Goal: Task Accomplishment & Management: Use online tool/utility

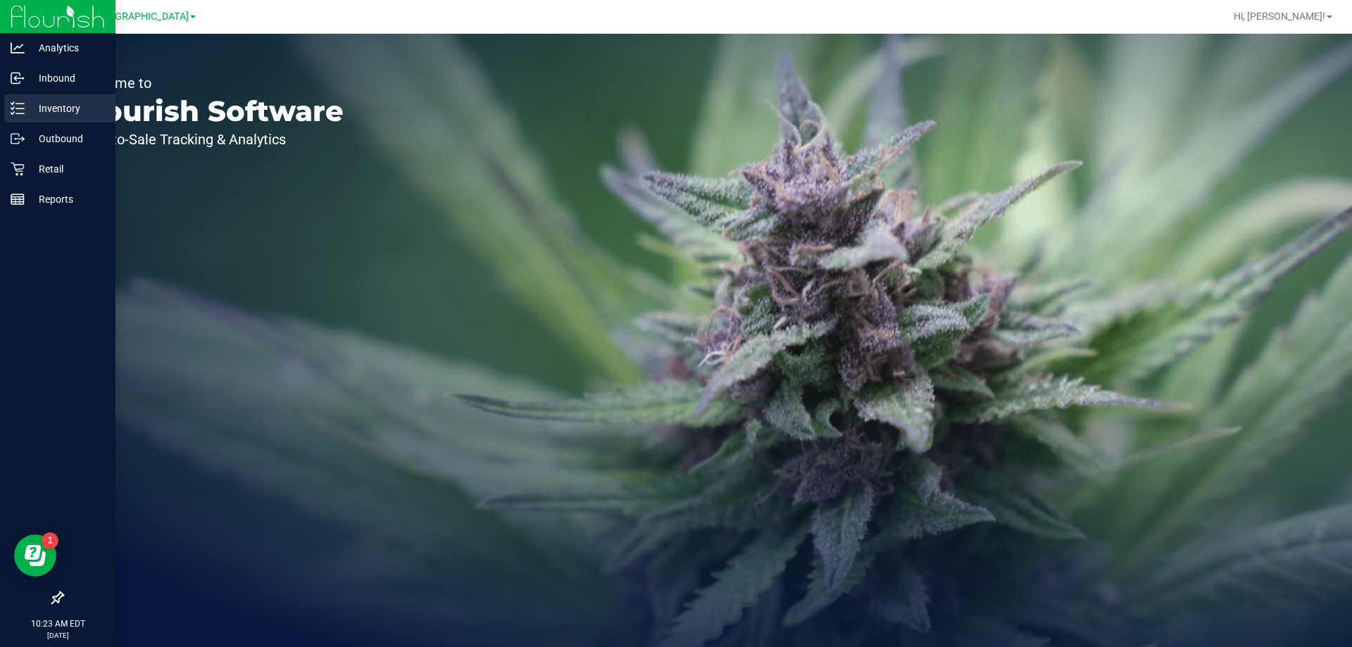
click at [27, 111] on p "Inventory" at bounding box center [67, 108] width 85 height 17
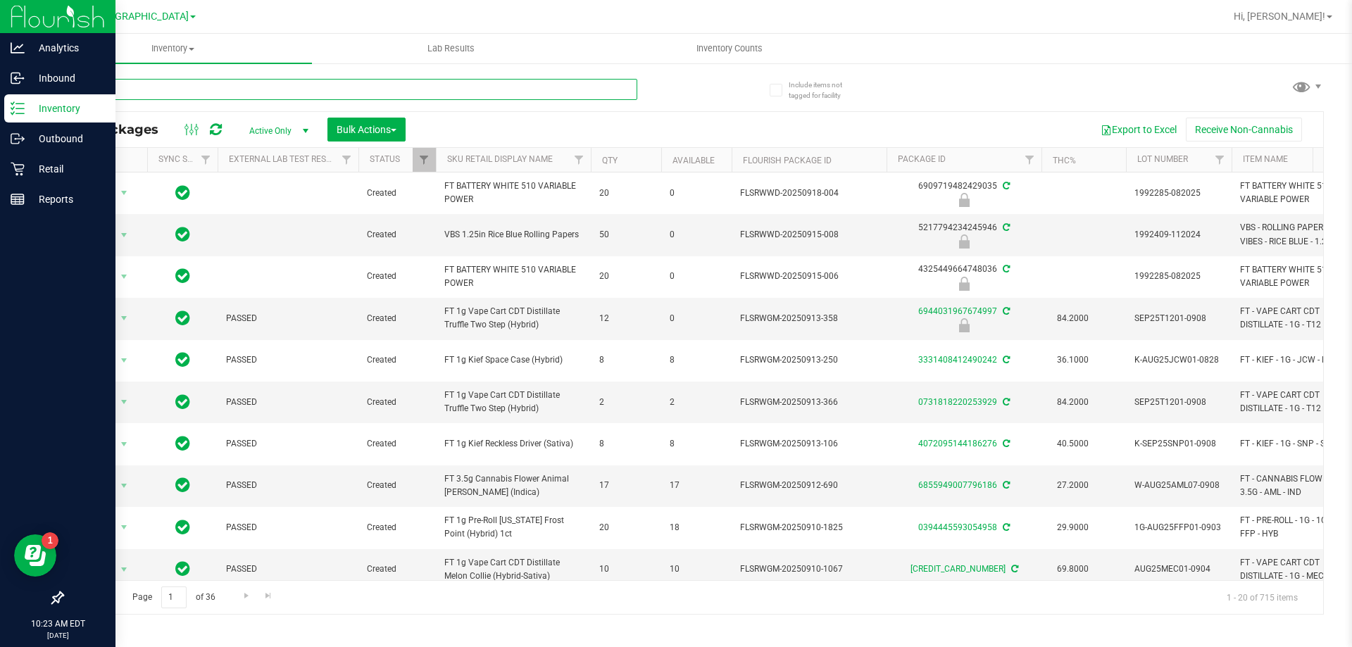
click at [120, 89] on input "text" at bounding box center [349, 89] width 575 height 21
type input "9061593551961248"
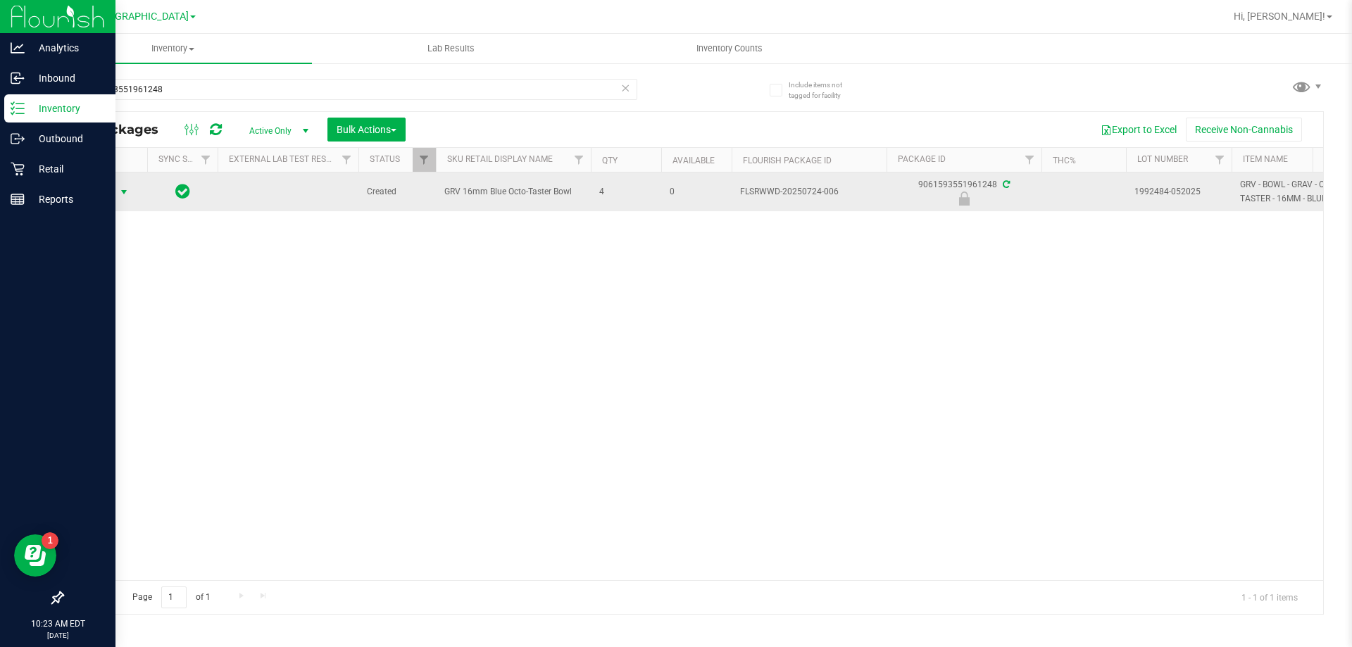
click at [104, 191] on span "Action" at bounding box center [96, 192] width 38 height 20
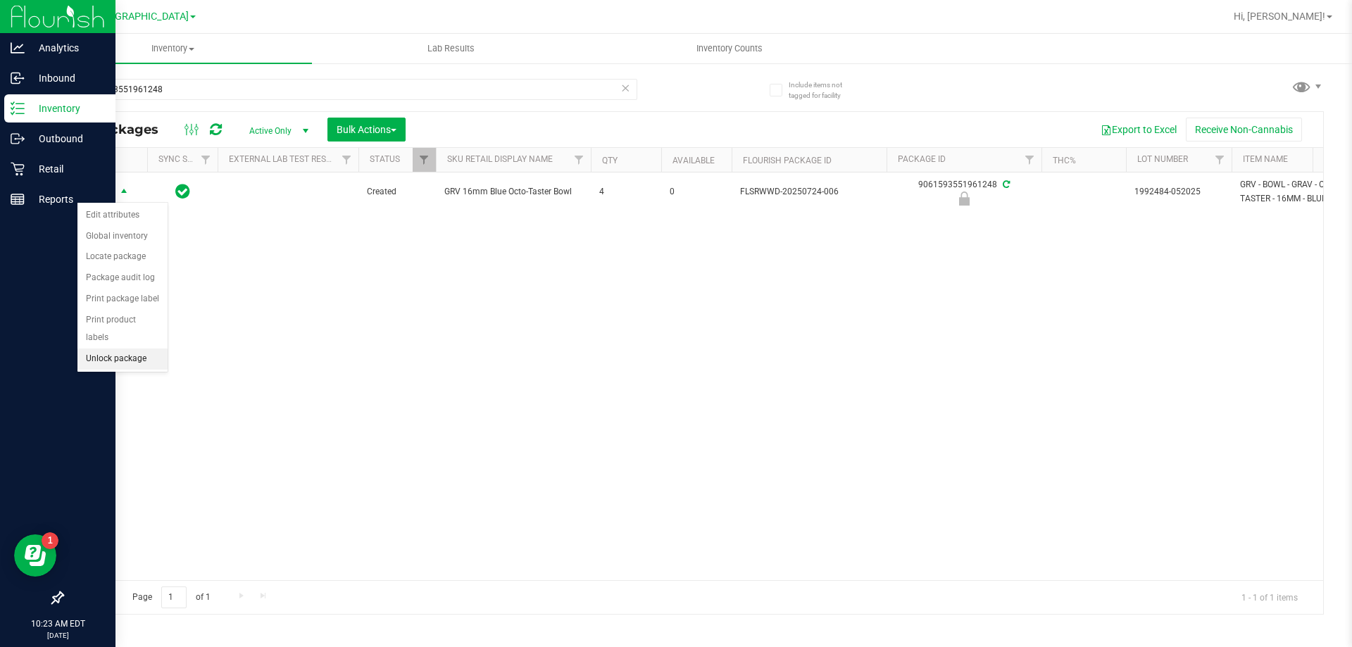
click at [127, 349] on li "Unlock package" at bounding box center [122, 359] width 90 height 21
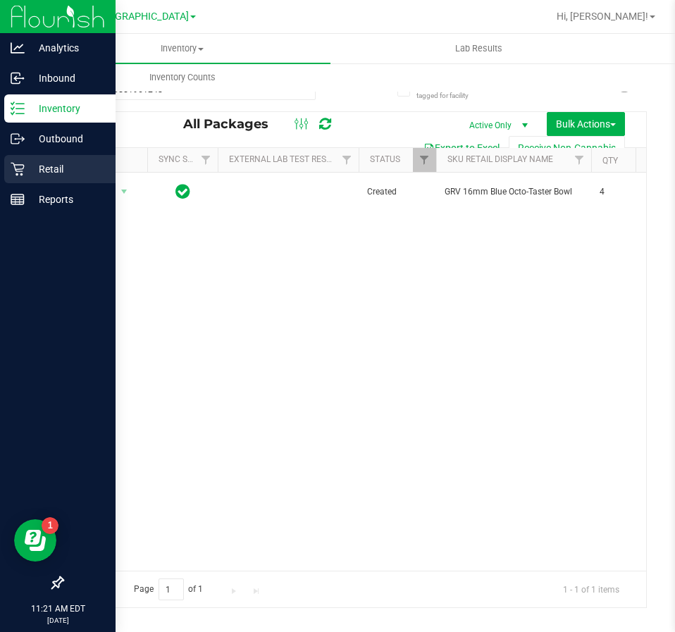
click at [23, 163] on icon at bounding box center [18, 169] width 14 height 14
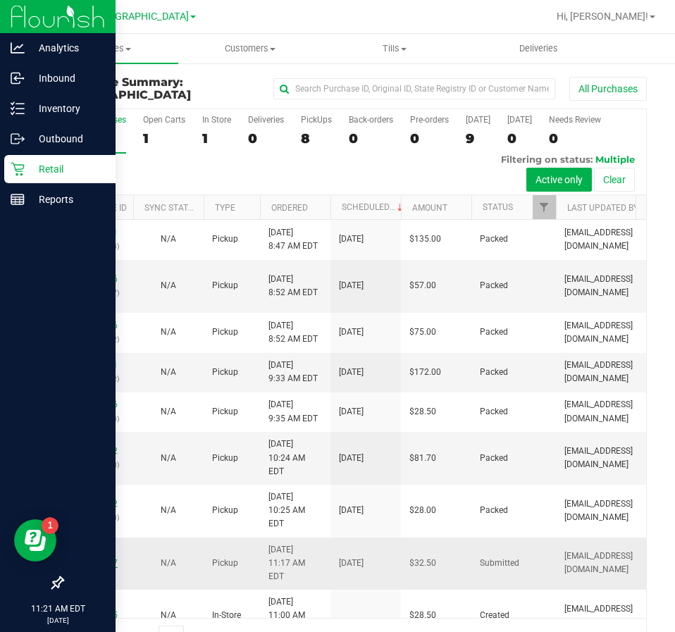
click at [87, 558] on link "11979087" at bounding box center [97, 563] width 39 height 10
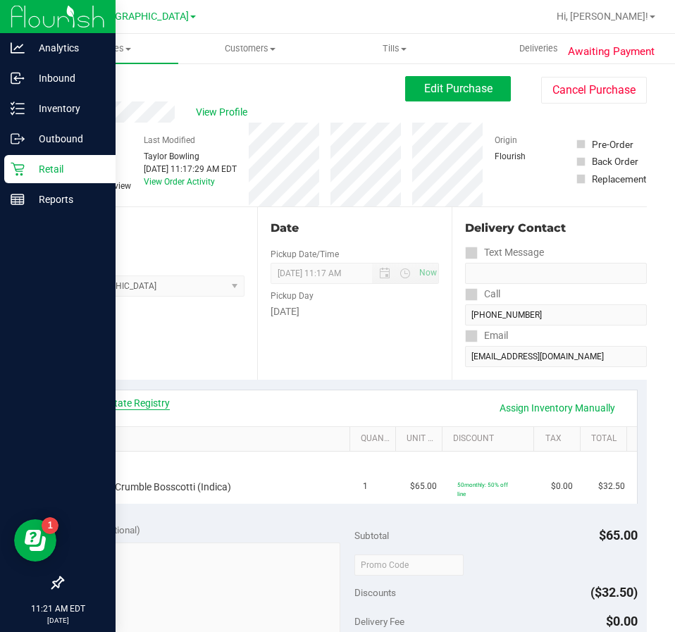
click at [142, 407] on link "View State Registry" at bounding box center [127, 403] width 85 height 14
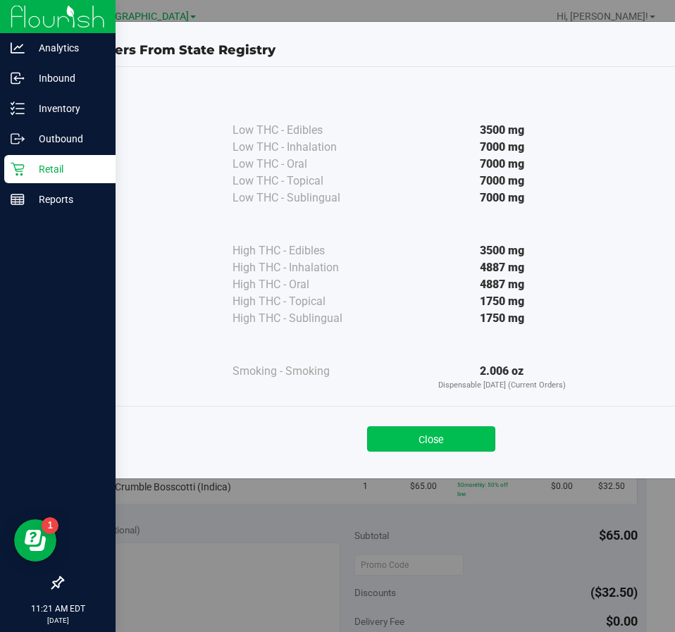
click at [412, 436] on button "Close" at bounding box center [431, 438] width 128 height 25
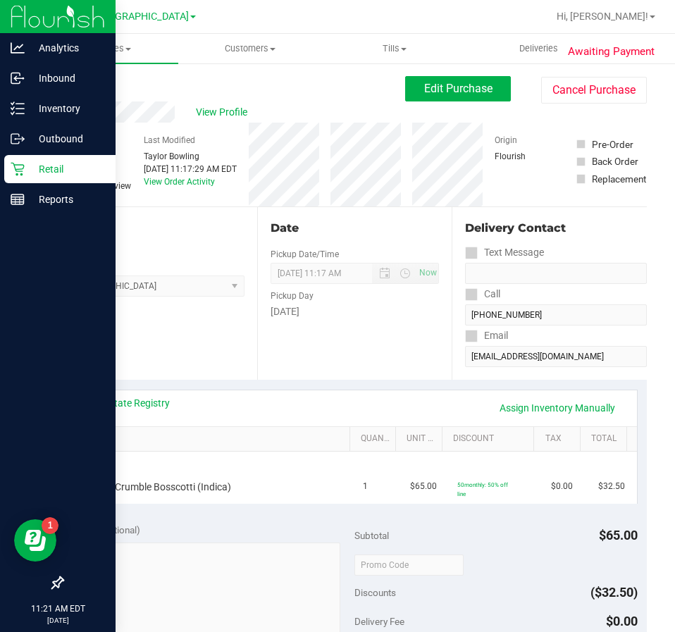
click at [401, 396] on div "View State Registry Assign Inventory Manually" at bounding box center [354, 408] width 539 height 24
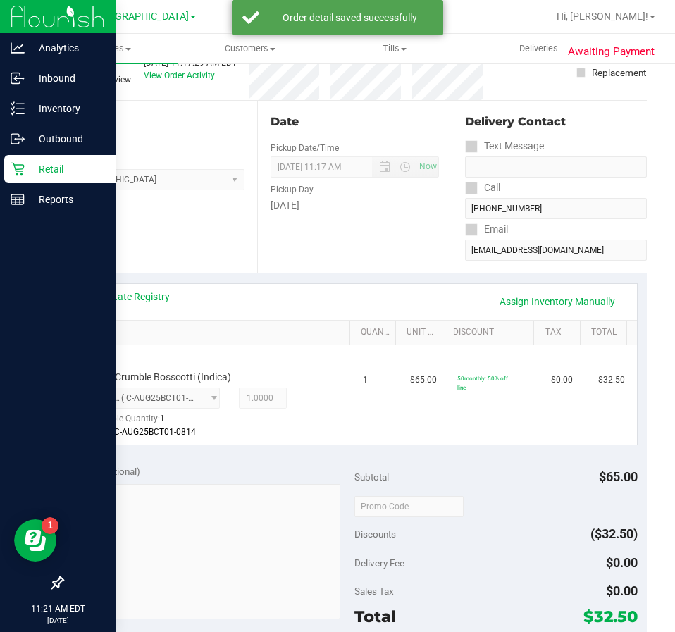
scroll to position [352, 0]
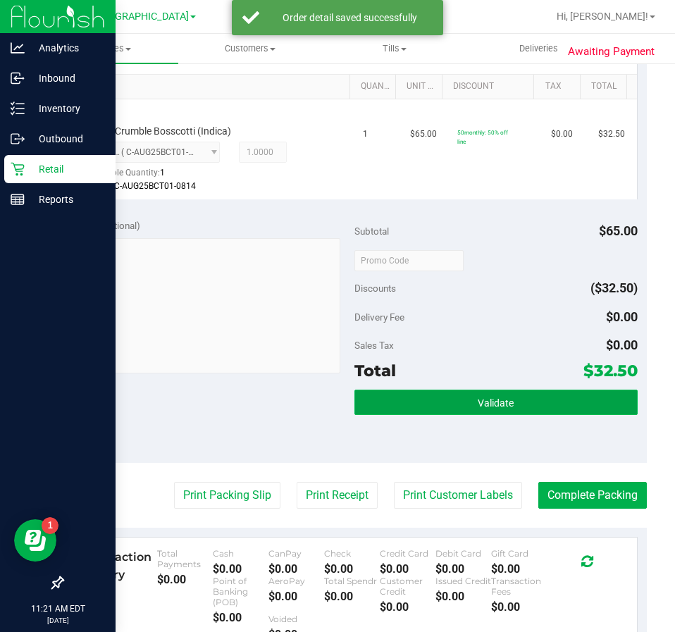
click at [563, 411] on button "Validate" at bounding box center [495, 401] width 283 height 25
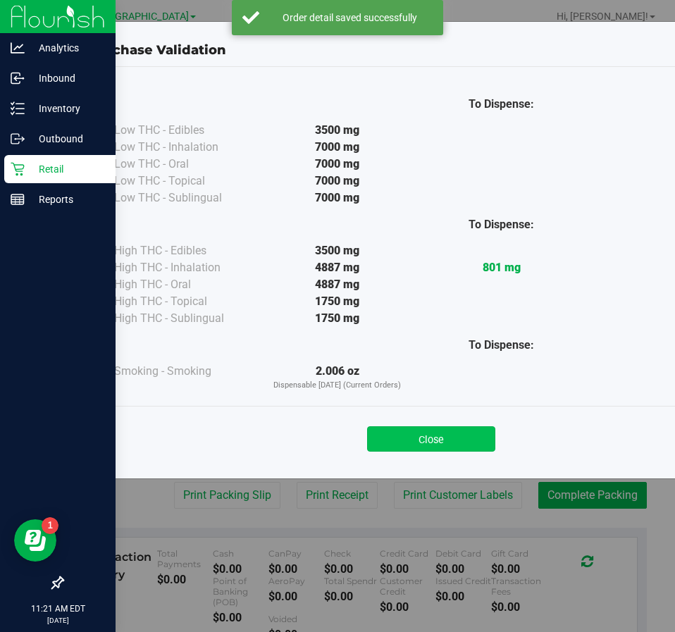
click at [457, 435] on button "Close" at bounding box center [431, 438] width 128 height 25
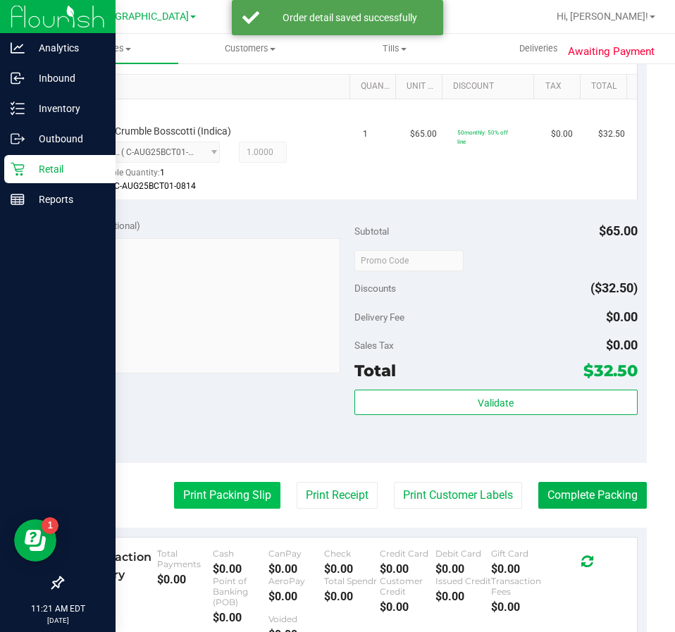
click at [219, 506] on button "Print Packing Slip" at bounding box center [227, 495] width 106 height 27
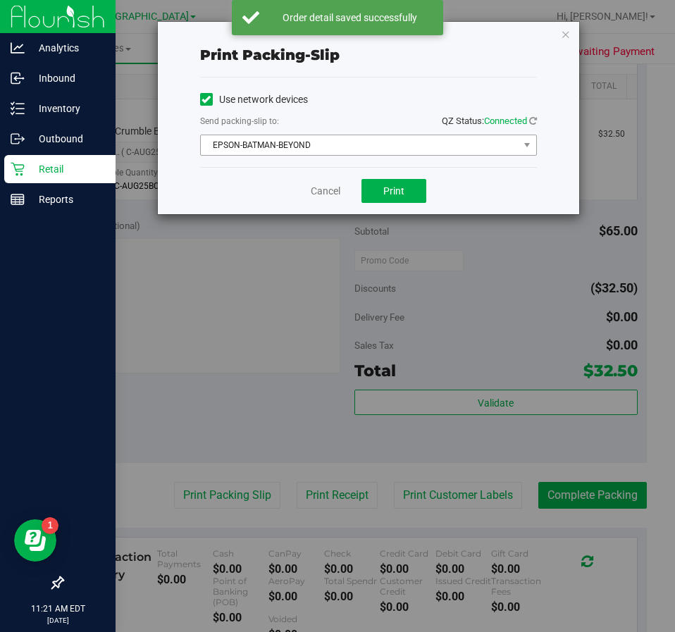
click at [378, 144] on span "EPSON-BATMAN-BEYOND" at bounding box center [360, 145] width 318 height 20
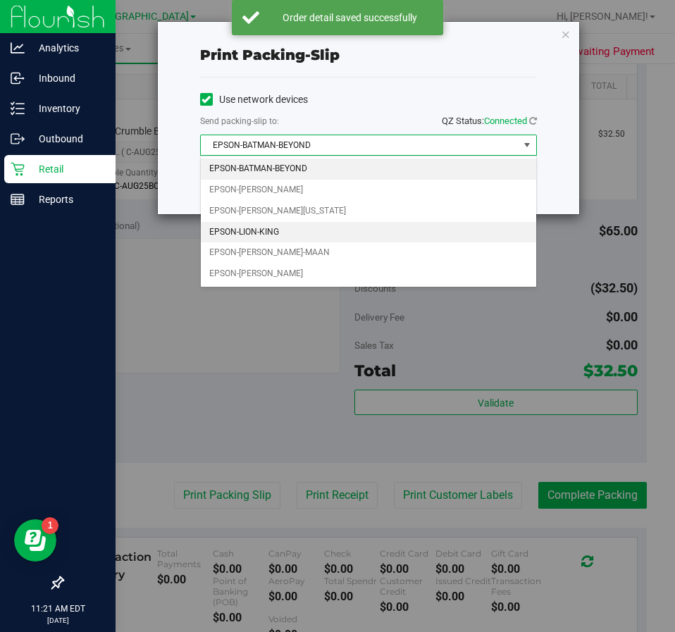
click at [327, 227] on li "EPSON-LION-KING" at bounding box center [368, 232] width 335 height 21
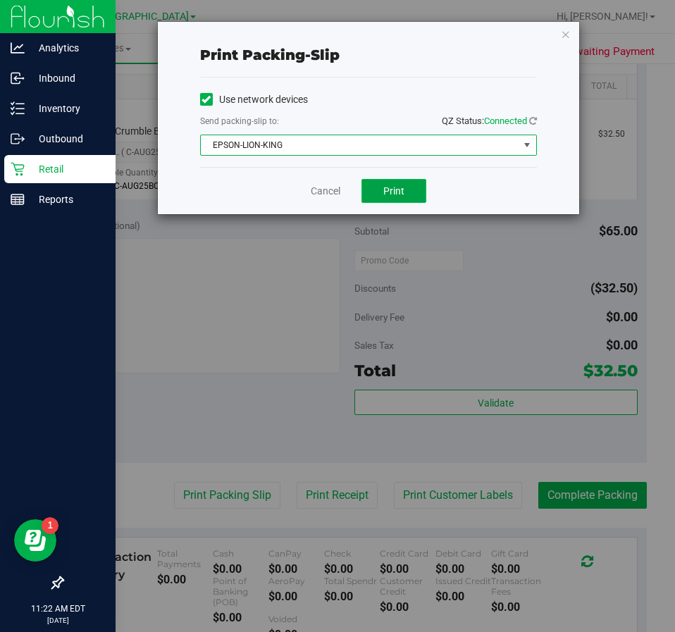
click at [385, 188] on span "Print" at bounding box center [393, 190] width 21 height 11
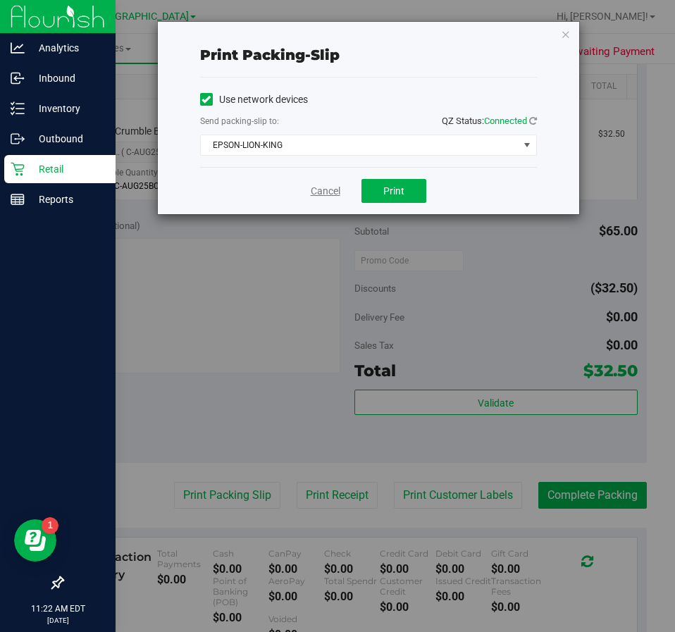
click at [330, 196] on link "Cancel" at bounding box center [326, 191] width 30 height 15
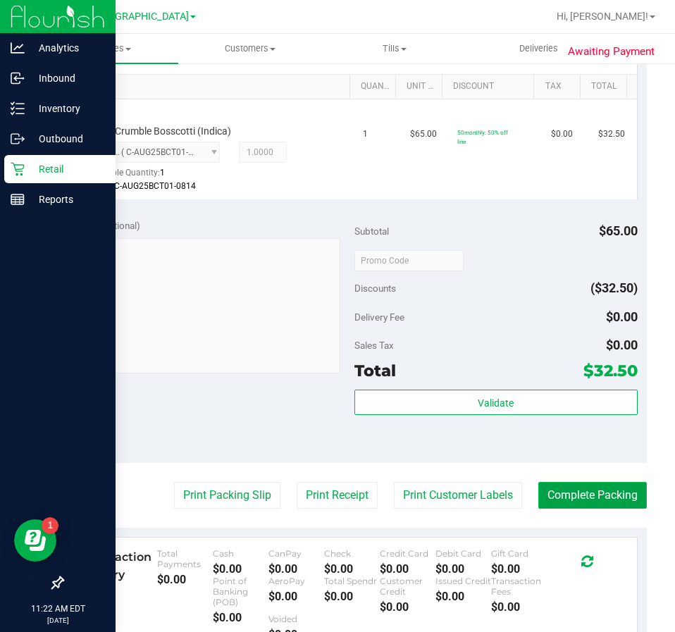
click at [609, 495] on button "Complete Packing" at bounding box center [592, 495] width 108 height 27
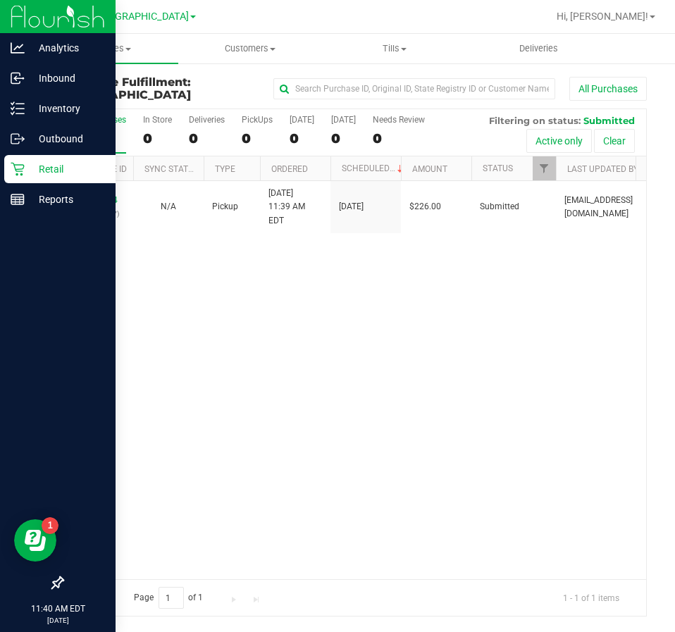
click at [71, 348] on div "11979264 (326064937) N/A Pickup 9/20/2025 11:39 AM EDT 9/20/2025 $226.00 Submit…" at bounding box center [354, 380] width 583 height 398
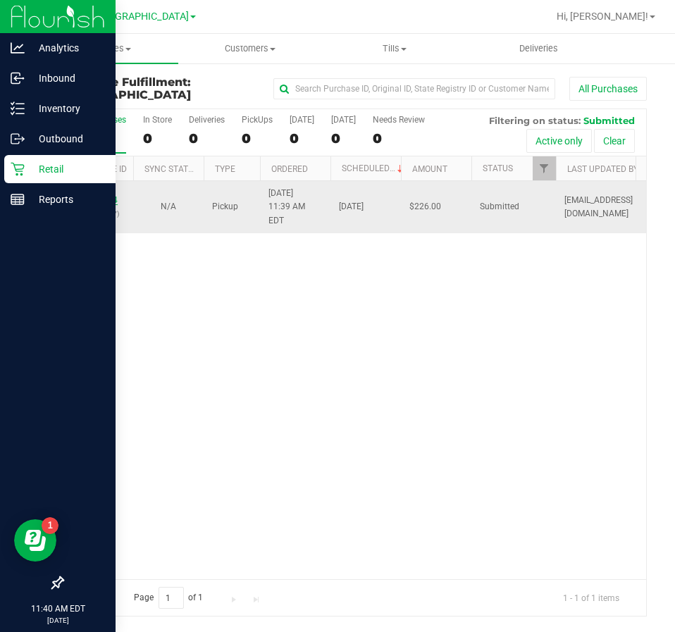
click at [101, 195] on link "11979264" at bounding box center [97, 200] width 39 height 10
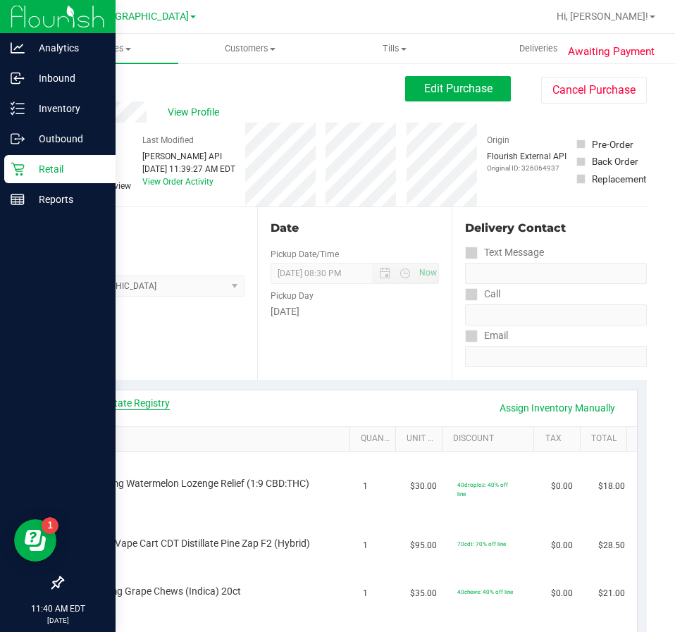
click at [161, 399] on link "View State Registry" at bounding box center [127, 403] width 85 height 14
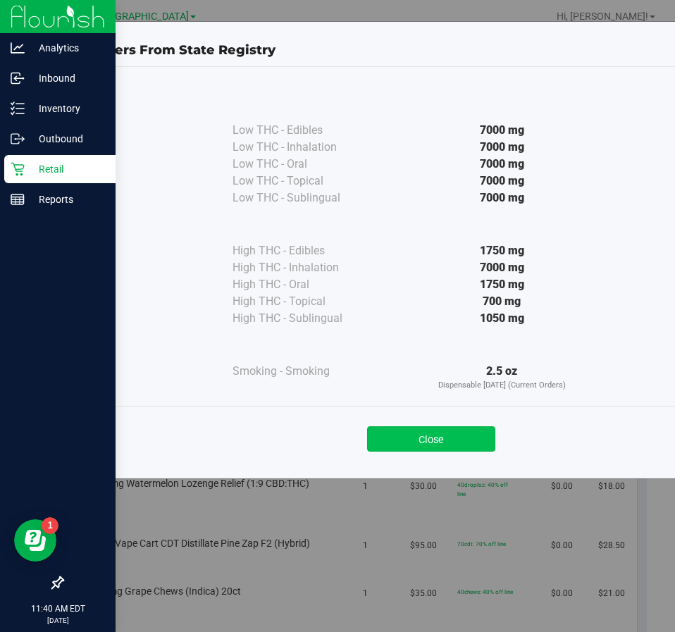
click at [458, 438] on button "Close" at bounding box center [431, 438] width 128 height 25
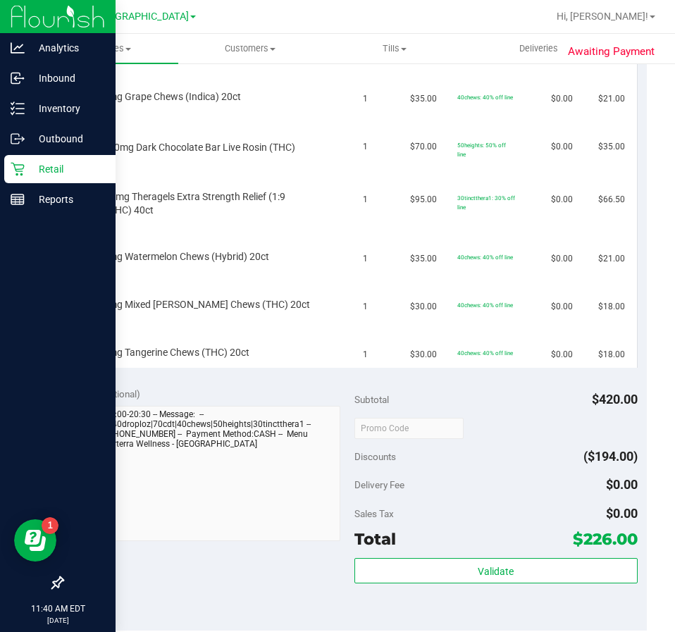
scroll to position [563, 0]
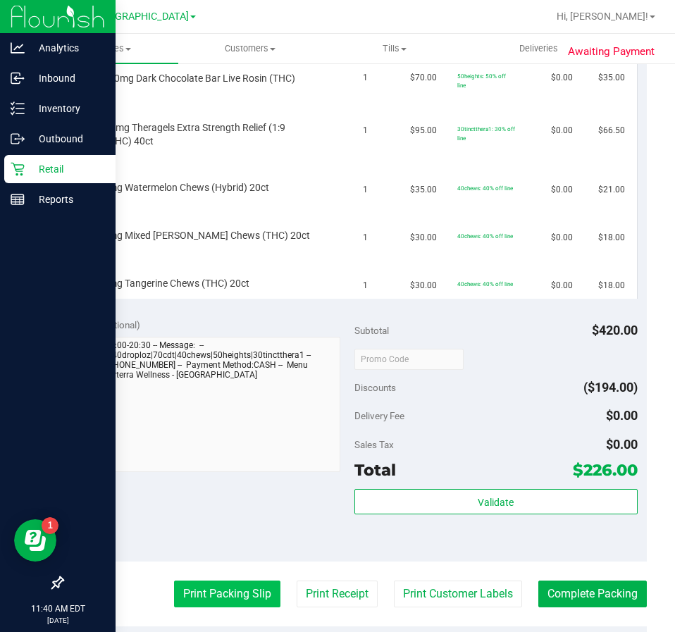
click at [236, 606] on button "Print Packing Slip" at bounding box center [227, 593] width 106 height 27
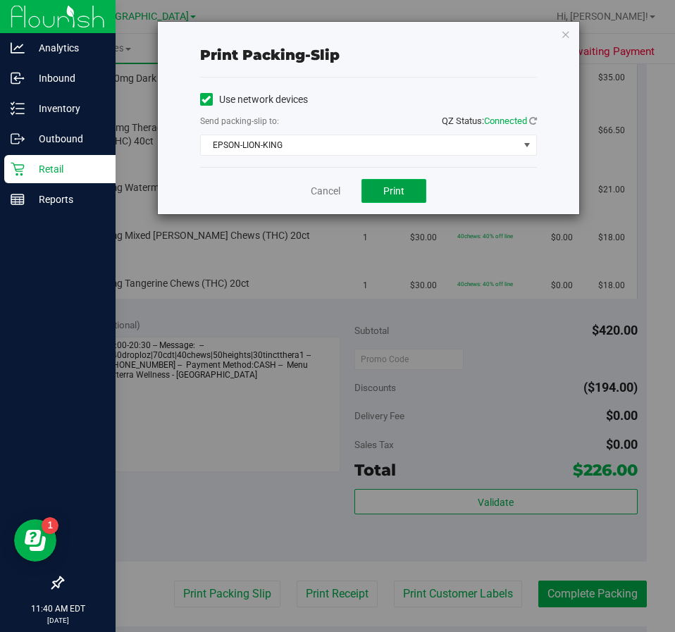
click at [388, 194] on span "Print" at bounding box center [393, 190] width 21 height 11
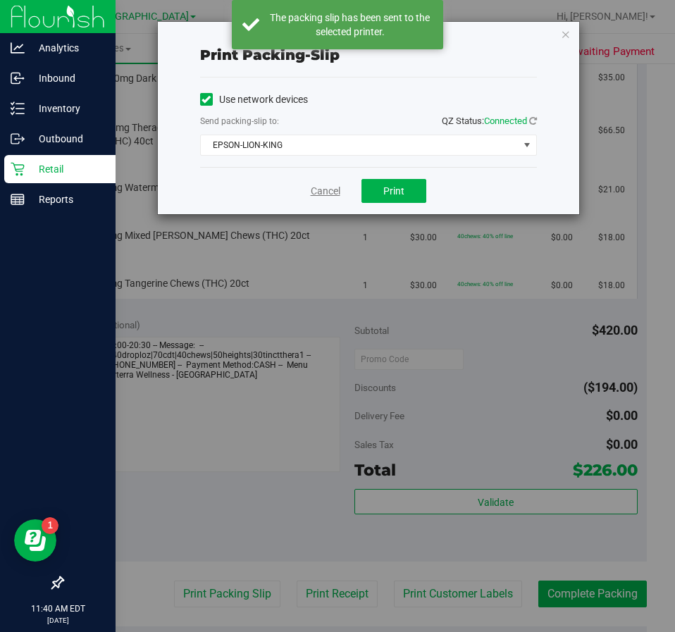
click at [319, 193] on link "Cancel" at bounding box center [326, 191] width 30 height 15
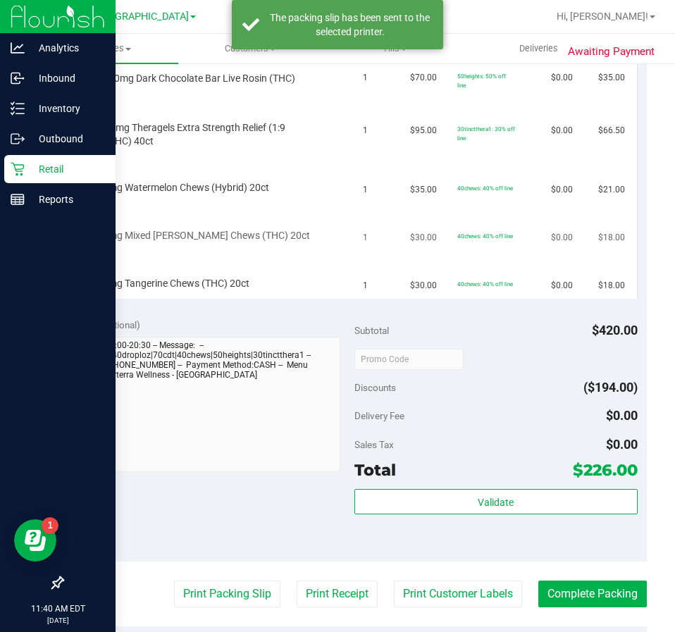
click at [361, 247] on td "1" at bounding box center [377, 227] width 47 height 48
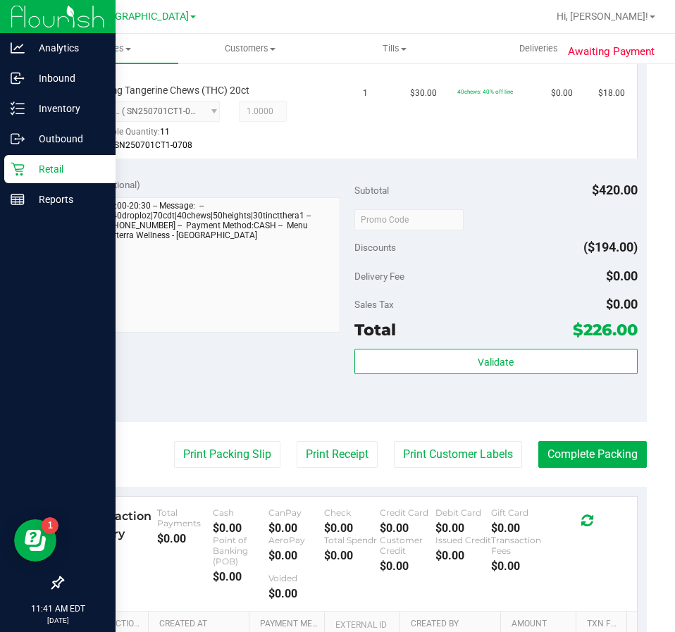
scroll to position [1268, 0]
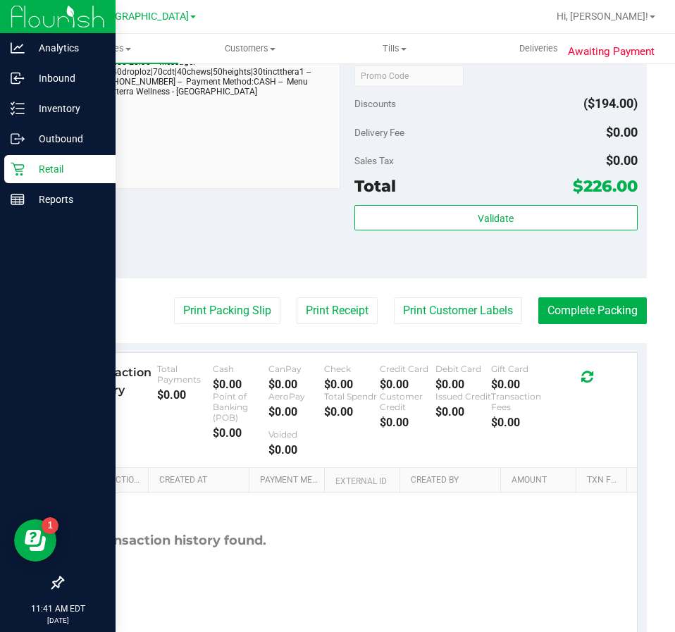
click at [497, 237] on div "Validate" at bounding box center [495, 236] width 283 height 63
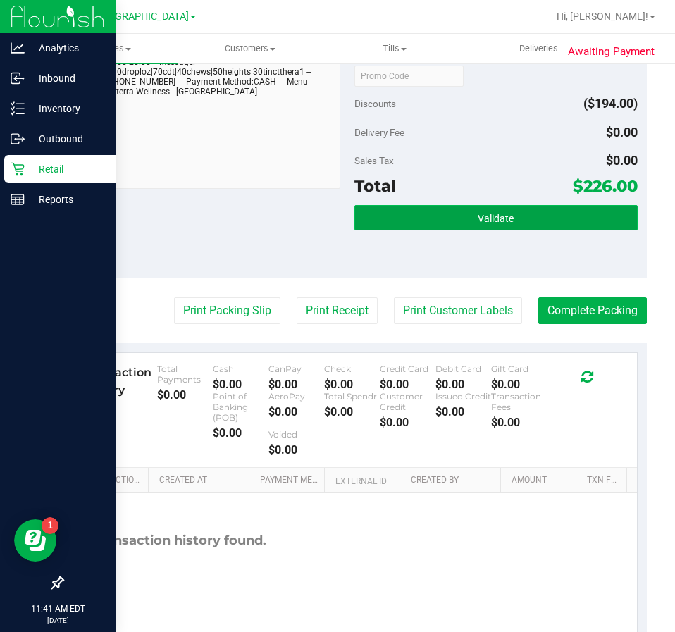
click at [492, 208] on button "Validate" at bounding box center [495, 217] width 283 height 25
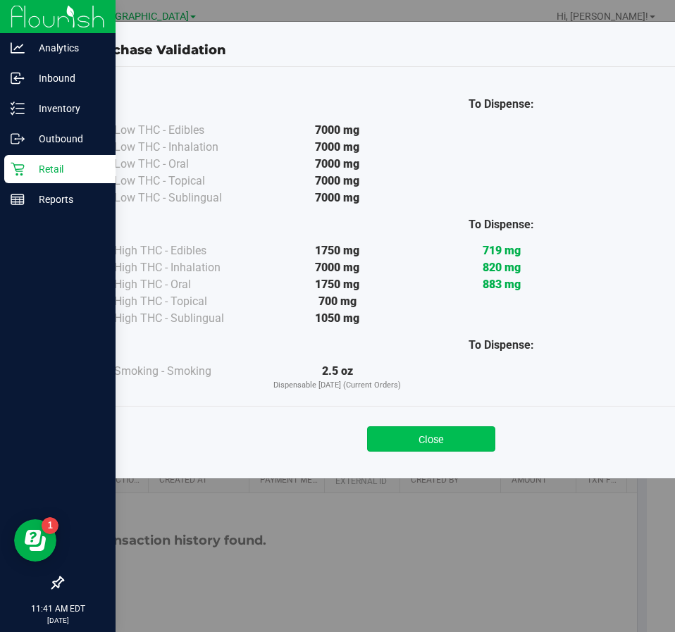
click at [435, 441] on button "Close" at bounding box center [431, 438] width 128 height 25
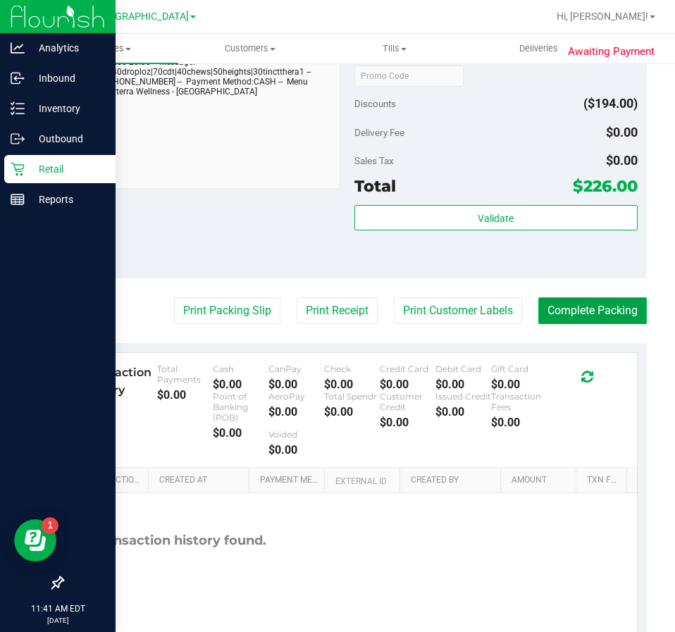
click at [603, 308] on button "Complete Packing" at bounding box center [592, 310] width 108 height 27
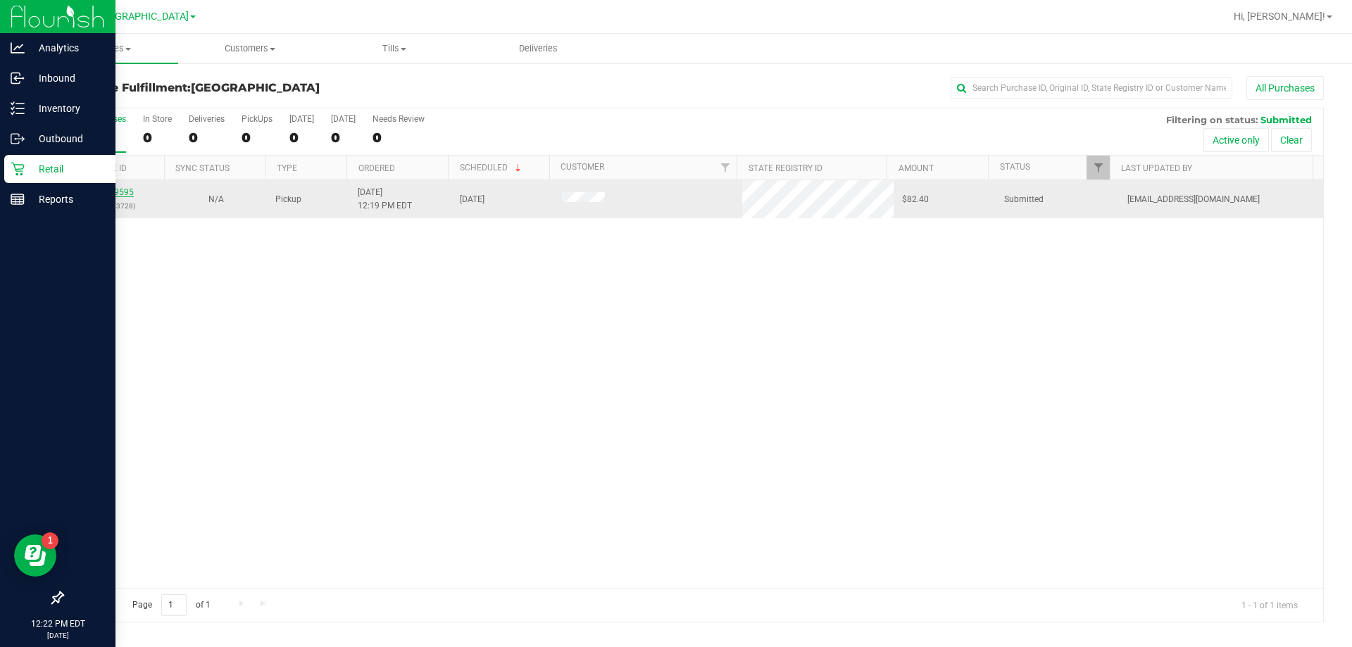
click at [113, 196] on link "11979595" at bounding box center [113, 192] width 39 height 10
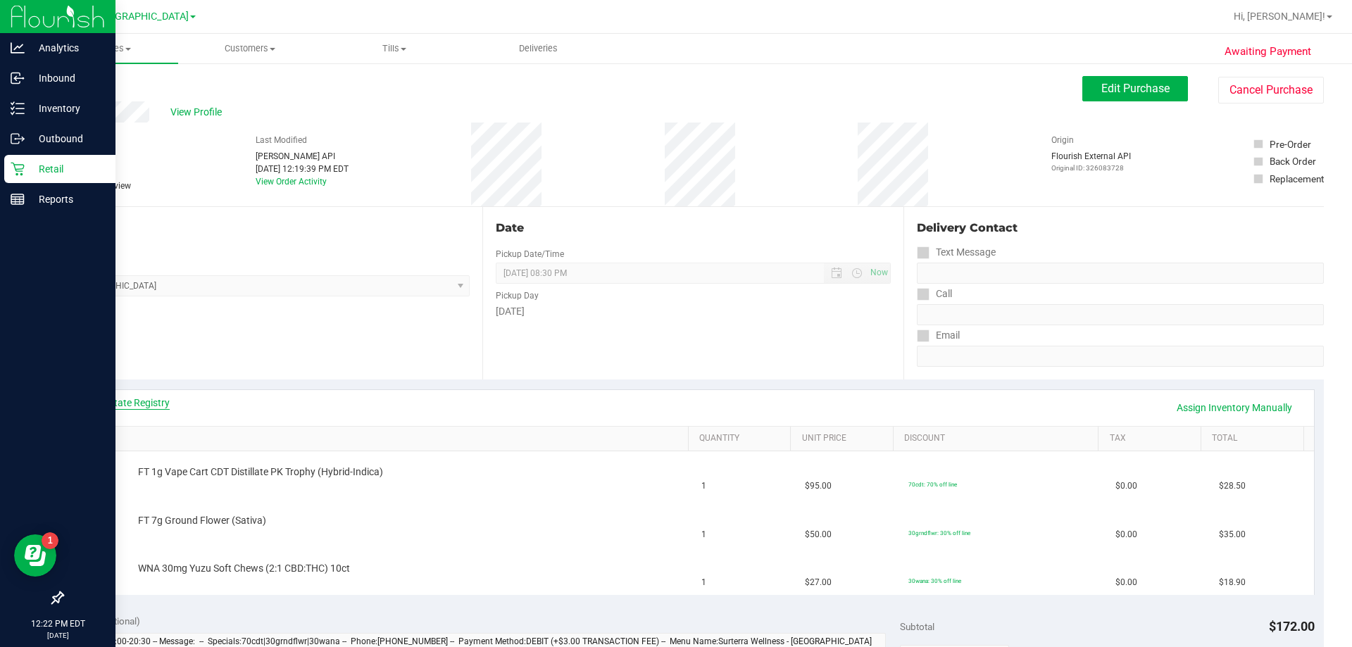
click at [151, 404] on link "View State Registry" at bounding box center [127, 403] width 85 height 14
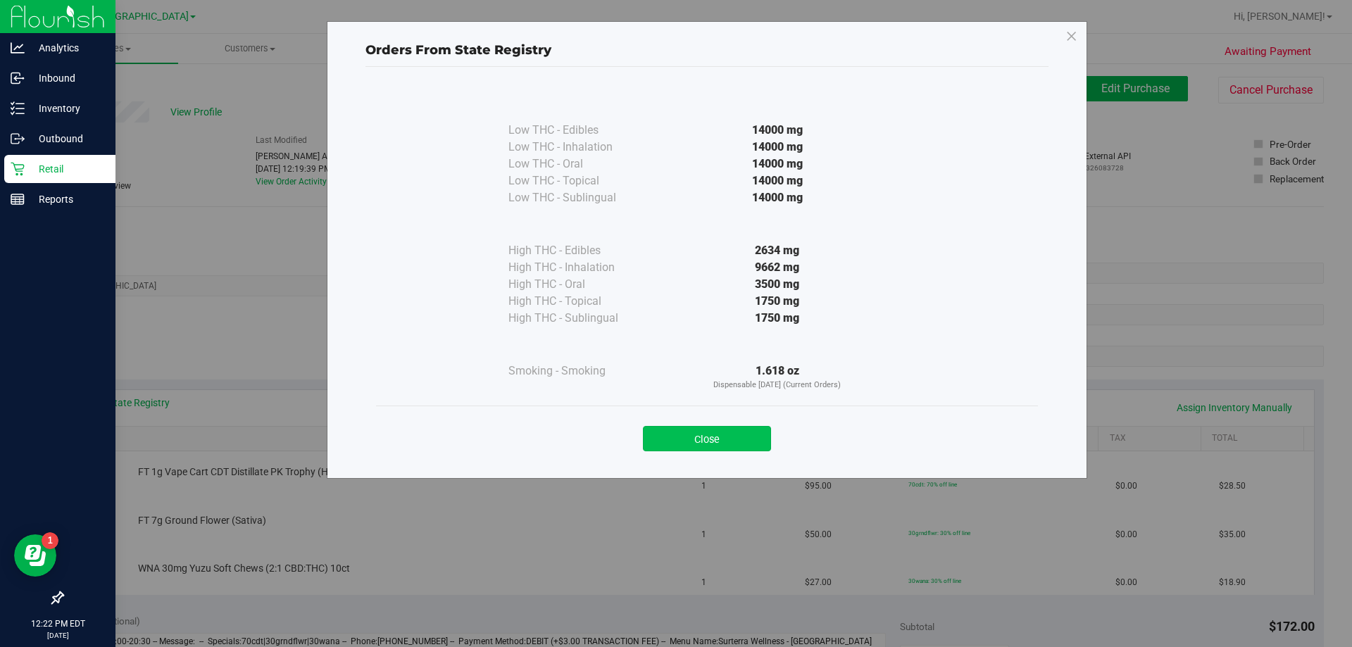
click at [745, 435] on button "Close" at bounding box center [707, 438] width 128 height 25
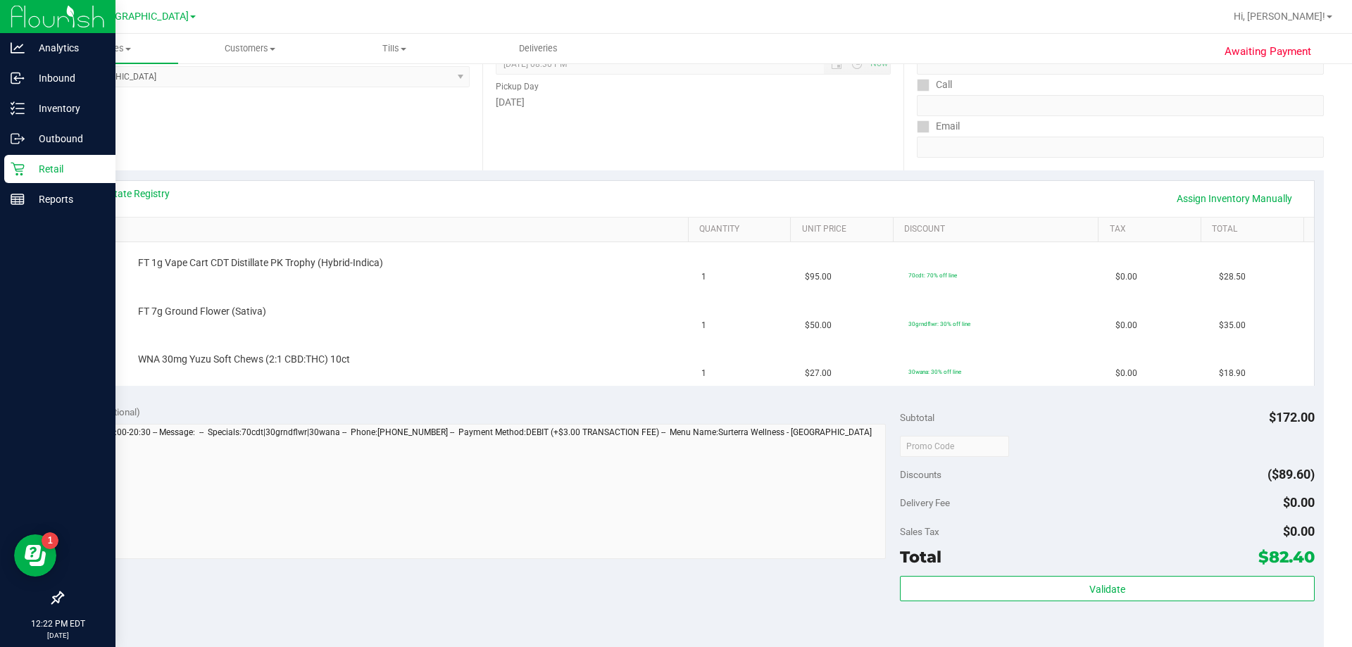
scroll to position [352, 0]
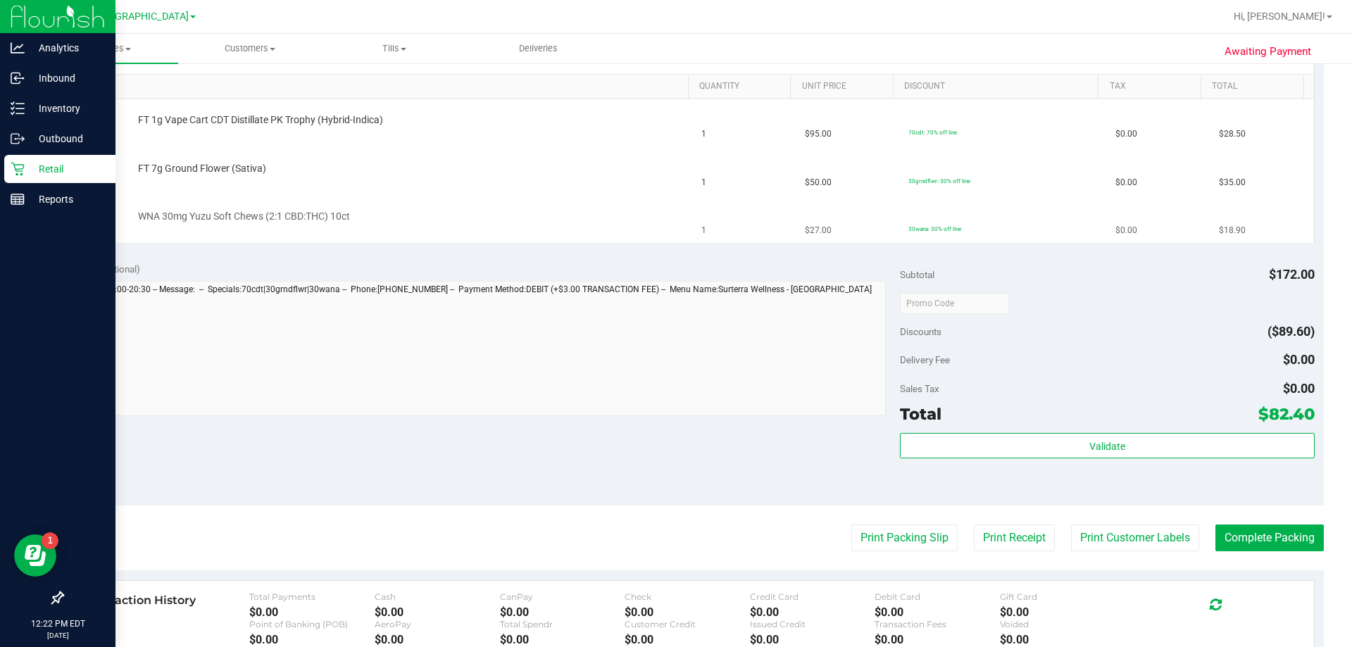
click at [556, 218] on div "WNA 30mg Yuzu Soft Chews (2:1 CBD:THC) 10ct" at bounding box center [406, 217] width 551 height 14
click at [568, 199] on td "WNA 30mg Yuzu Soft Chews (2:1 CBD:THC) 10ct" at bounding box center [383, 219] width 621 height 47
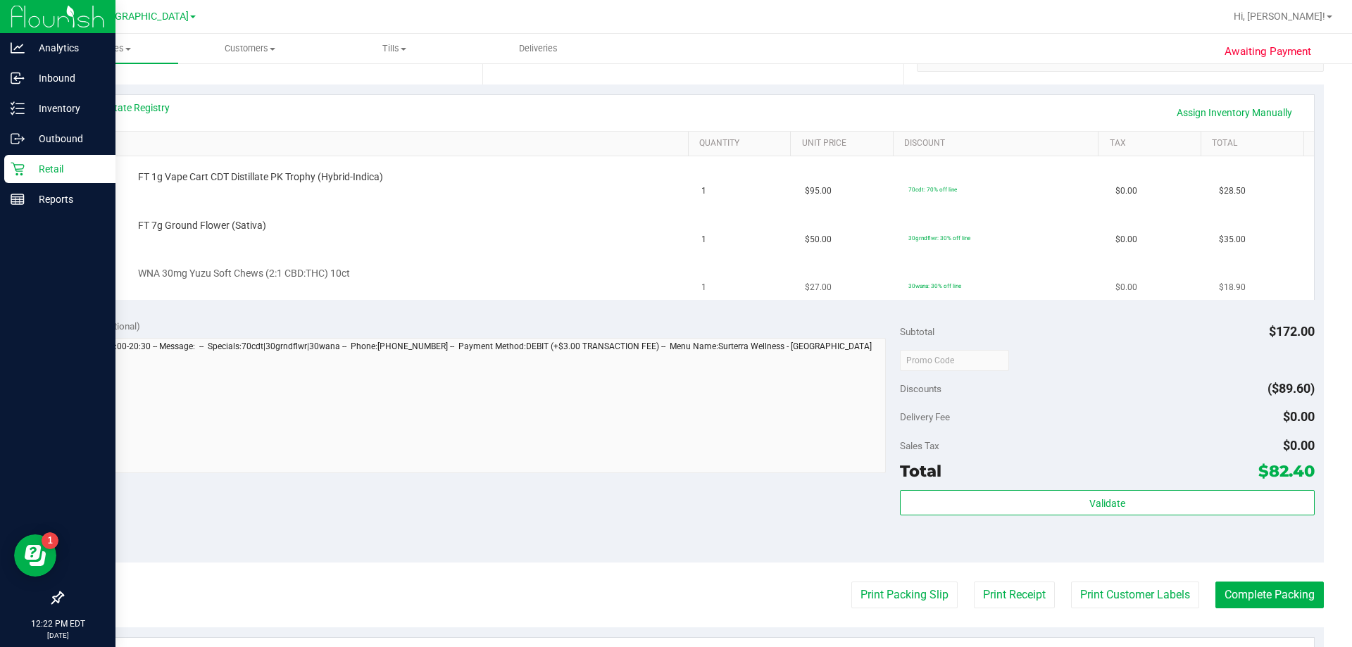
scroll to position [211, 0]
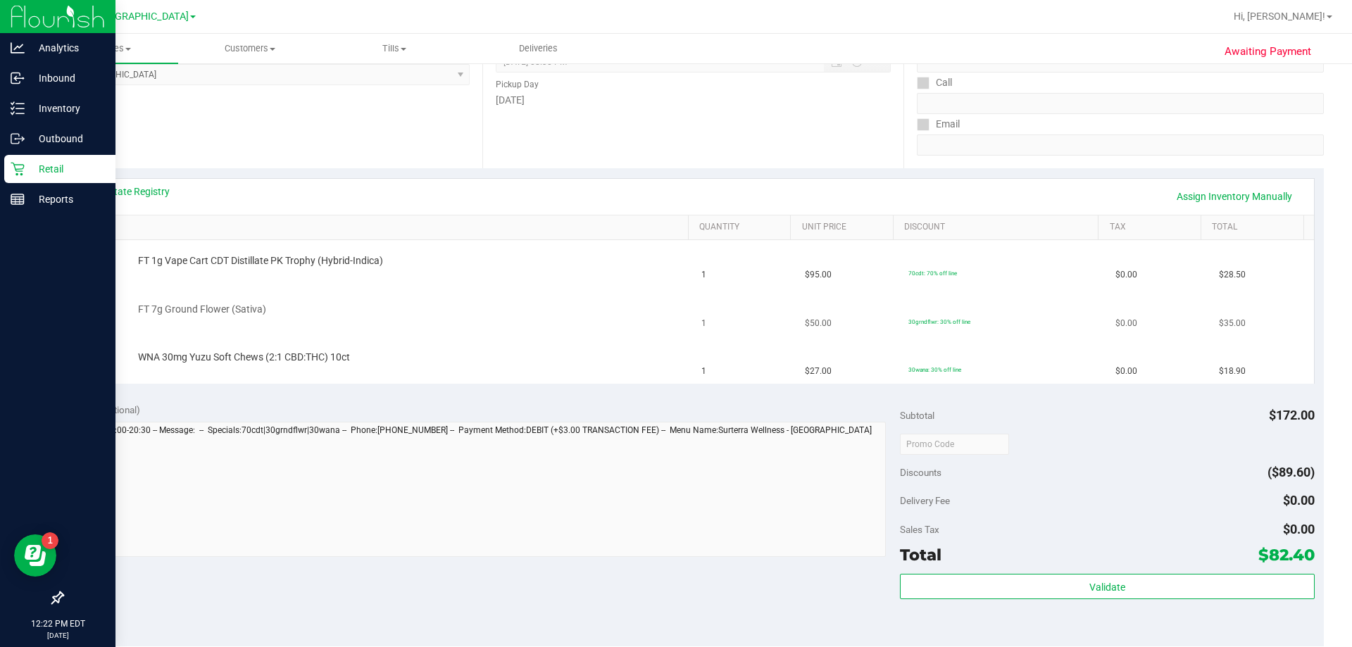
click at [603, 292] on td "FT 7g Ground Flower (Sativa)" at bounding box center [383, 313] width 621 height 48
click at [699, 257] on td "1" at bounding box center [745, 264] width 104 height 48
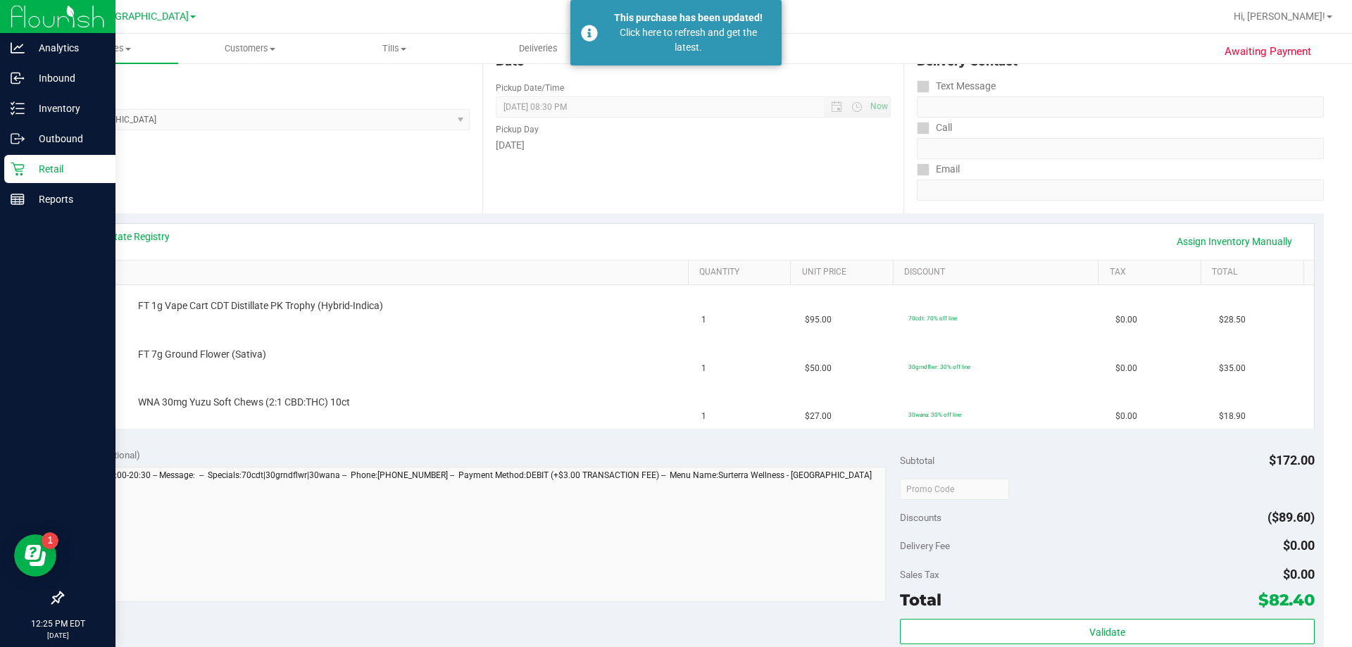
scroll to position [0, 0]
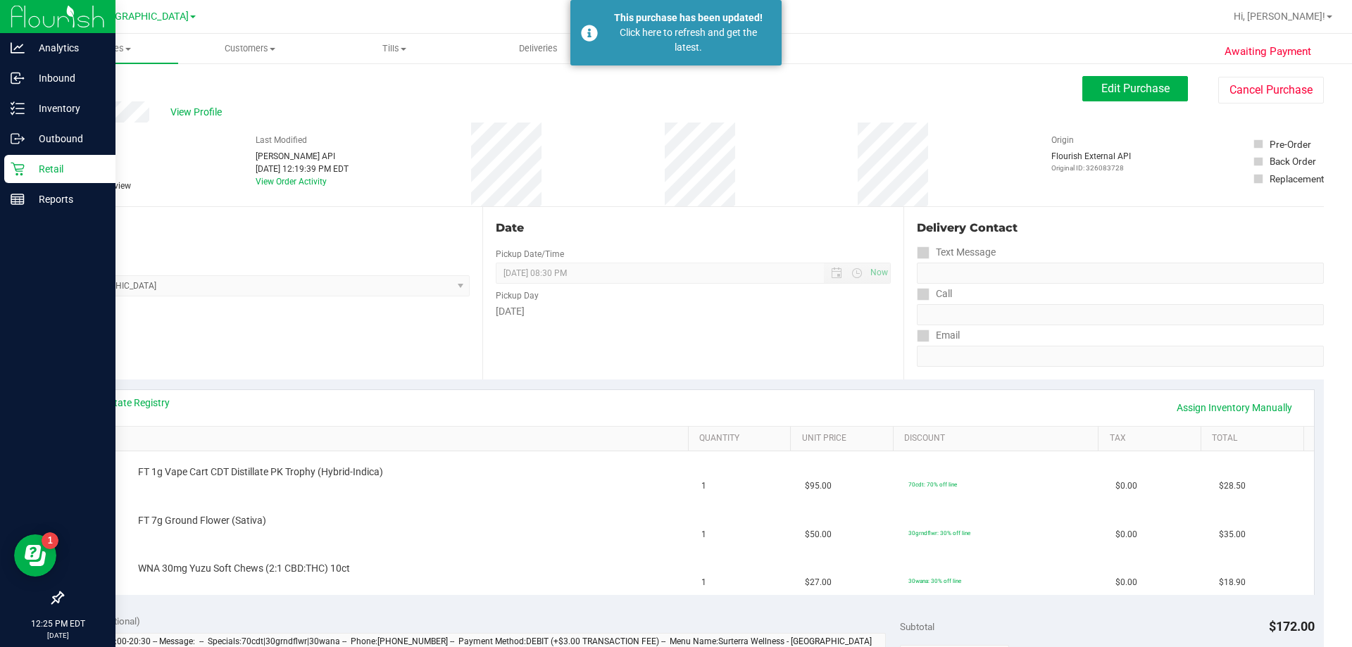
click at [32, 174] on p "Retail" at bounding box center [67, 169] width 85 height 17
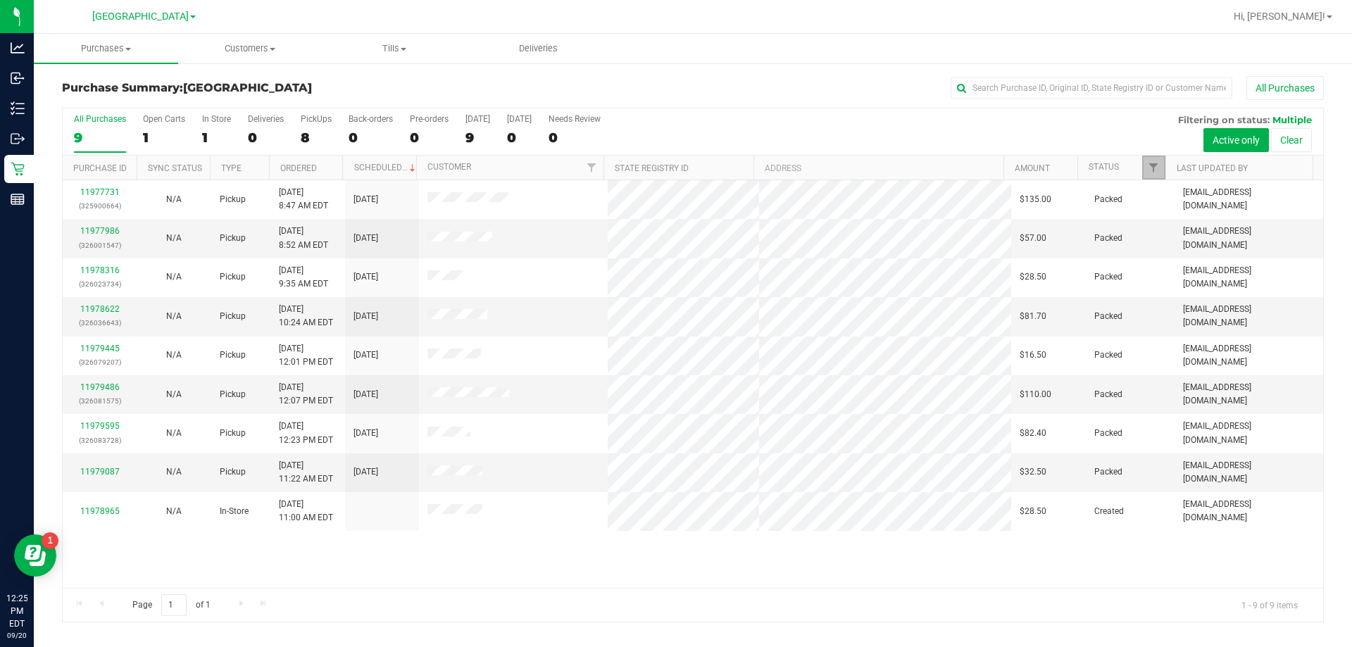
click at [1156, 168] on span "Filter" at bounding box center [1153, 167] width 11 height 11
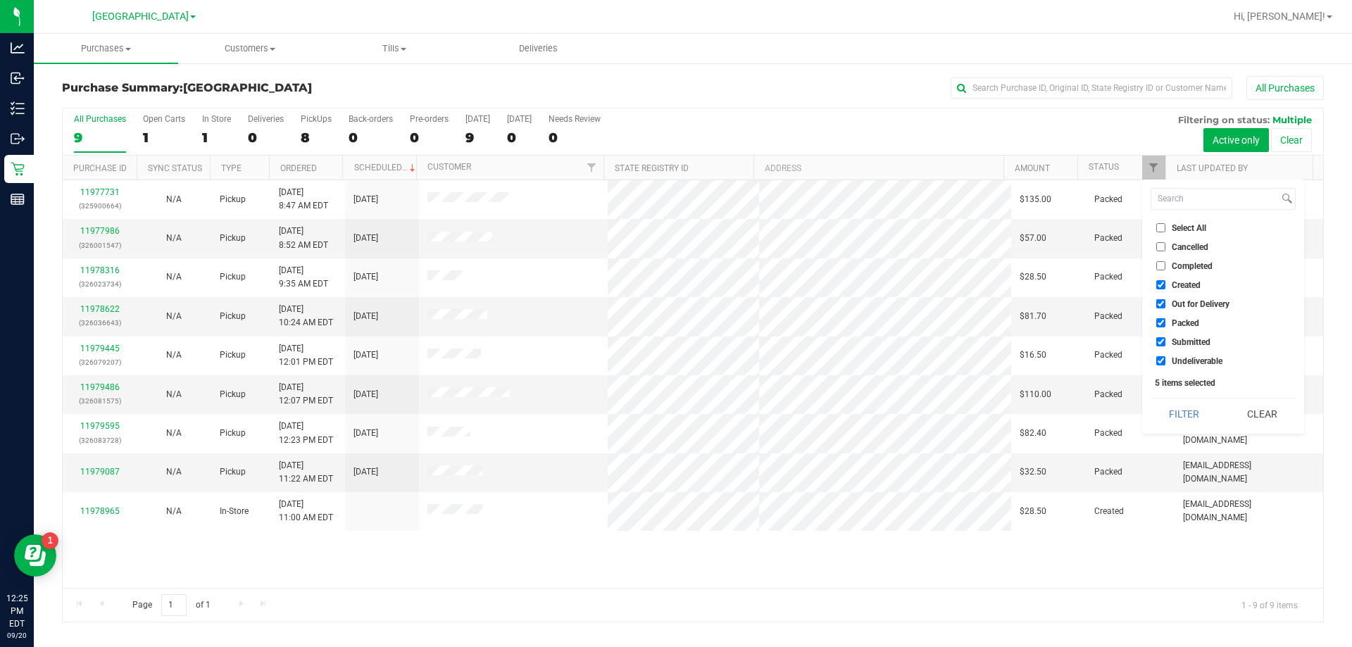
click at [1176, 285] on span "Created" at bounding box center [1186, 285] width 29 height 8
click at [1166, 285] on input "Created" at bounding box center [1160, 284] width 9 height 9
checkbox input "false"
click at [1174, 310] on li "Out for Delivery" at bounding box center [1223, 304] width 145 height 15
click at [1174, 298] on li "Out for Delivery" at bounding box center [1223, 304] width 145 height 15
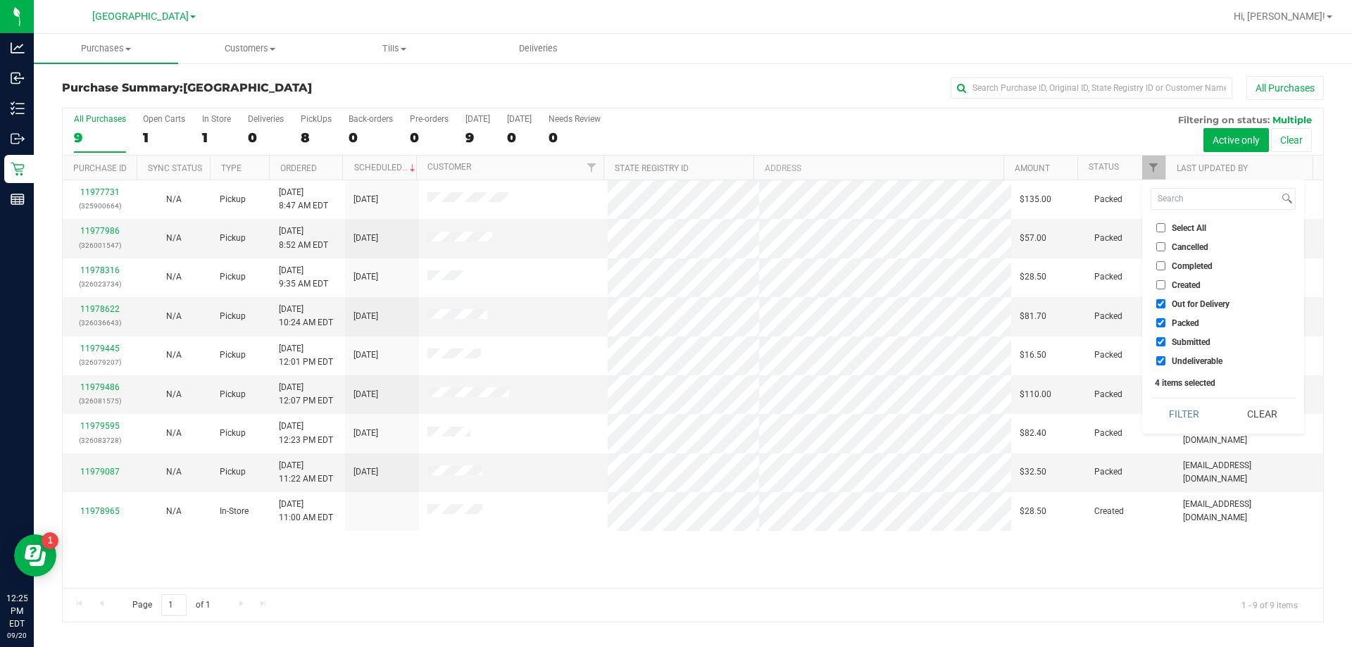
click at [1176, 323] on span "Packed" at bounding box center [1185, 323] width 27 height 8
click at [1166, 323] on input "Packed" at bounding box center [1160, 322] width 9 height 9
checkbox input "false"
click at [1180, 304] on span "Out for Delivery" at bounding box center [1201, 304] width 58 height 8
click at [1166, 304] on input "Out for Delivery" at bounding box center [1160, 303] width 9 height 9
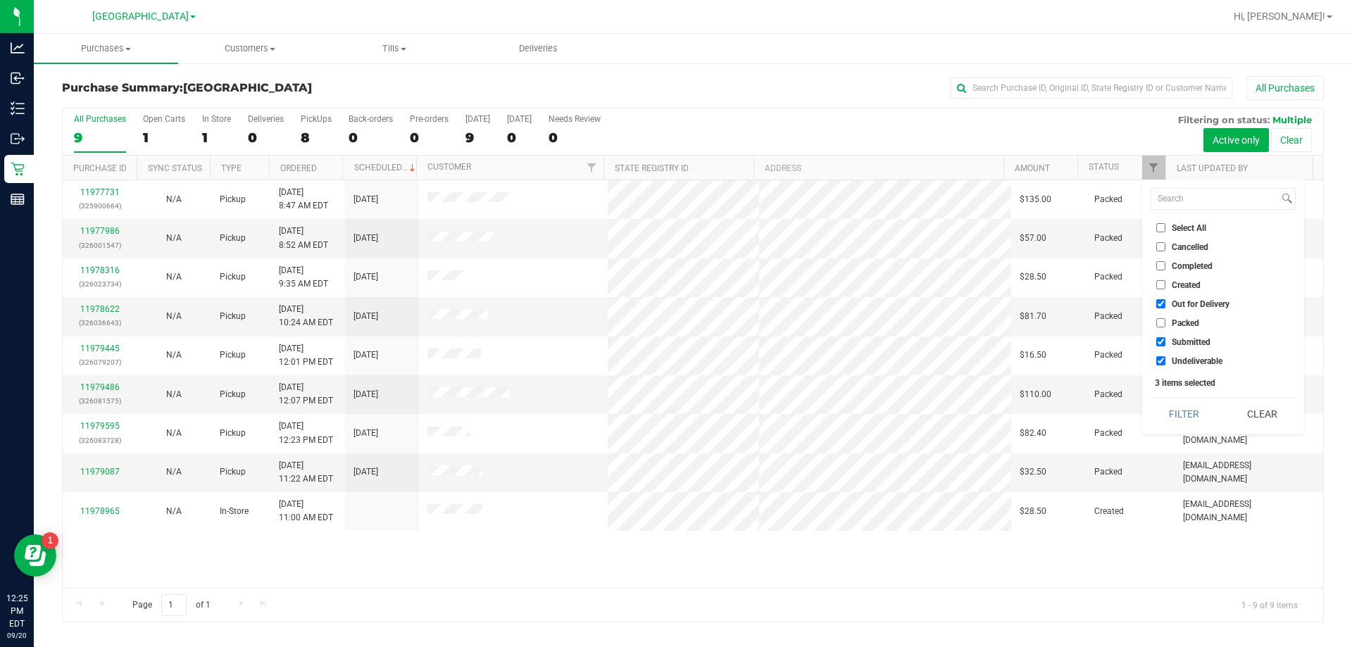
checkbox input "false"
click at [1188, 364] on span "Undeliverable" at bounding box center [1197, 361] width 51 height 8
click at [1166, 364] on input "Undeliverable" at bounding box center [1160, 360] width 9 height 9
checkbox input "false"
click at [1188, 408] on button "Filter" at bounding box center [1185, 414] width 68 height 31
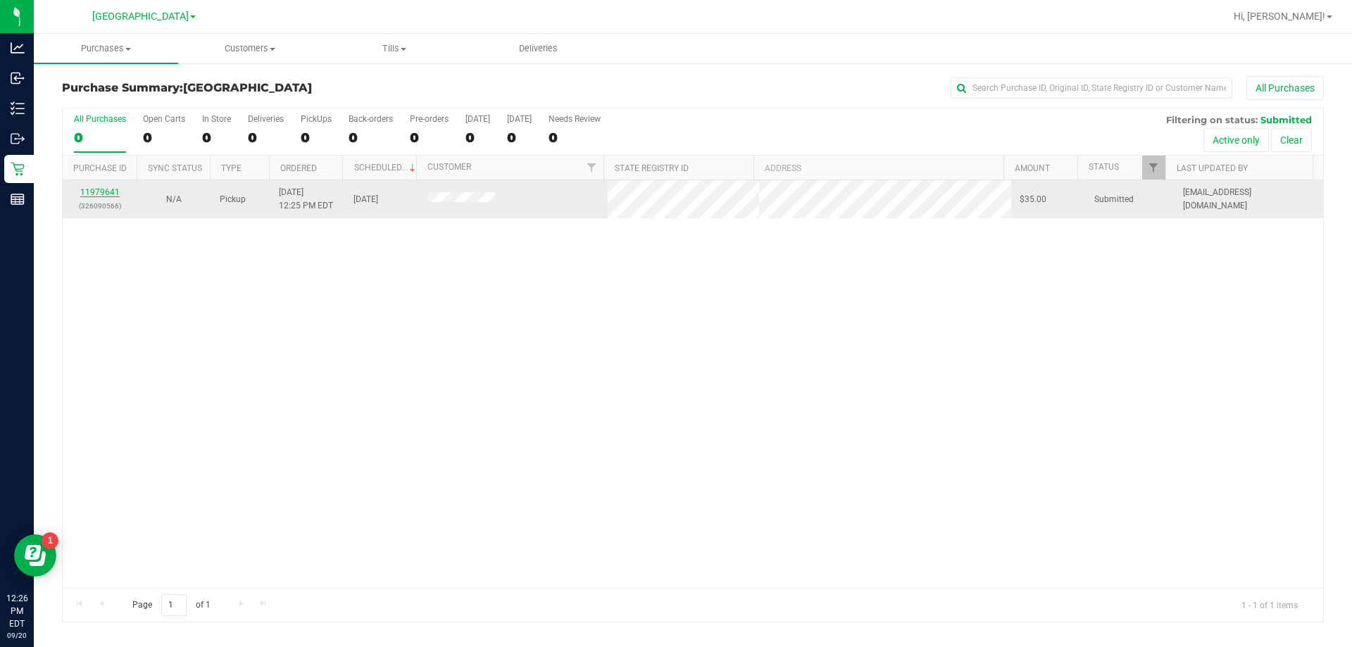
click at [115, 194] on link "11979641" at bounding box center [99, 192] width 39 height 10
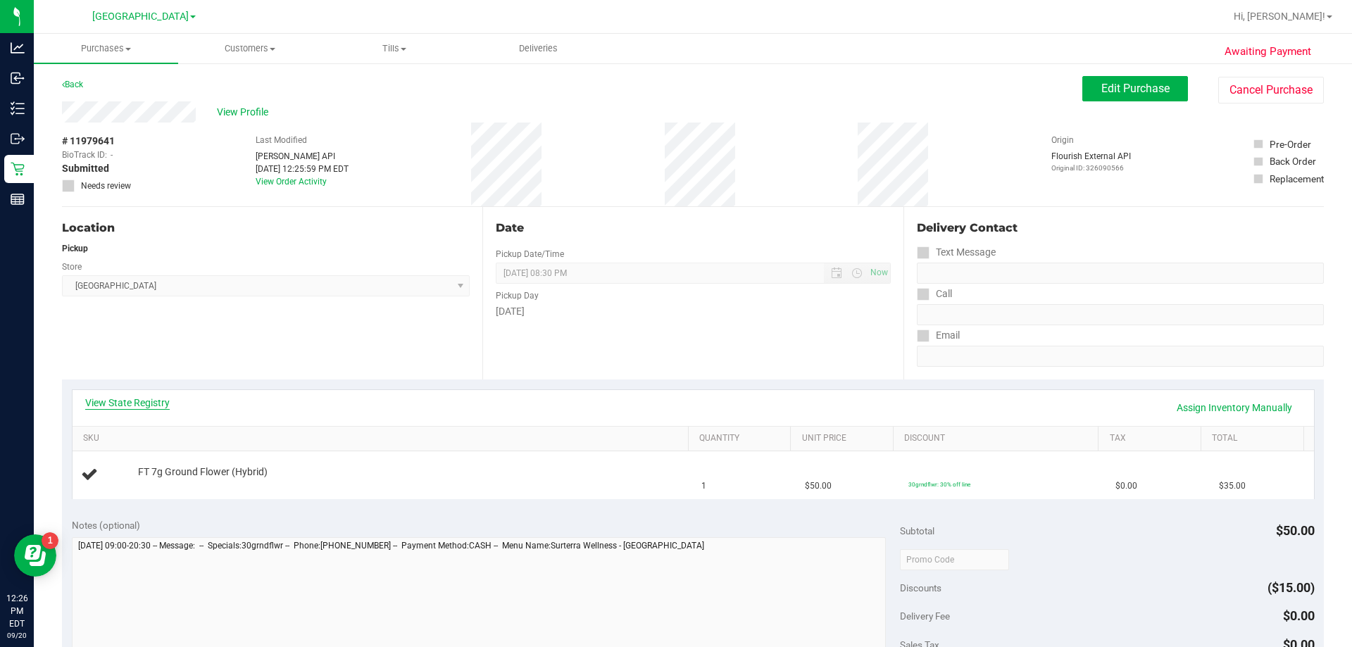
click at [138, 402] on link "View State Registry" at bounding box center [127, 403] width 85 height 14
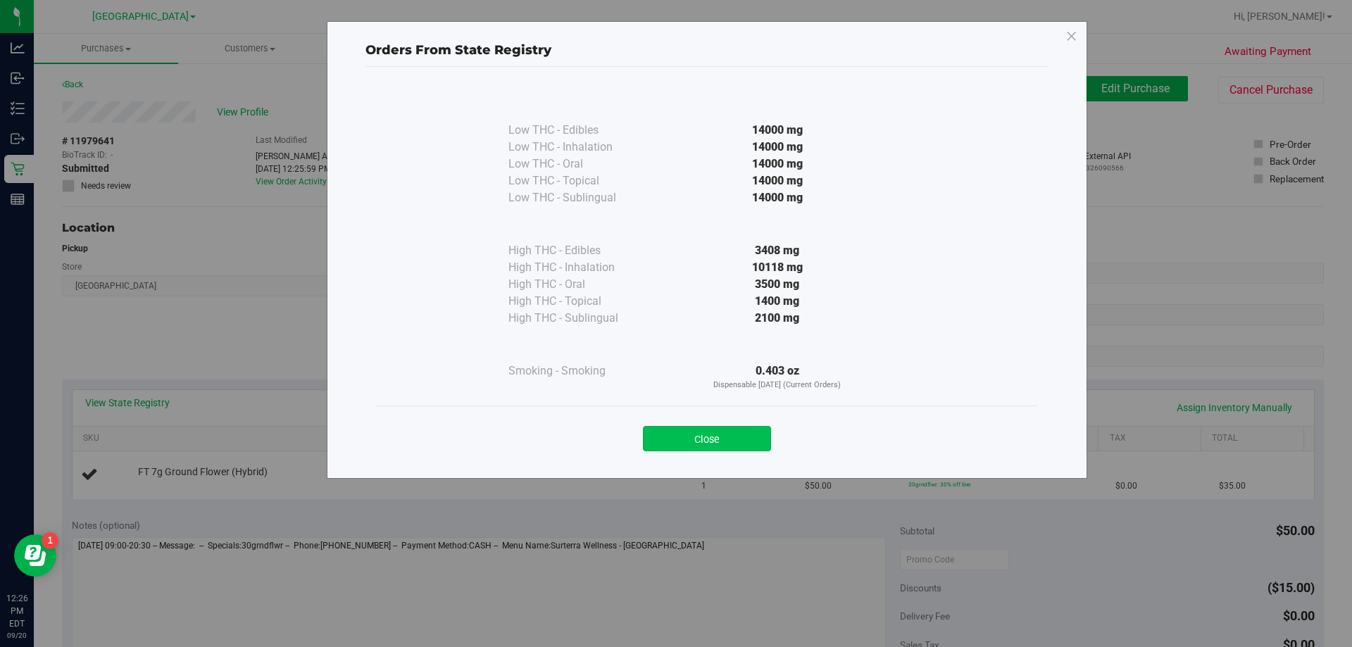
click at [737, 437] on button "Close" at bounding box center [707, 438] width 128 height 25
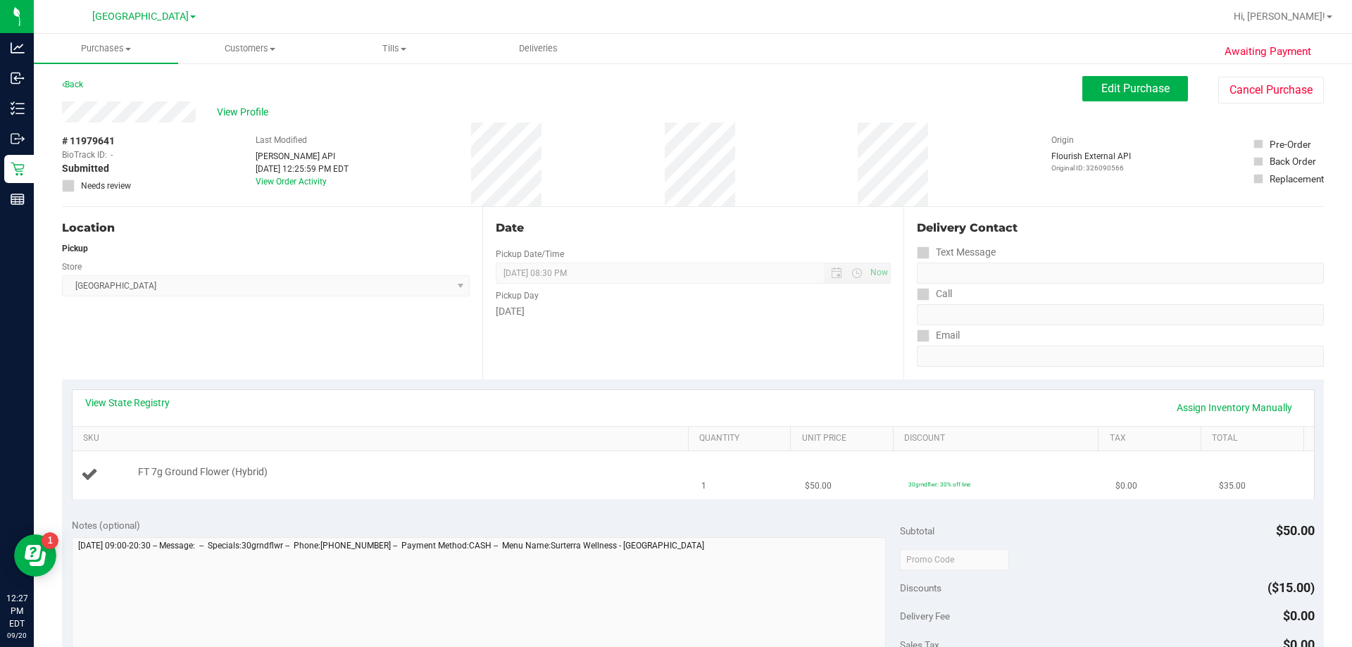
click at [730, 467] on td "1" at bounding box center [745, 474] width 104 height 47
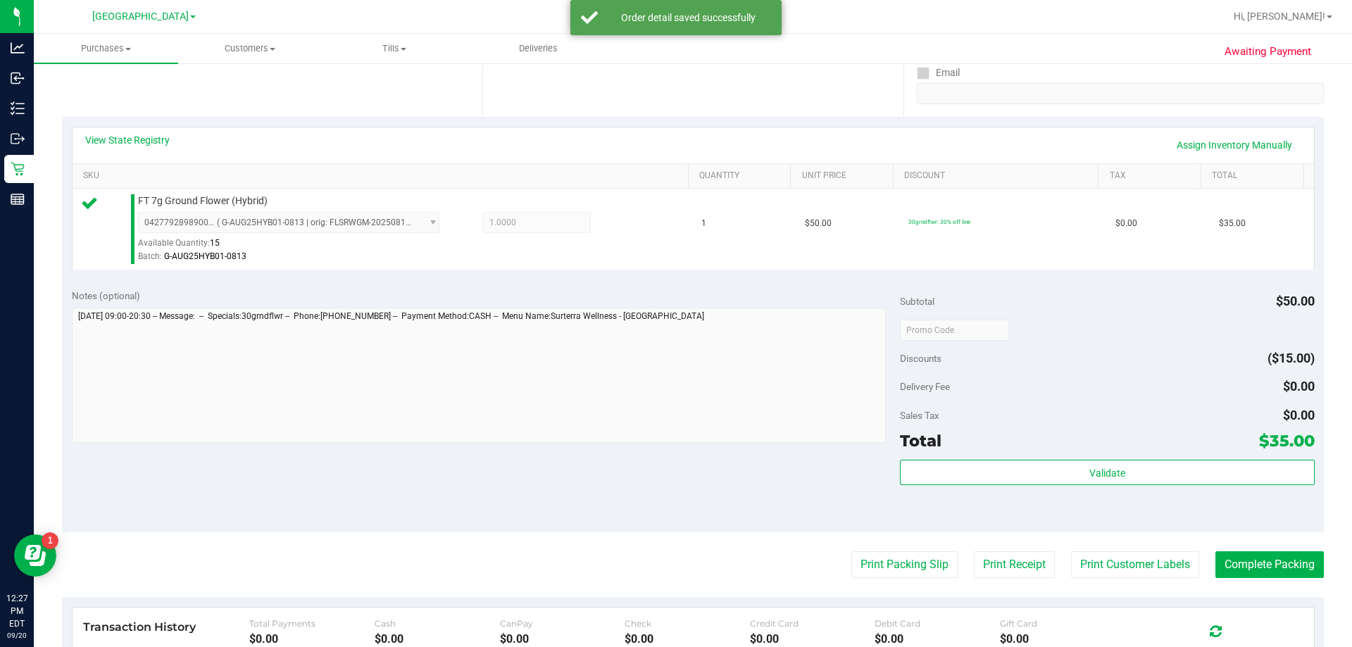
scroll to position [352, 0]
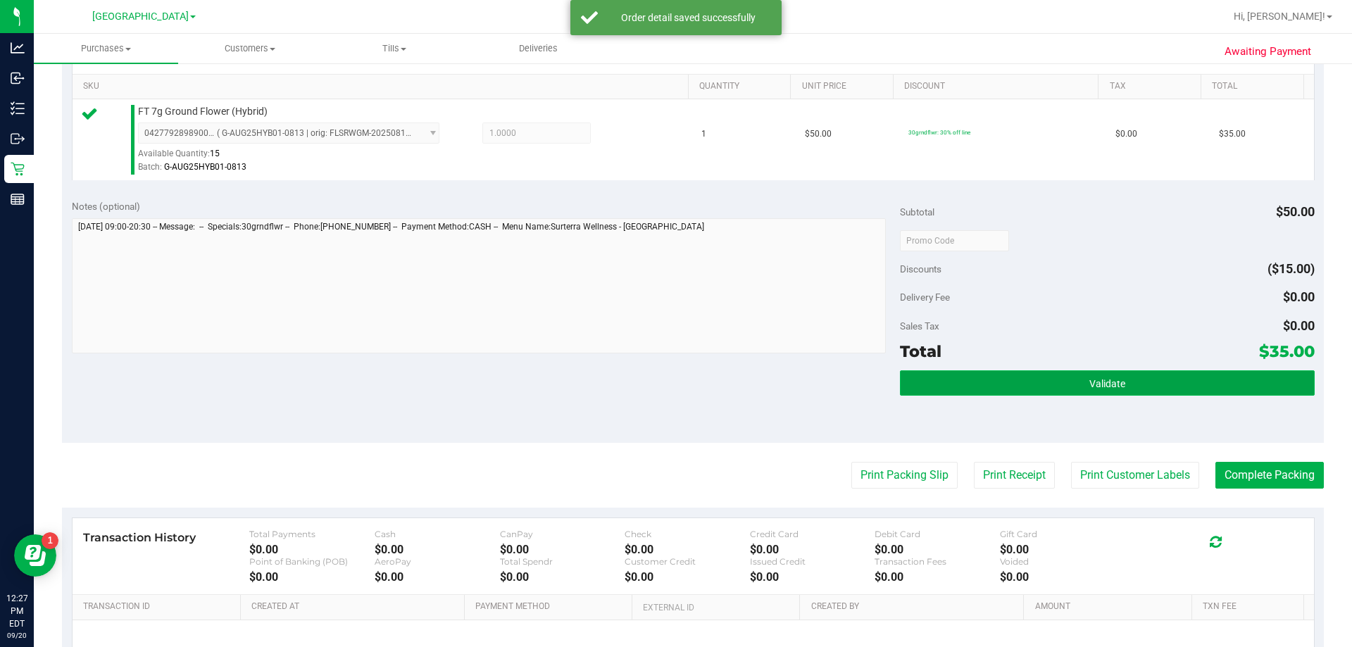
click at [1144, 373] on button "Validate" at bounding box center [1107, 382] width 414 height 25
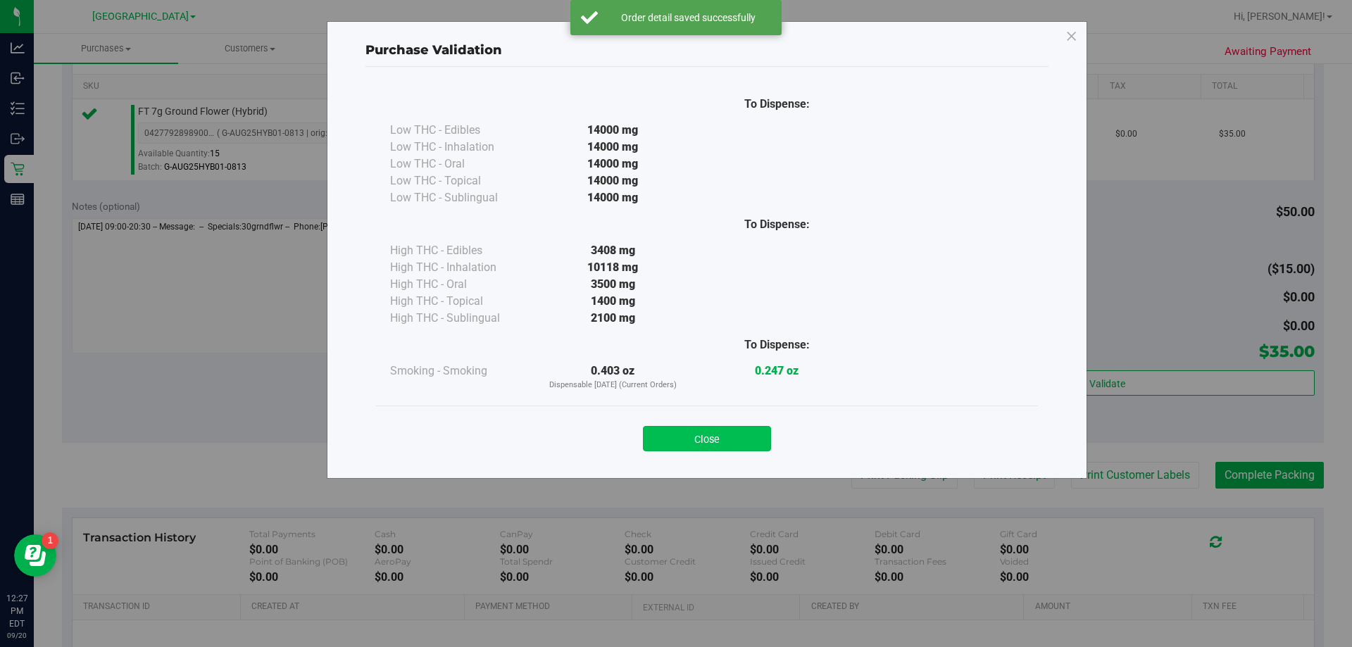
click at [709, 442] on button "Close" at bounding box center [707, 438] width 128 height 25
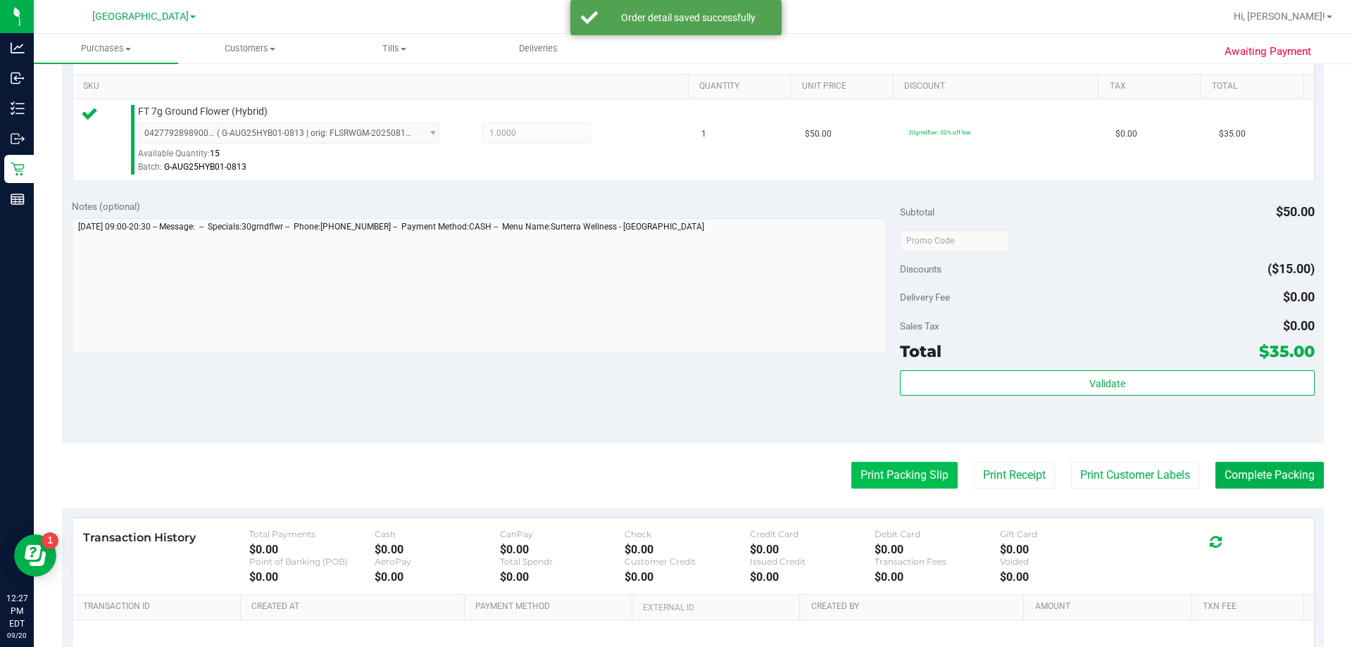
click at [911, 474] on button "Print Packing Slip" at bounding box center [904, 475] width 106 height 27
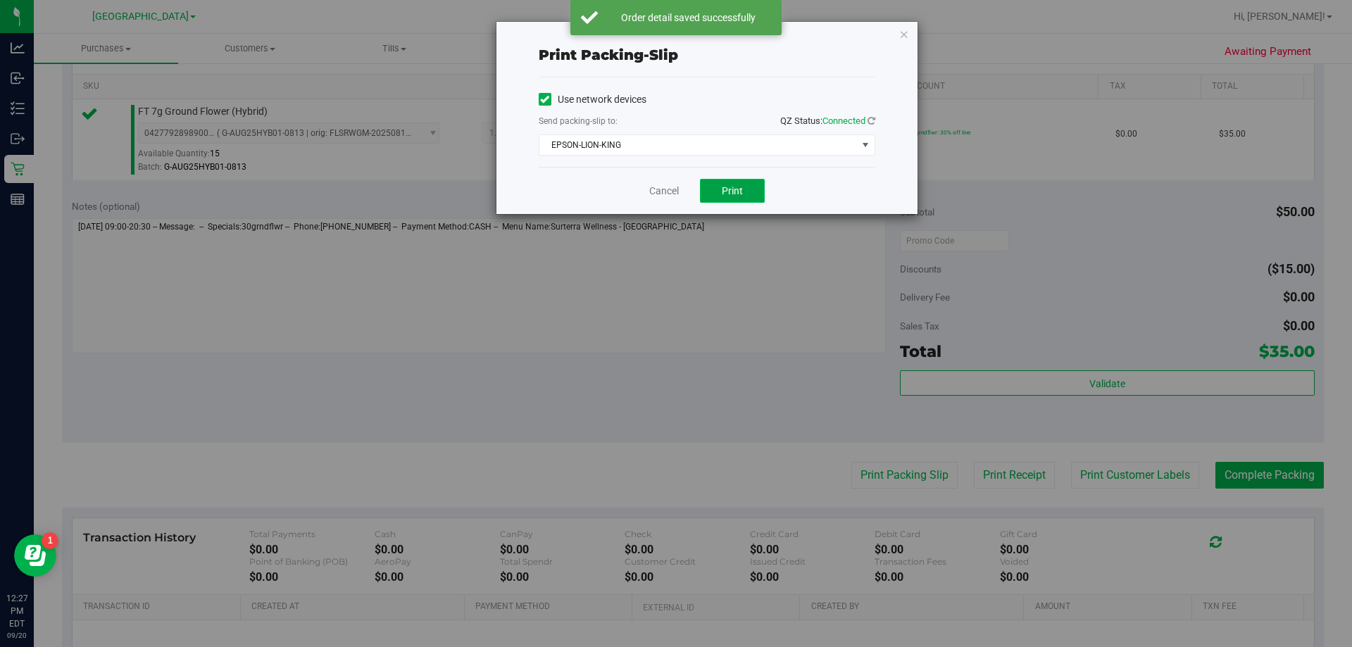
click at [727, 187] on span "Print" at bounding box center [732, 190] width 21 height 11
click at [661, 187] on link "Cancel" at bounding box center [664, 191] width 30 height 15
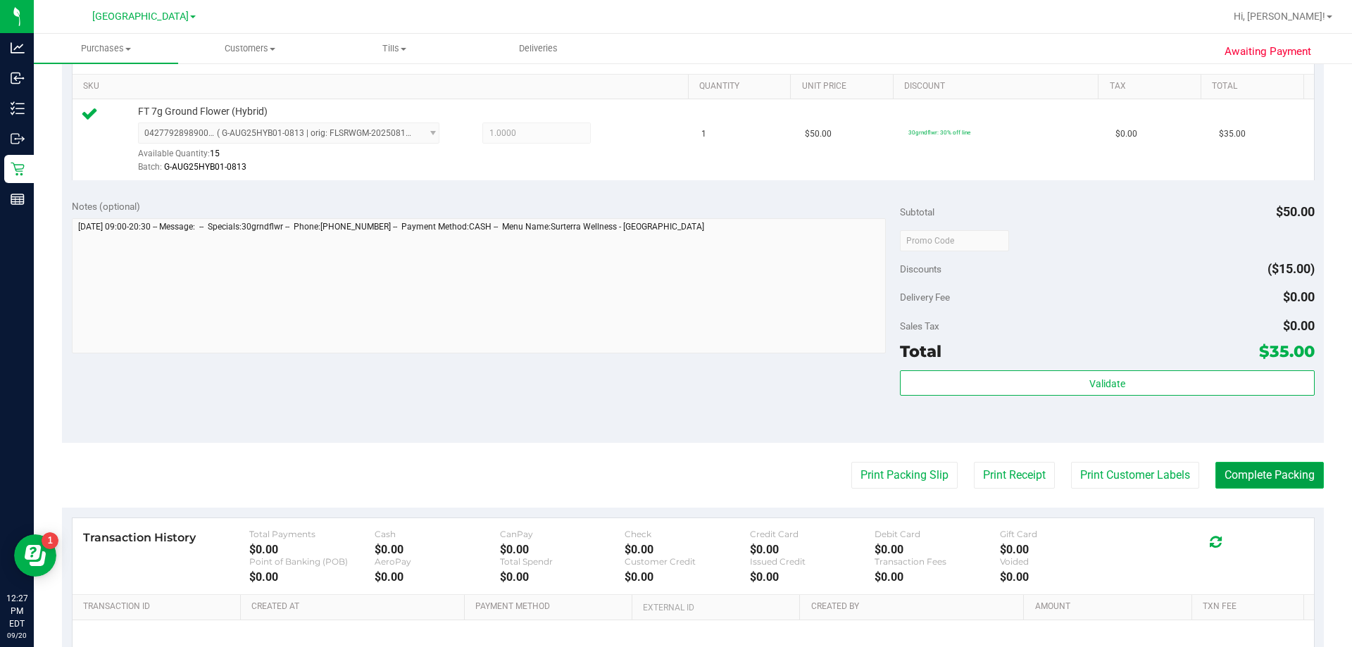
click at [1283, 469] on button "Complete Packing" at bounding box center [1270, 475] width 108 height 27
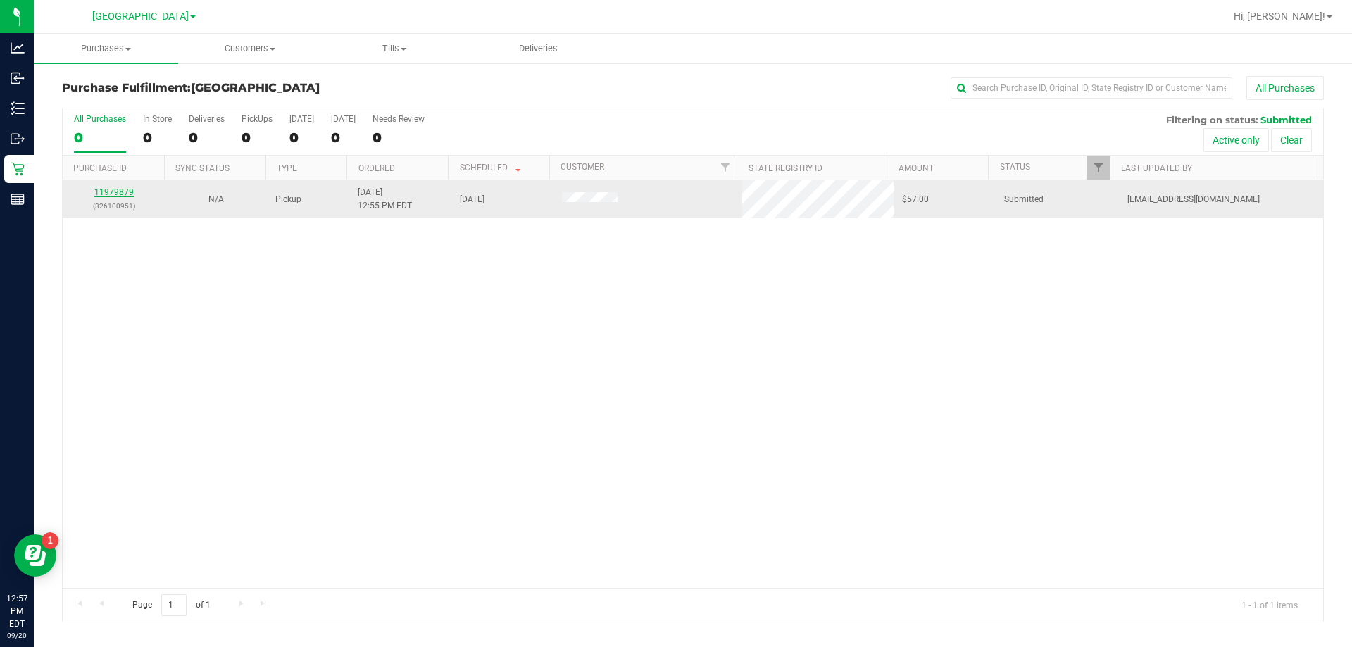
click at [130, 192] on link "11979879" at bounding box center [113, 192] width 39 height 10
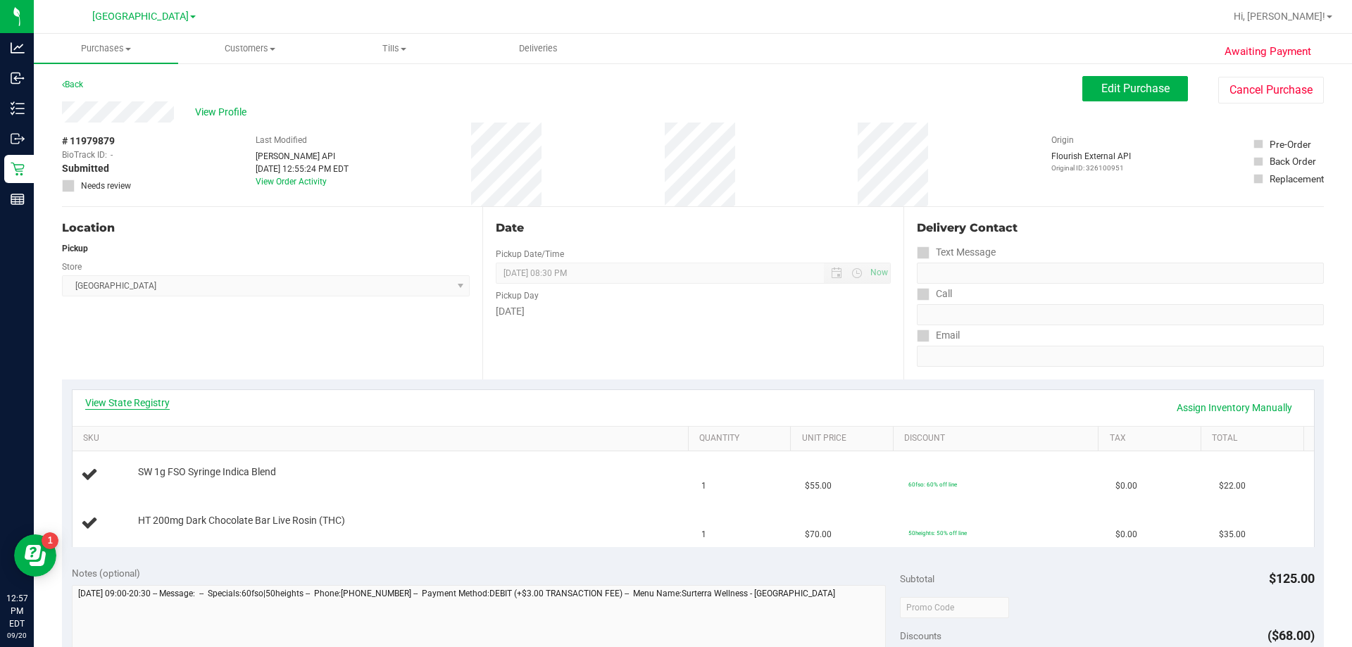
click at [146, 404] on link "View State Registry" at bounding box center [127, 403] width 85 height 14
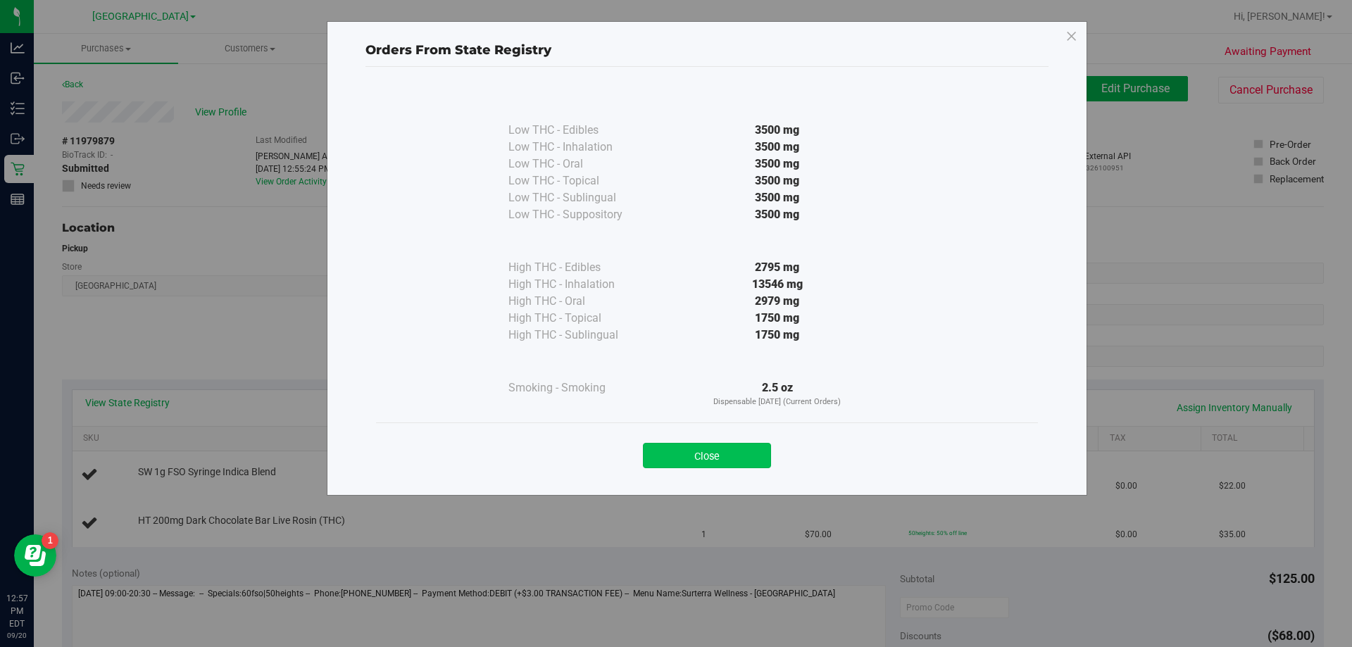
click at [679, 451] on button "Close" at bounding box center [707, 455] width 128 height 25
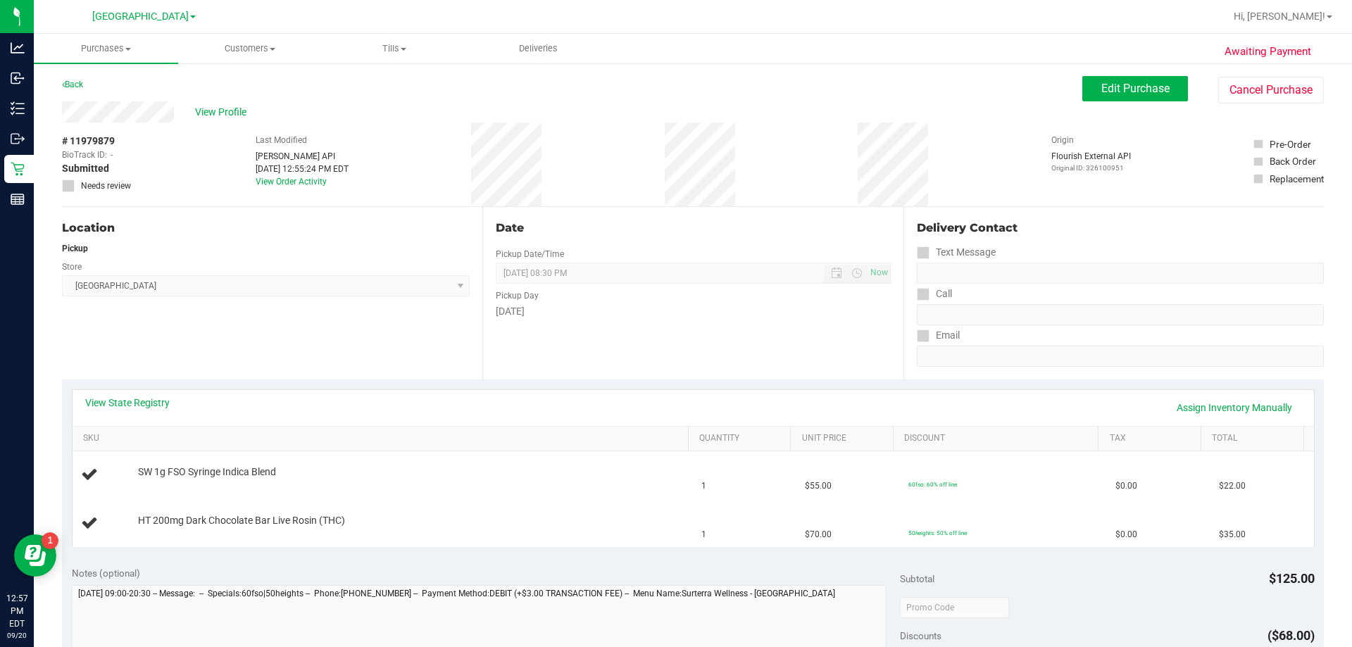
click at [519, 394] on div "View State Registry Assign Inventory Manually" at bounding box center [694, 408] width 1242 height 36
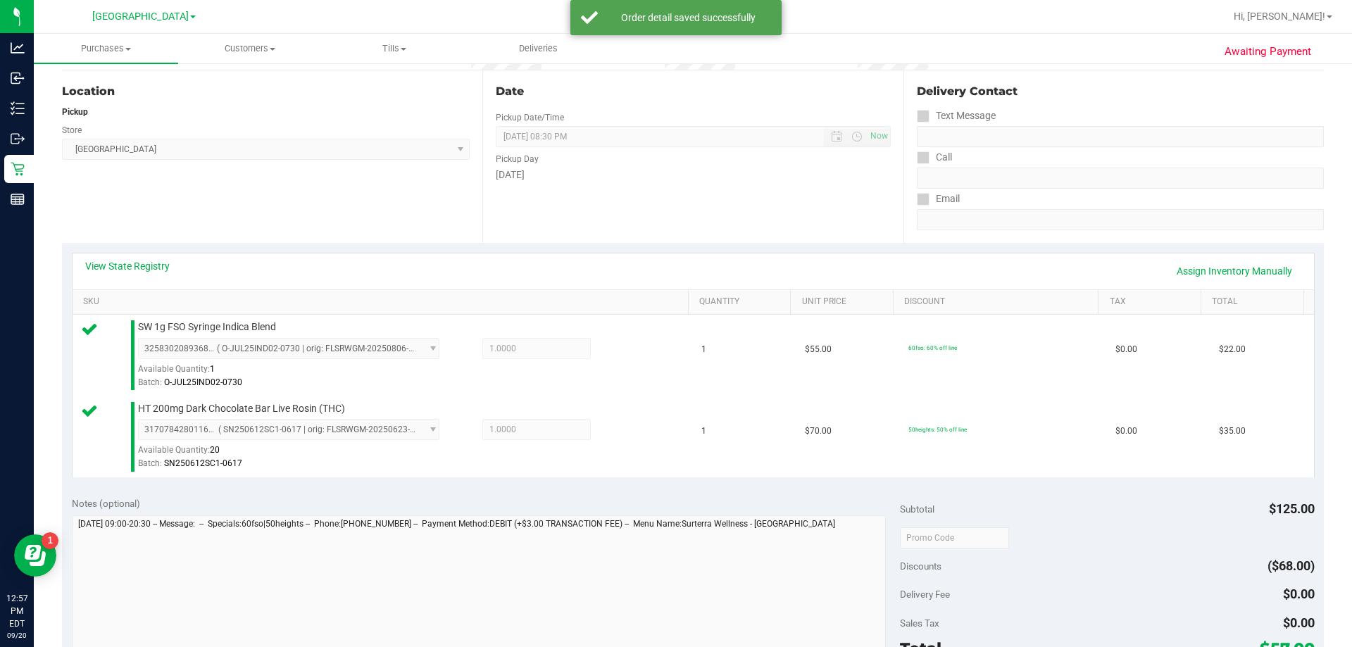
scroll to position [352, 0]
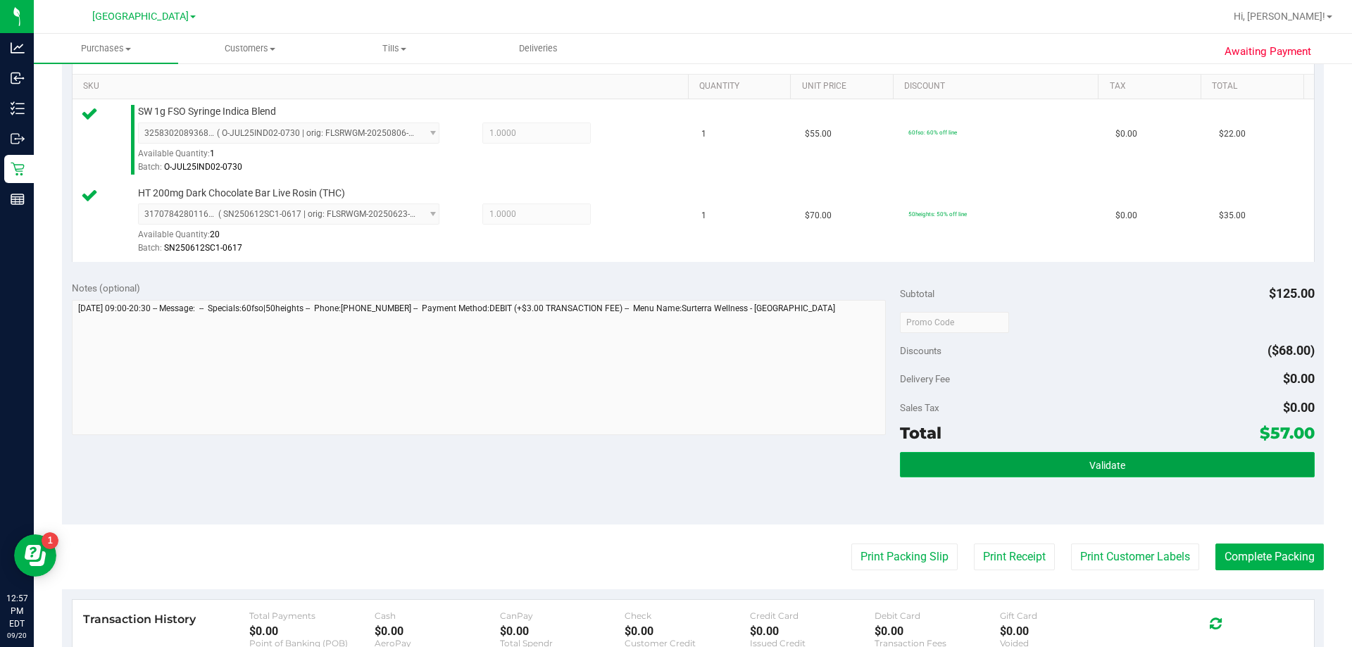
click at [1090, 463] on span "Validate" at bounding box center [1108, 465] width 36 height 11
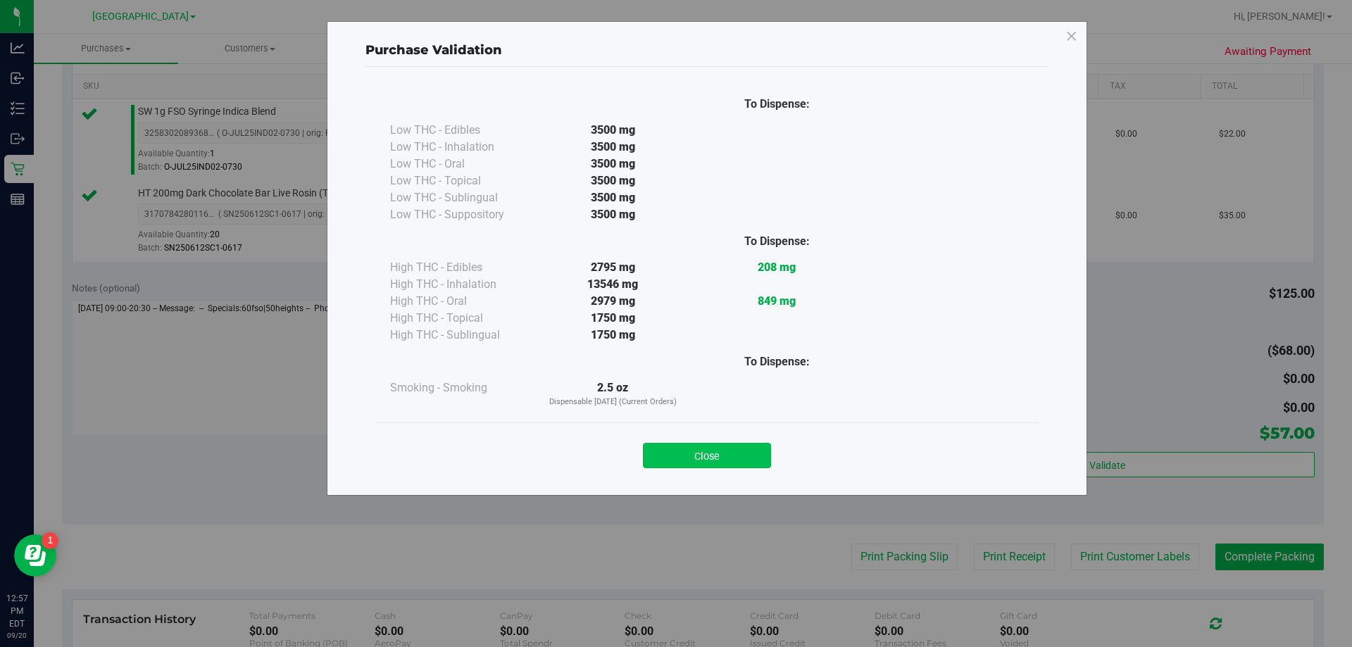
click at [750, 456] on button "Close" at bounding box center [707, 455] width 128 height 25
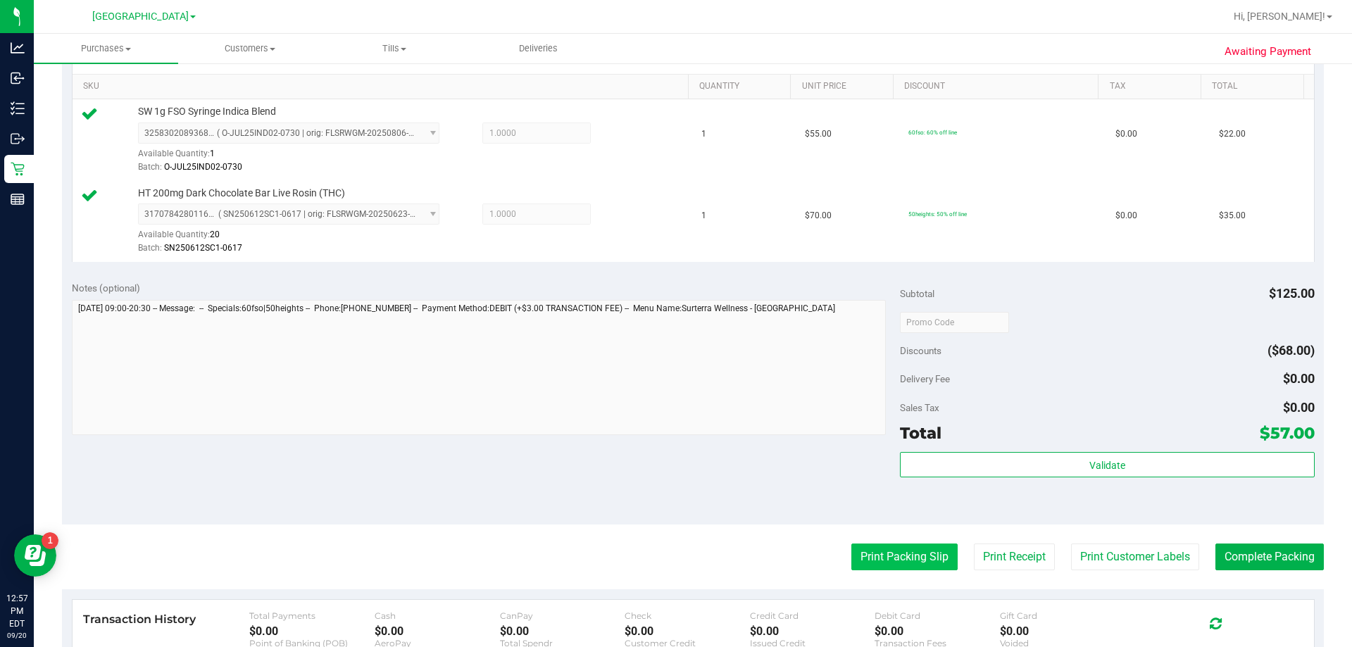
click at [862, 549] on button "Print Packing Slip" at bounding box center [904, 557] width 106 height 27
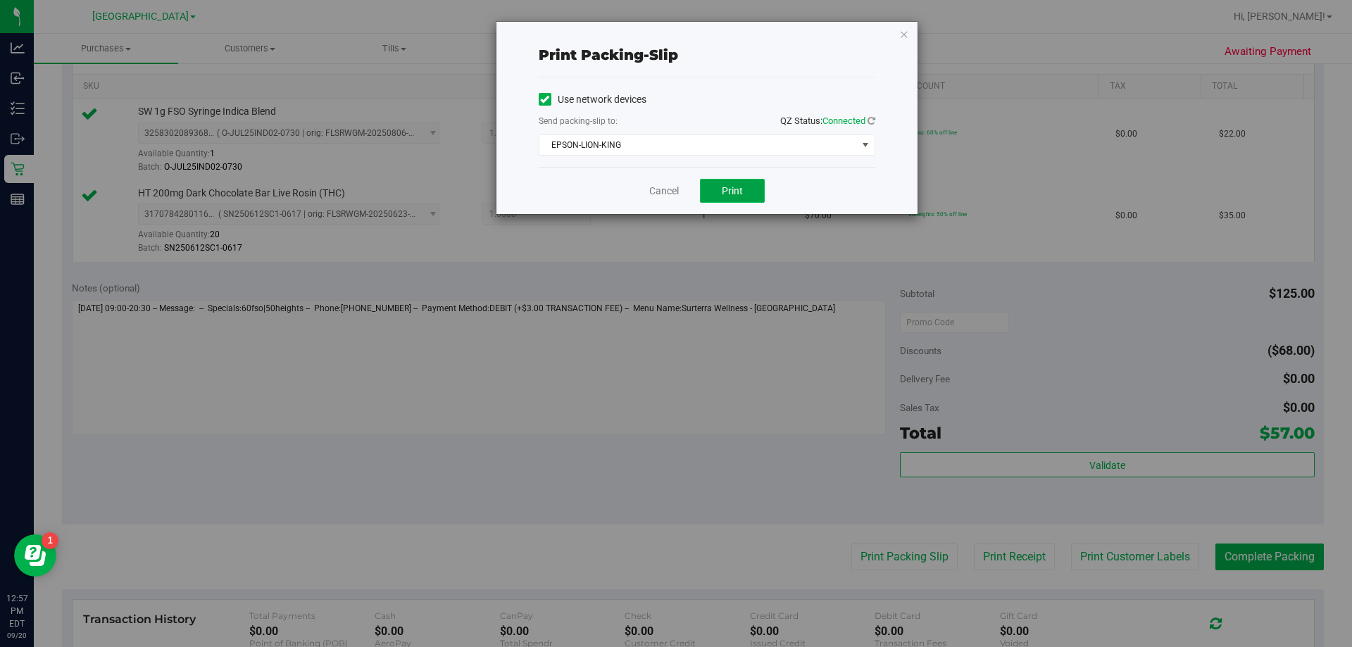
click at [725, 192] on span "Print" at bounding box center [732, 190] width 21 height 11
click at [661, 186] on link "Cancel" at bounding box center [664, 191] width 30 height 15
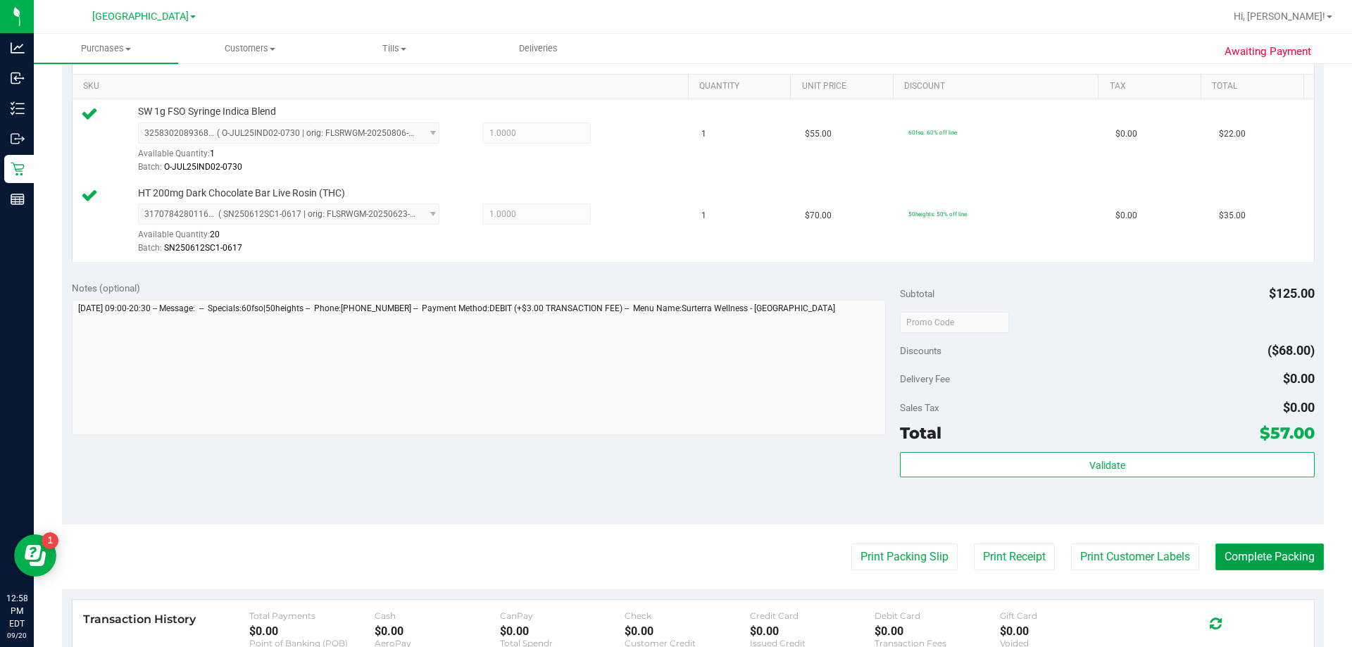
click at [1287, 561] on button "Complete Packing" at bounding box center [1270, 557] width 108 height 27
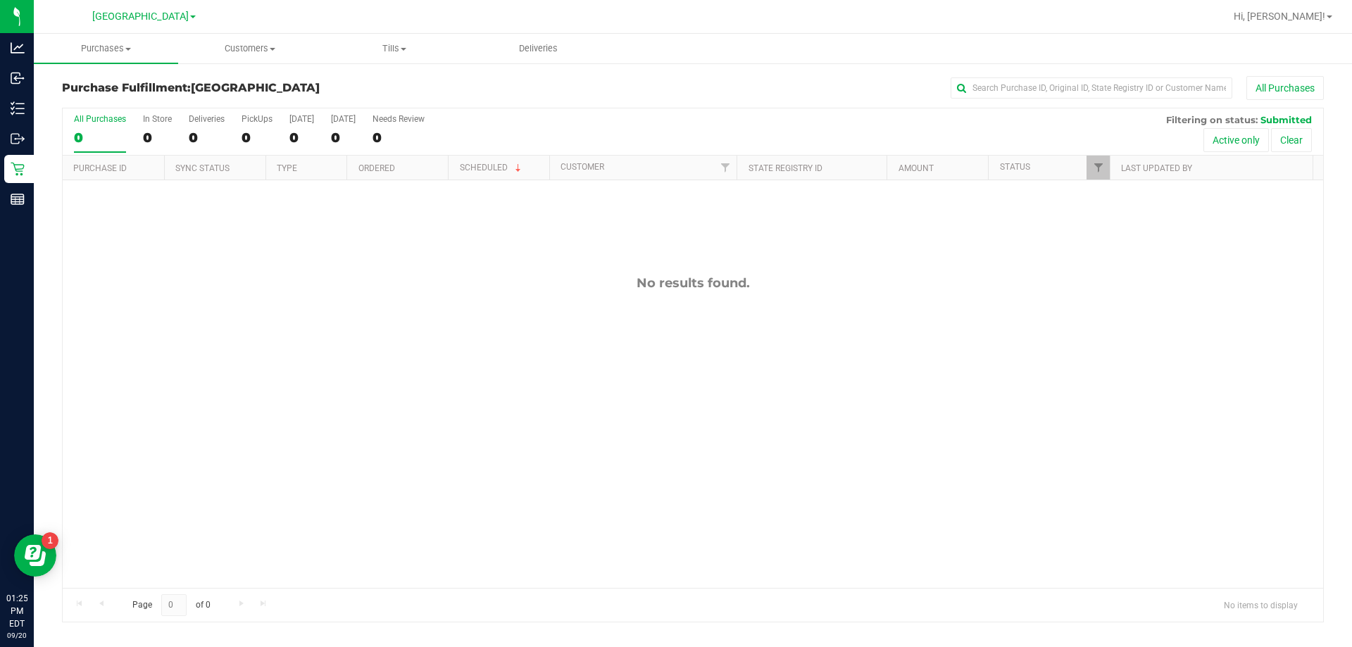
click at [442, 647] on html "Analytics Inbound Inventory Outbound Retail Reports 01:25 PM EDT 09/20/2025 09/…" at bounding box center [676, 323] width 1352 height 647
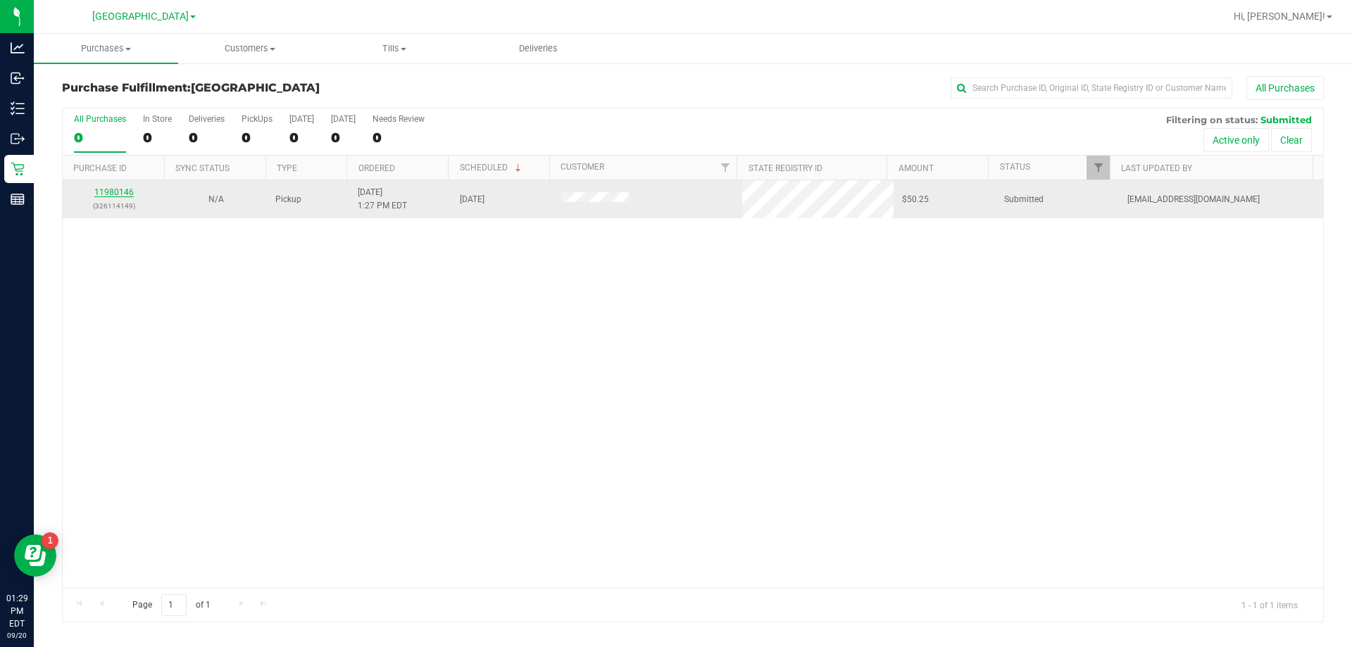
click at [120, 190] on link "11980146" at bounding box center [113, 192] width 39 height 10
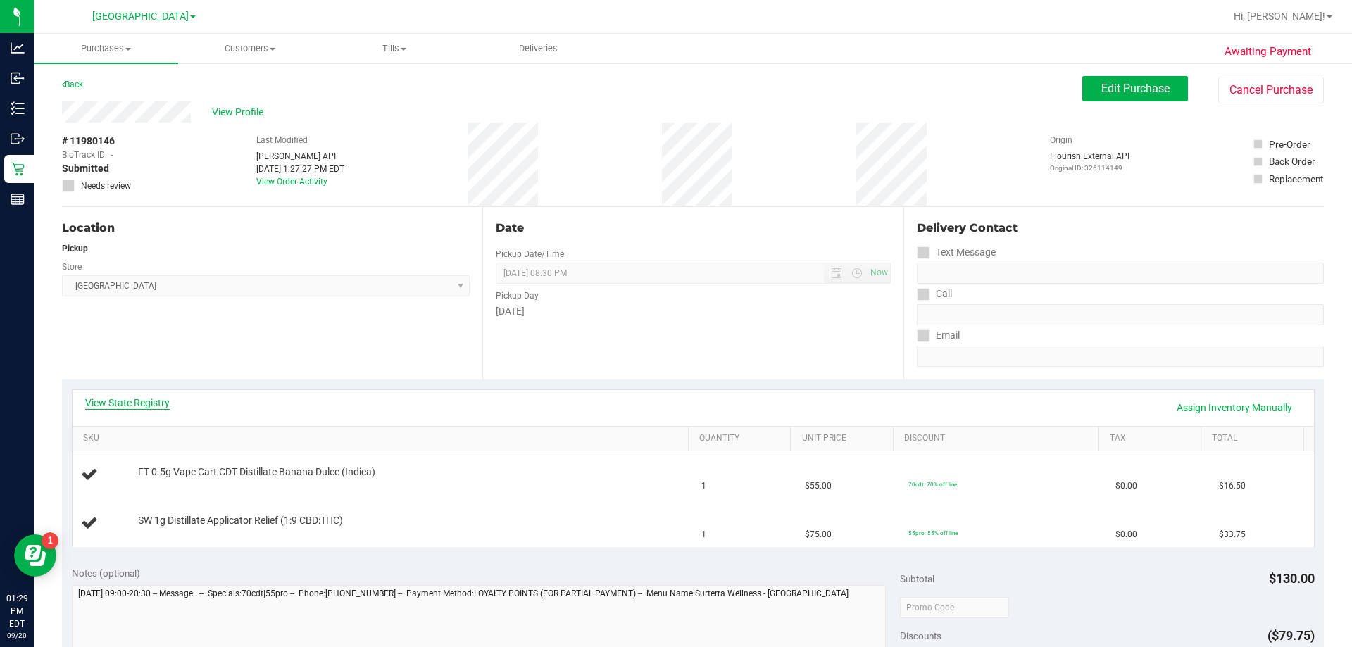
click at [149, 404] on link "View State Registry" at bounding box center [127, 403] width 85 height 14
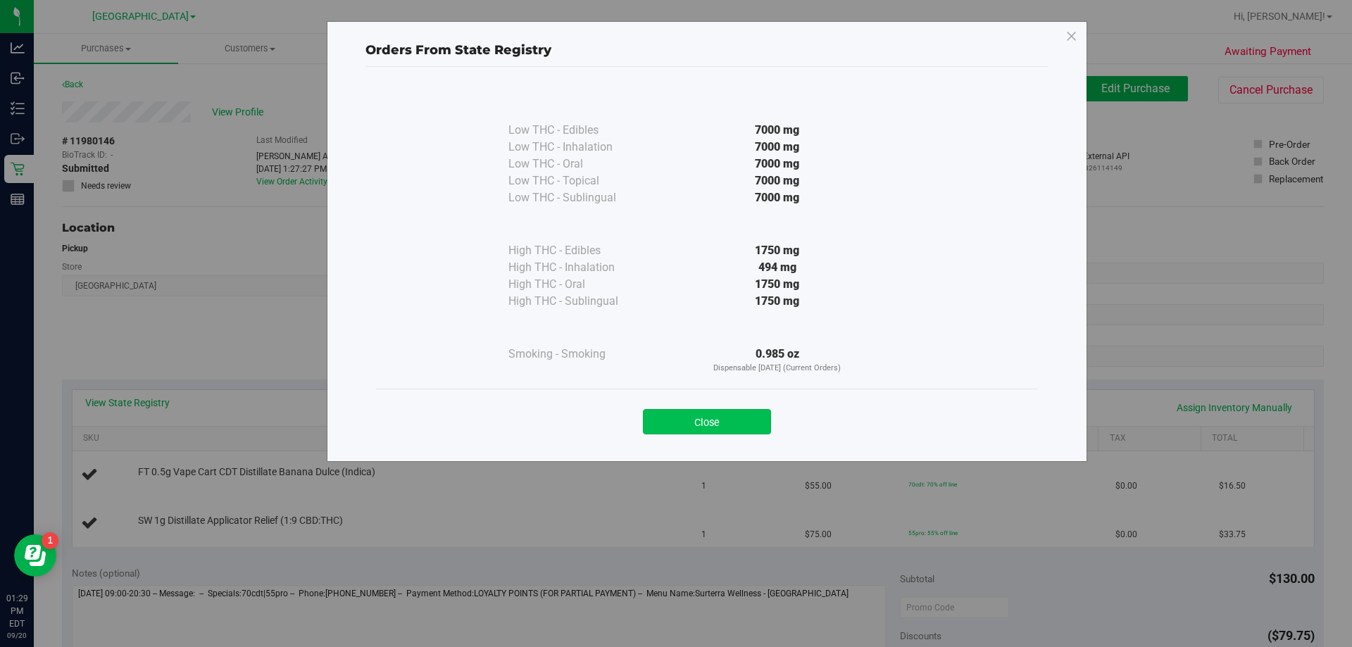
click at [716, 424] on button "Close" at bounding box center [707, 421] width 128 height 25
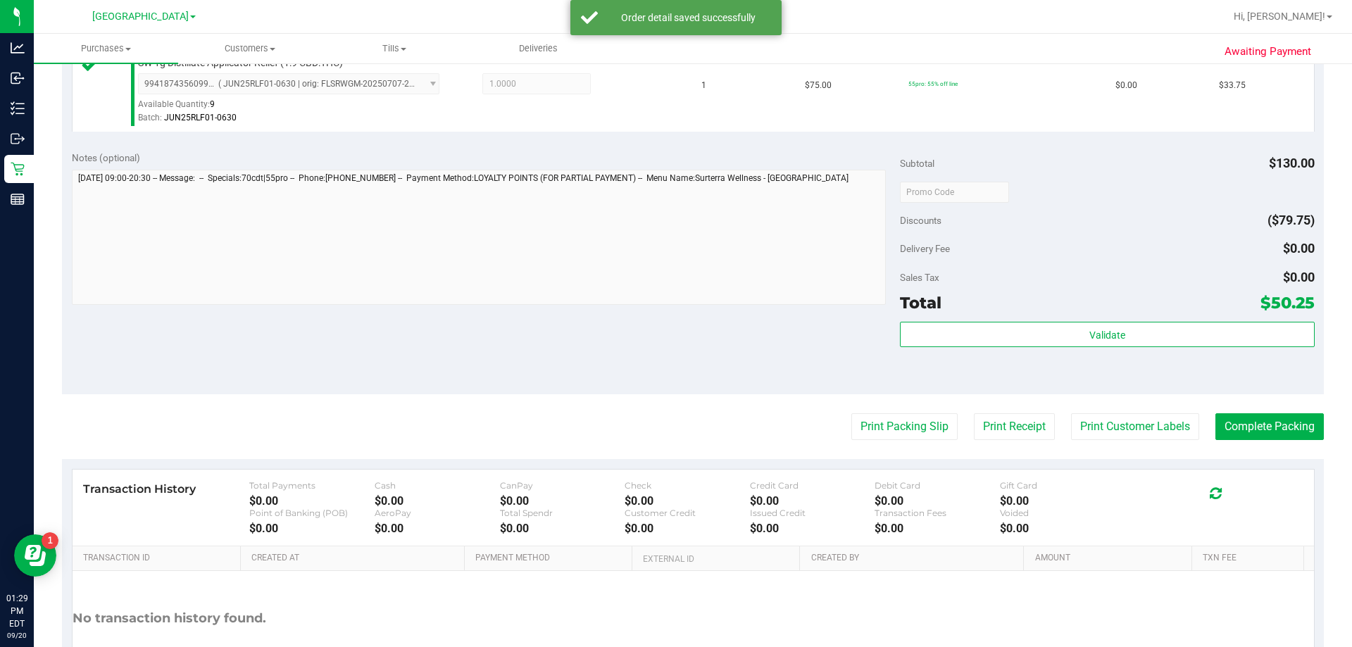
scroll to position [563, 0]
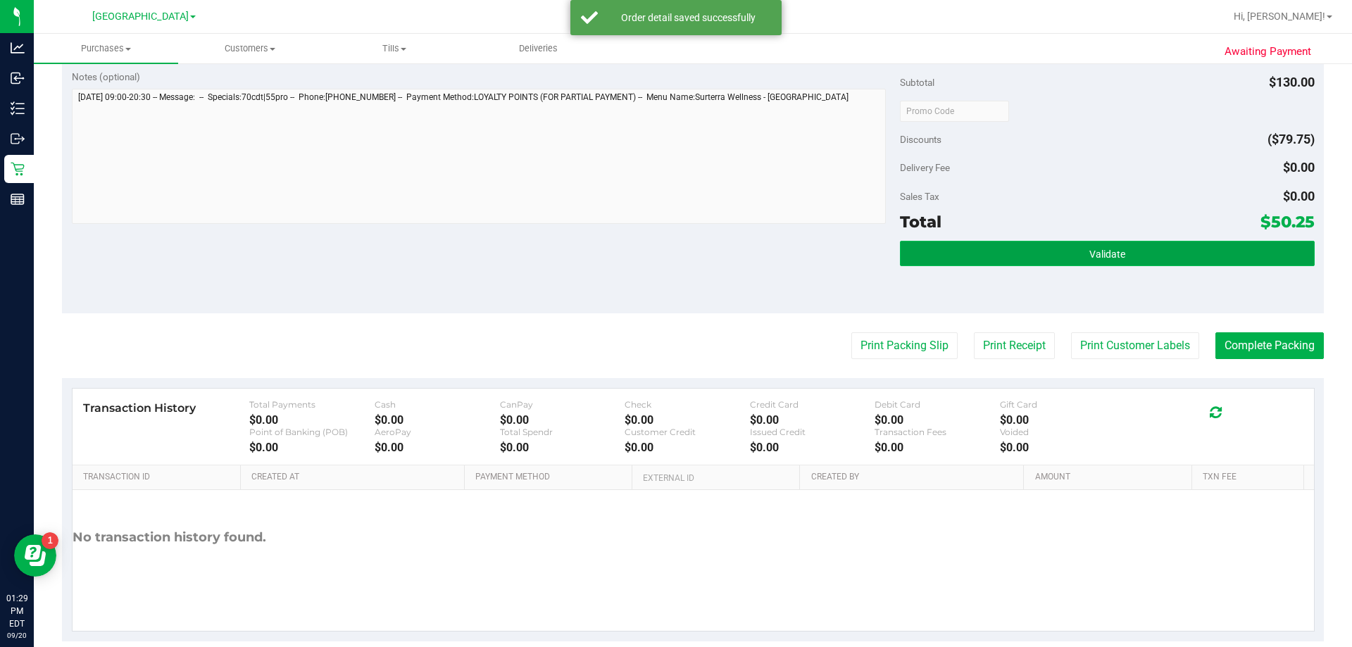
click at [1069, 249] on button "Validate" at bounding box center [1107, 253] width 414 height 25
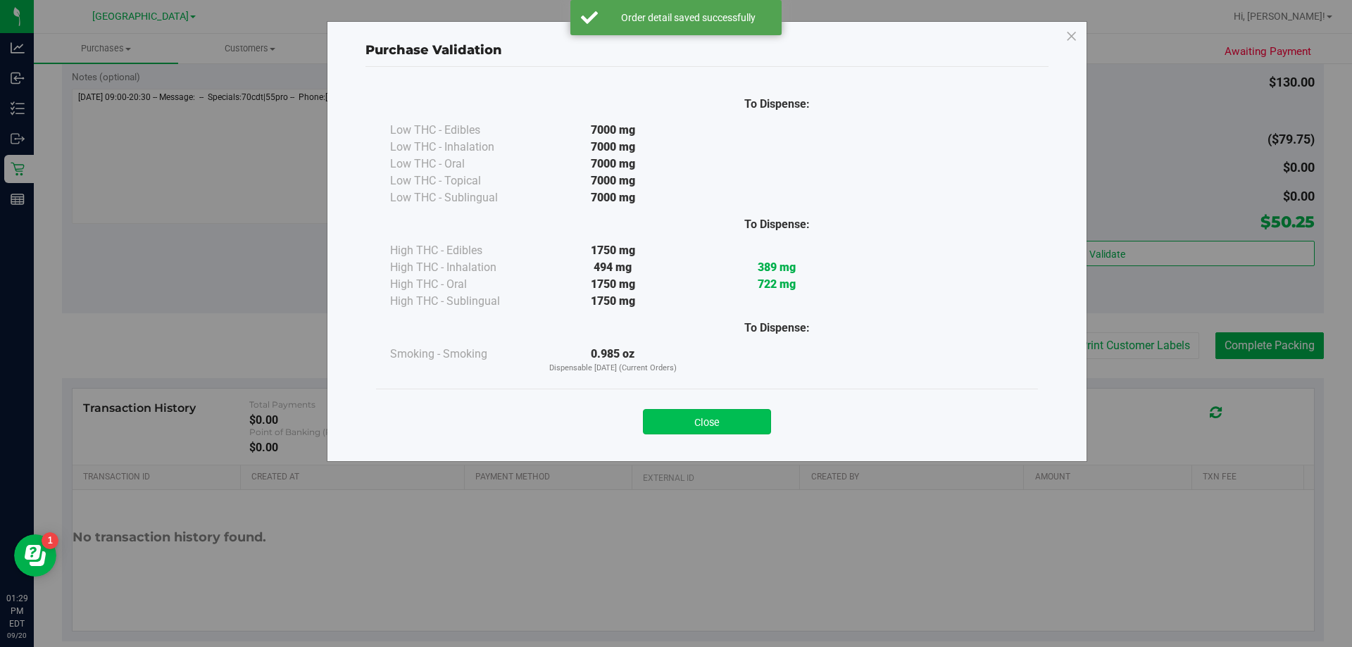
click at [732, 416] on button "Close" at bounding box center [707, 421] width 128 height 25
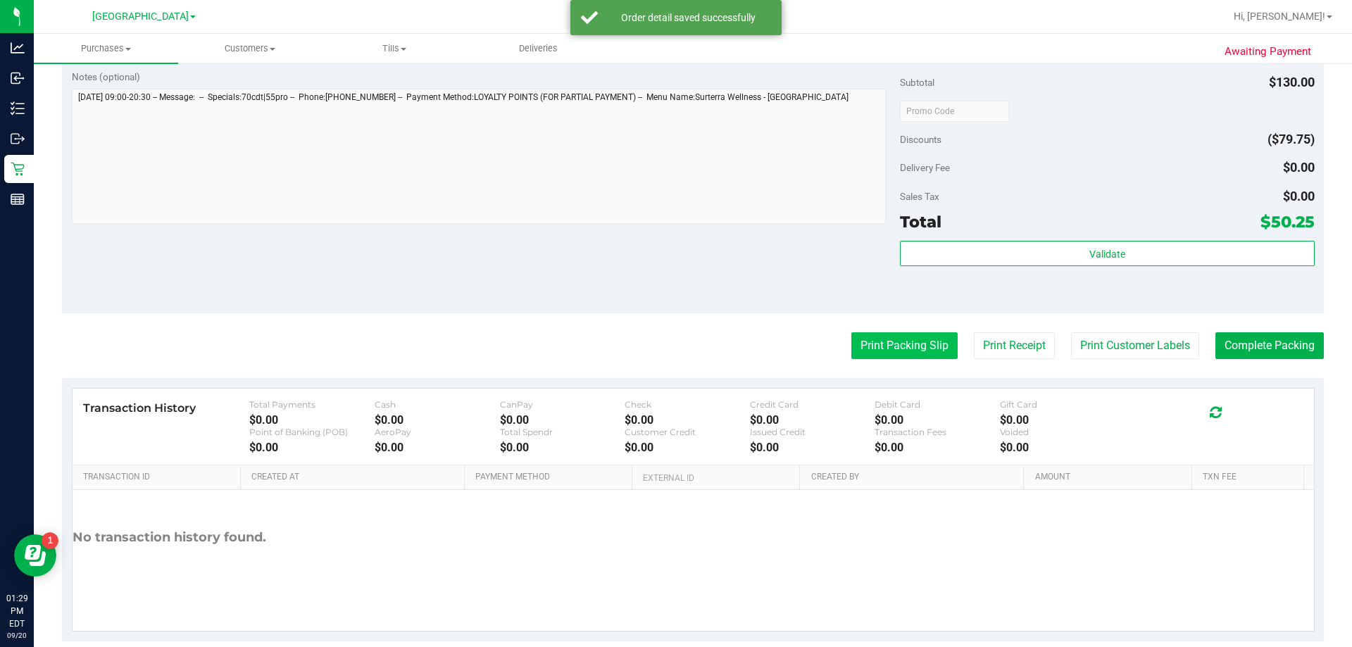
click at [866, 351] on button "Print Packing Slip" at bounding box center [904, 345] width 106 height 27
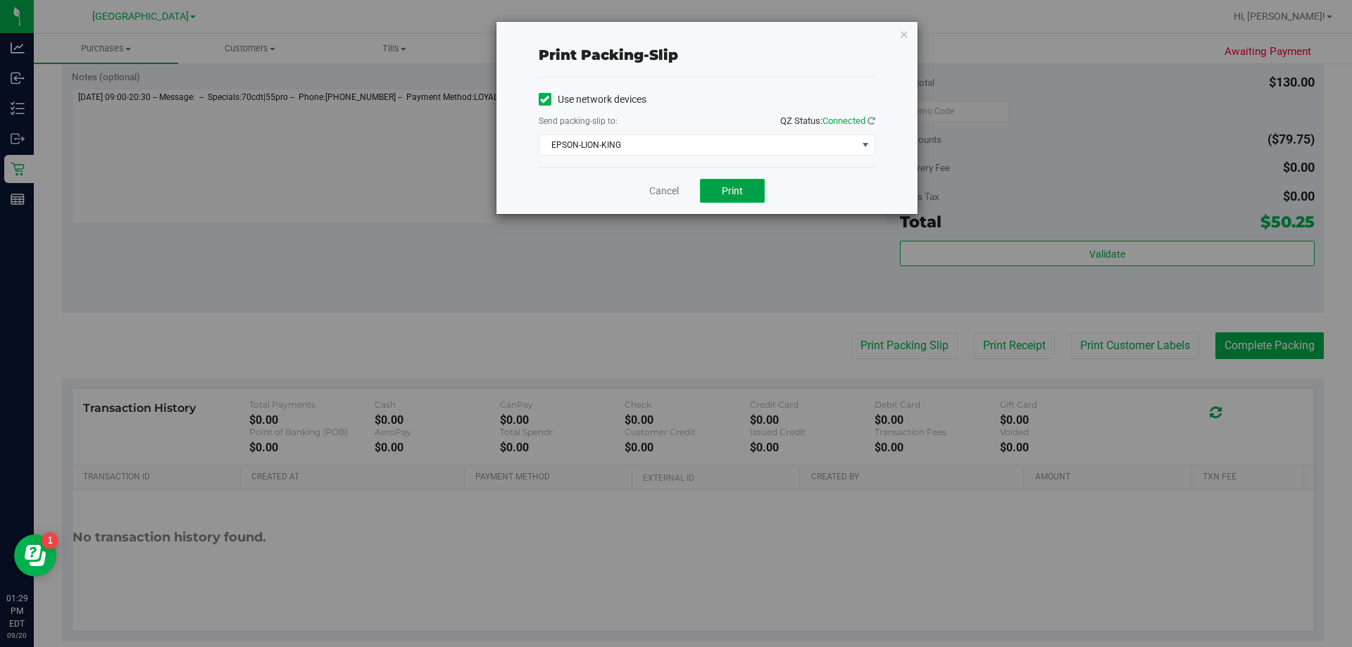
click at [716, 197] on button "Print" at bounding box center [732, 191] width 65 height 24
click at [655, 185] on link "Cancel" at bounding box center [664, 191] width 30 height 15
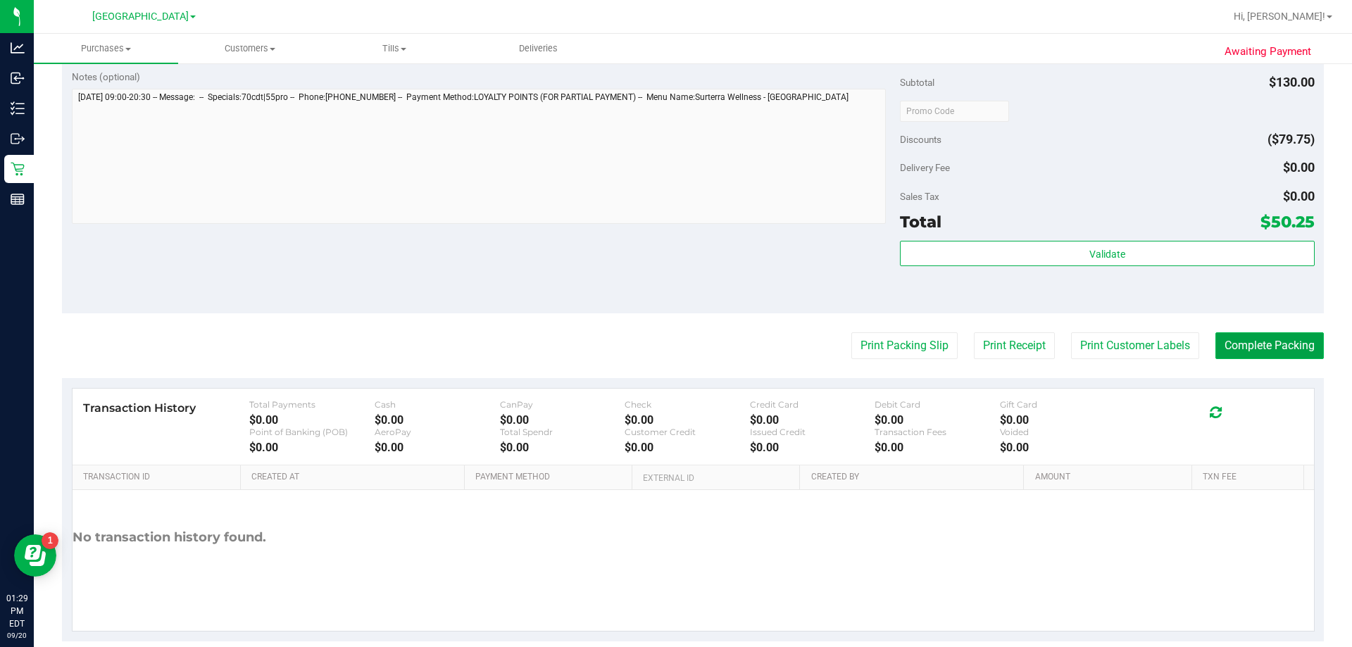
click at [1280, 356] on button "Complete Packing" at bounding box center [1270, 345] width 108 height 27
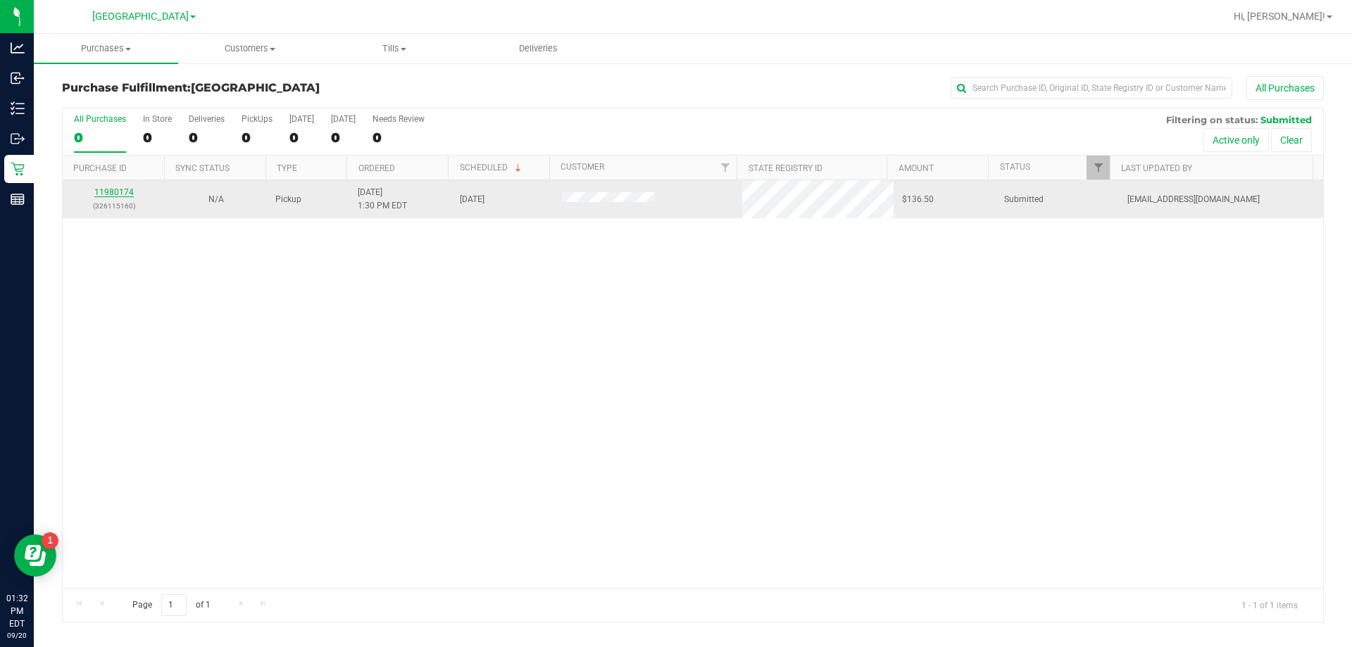
click at [129, 196] on link "11980174" at bounding box center [113, 192] width 39 height 10
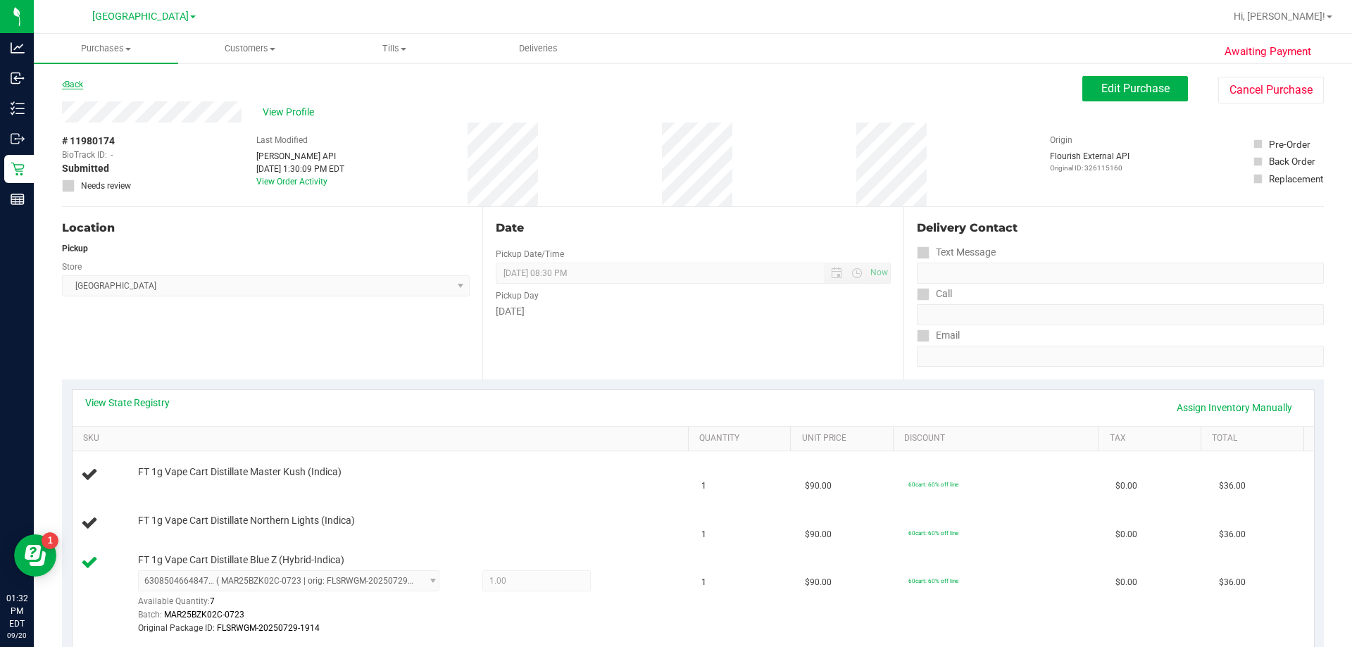
click at [71, 80] on link "Back" at bounding box center [72, 85] width 21 height 10
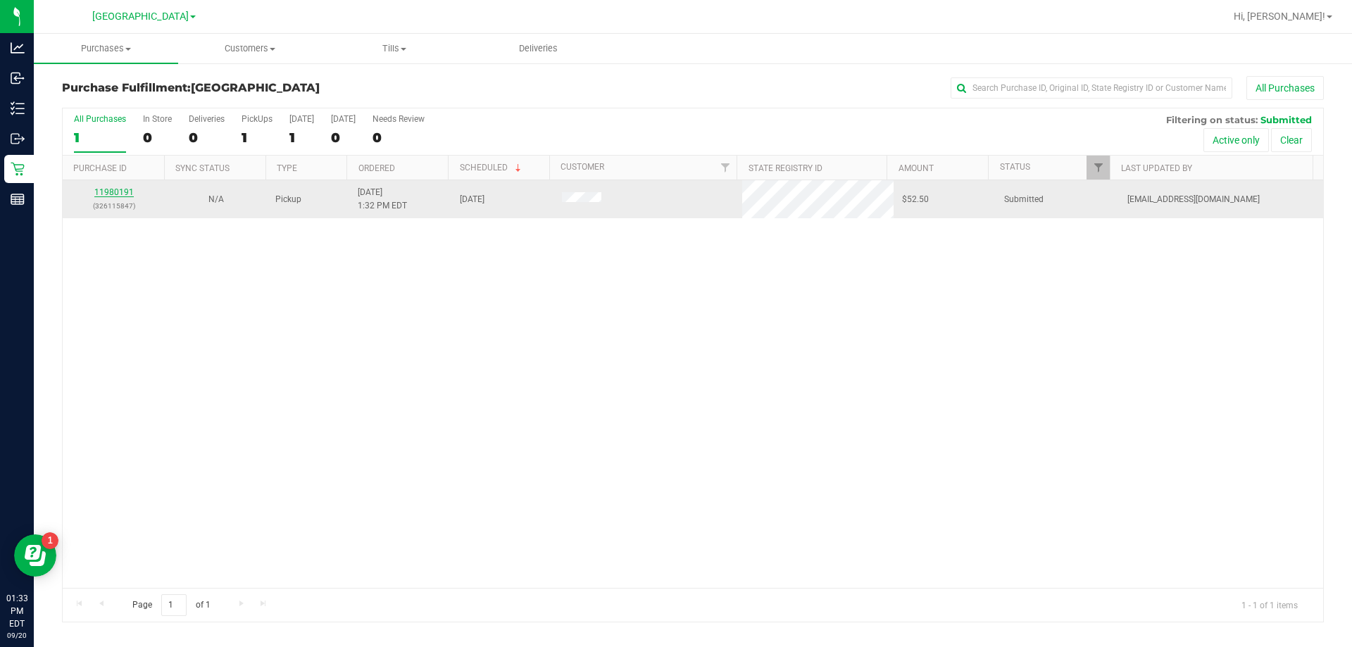
click at [108, 193] on link "11980191" at bounding box center [113, 192] width 39 height 10
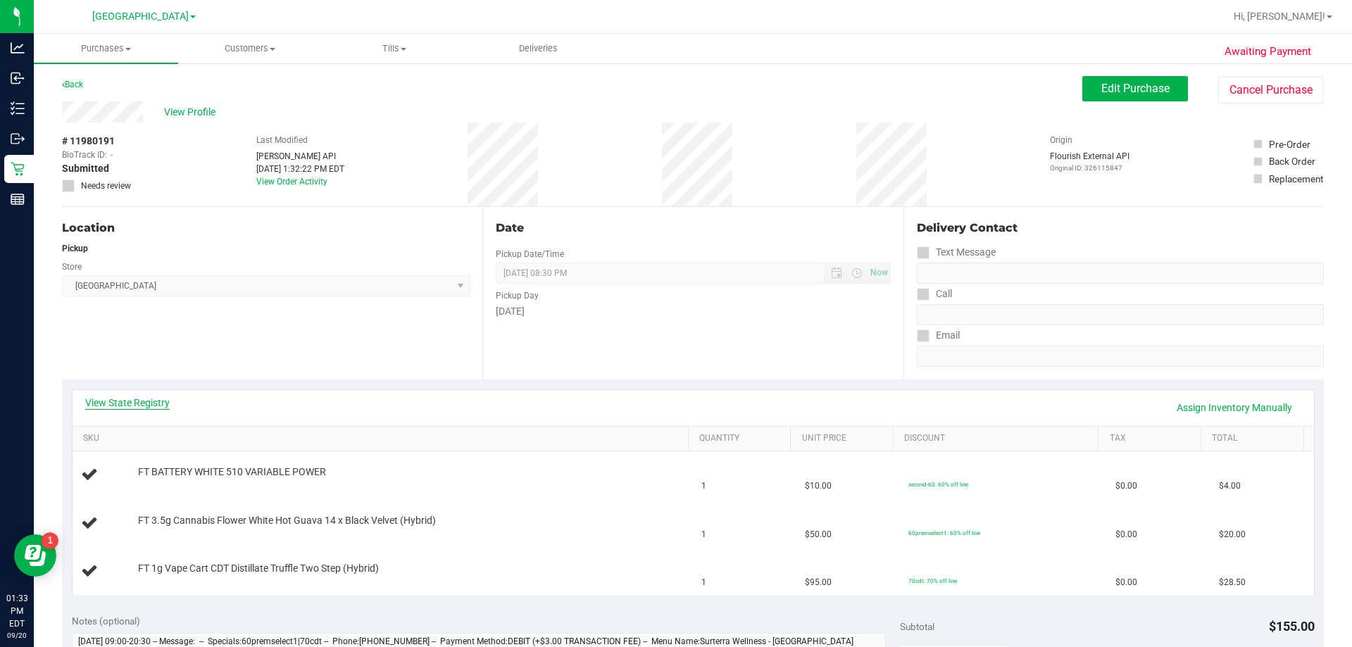
click at [147, 396] on link "View State Registry" at bounding box center [127, 403] width 85 height 14
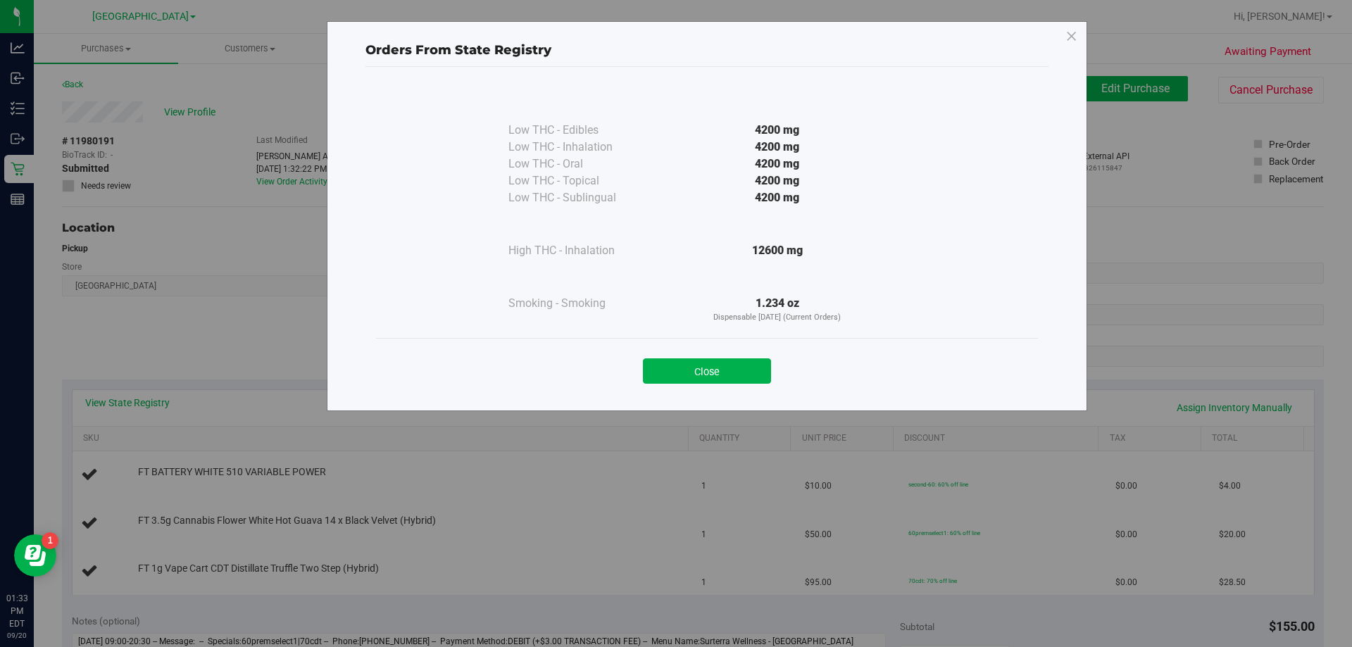
drag, startPoint x: 718, startPoint y: 373, endPoint x: 709, endPoint y: 378, distance: 10.7
click at [716, 375] on button "Close" at bounding box center [707, 370] width 128 height 25
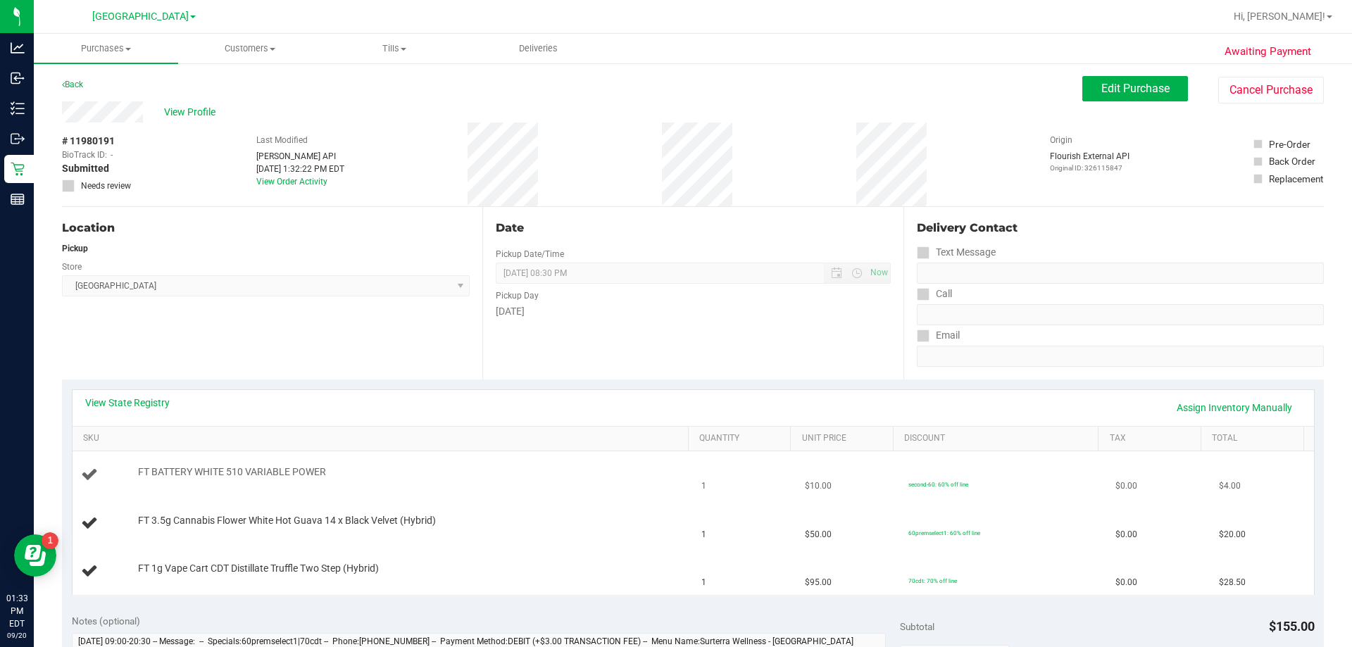
drag, startPoint x: 462, startPoint y: 489, endPoint x: 478, endPoint y: 487, distance: 15.6
click at [470, 489] on td "FT BATTERY WHITE 510 VARIABLE POWER" at bounding box center [383, 475] width 621 height 48
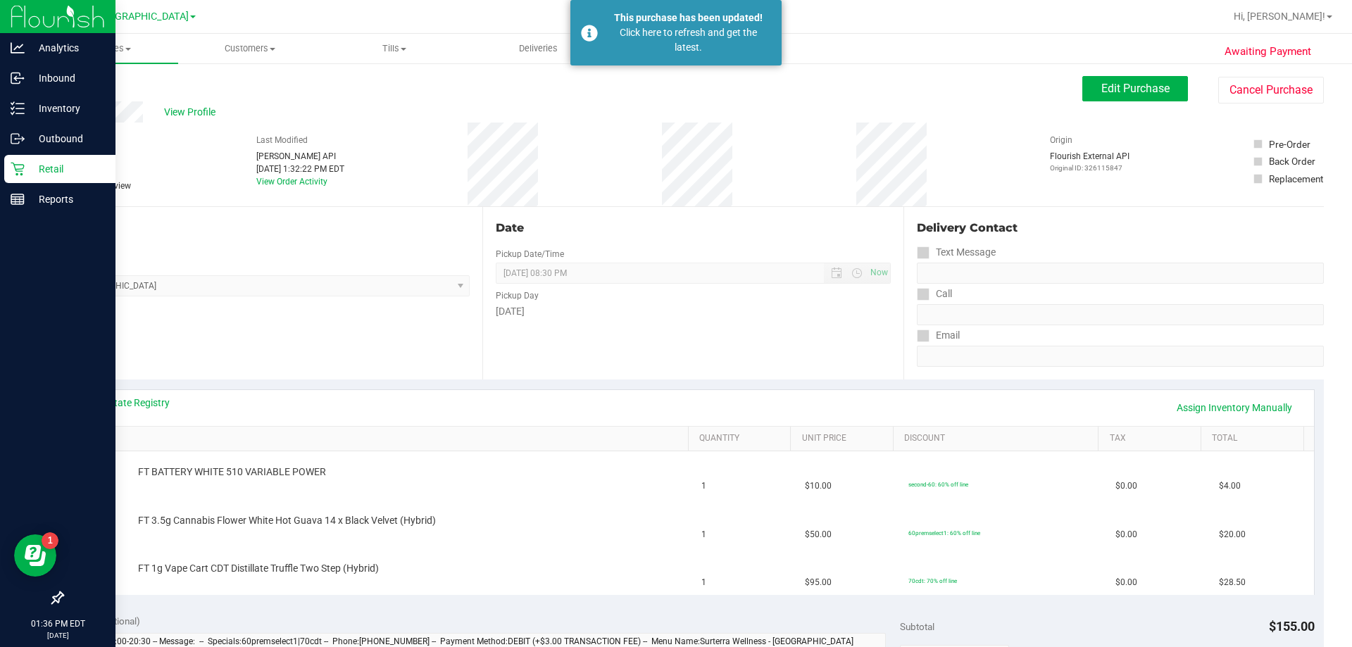
click at [8, 160] on div "Retail" at bounding box center [59, 169] width 111 height 28
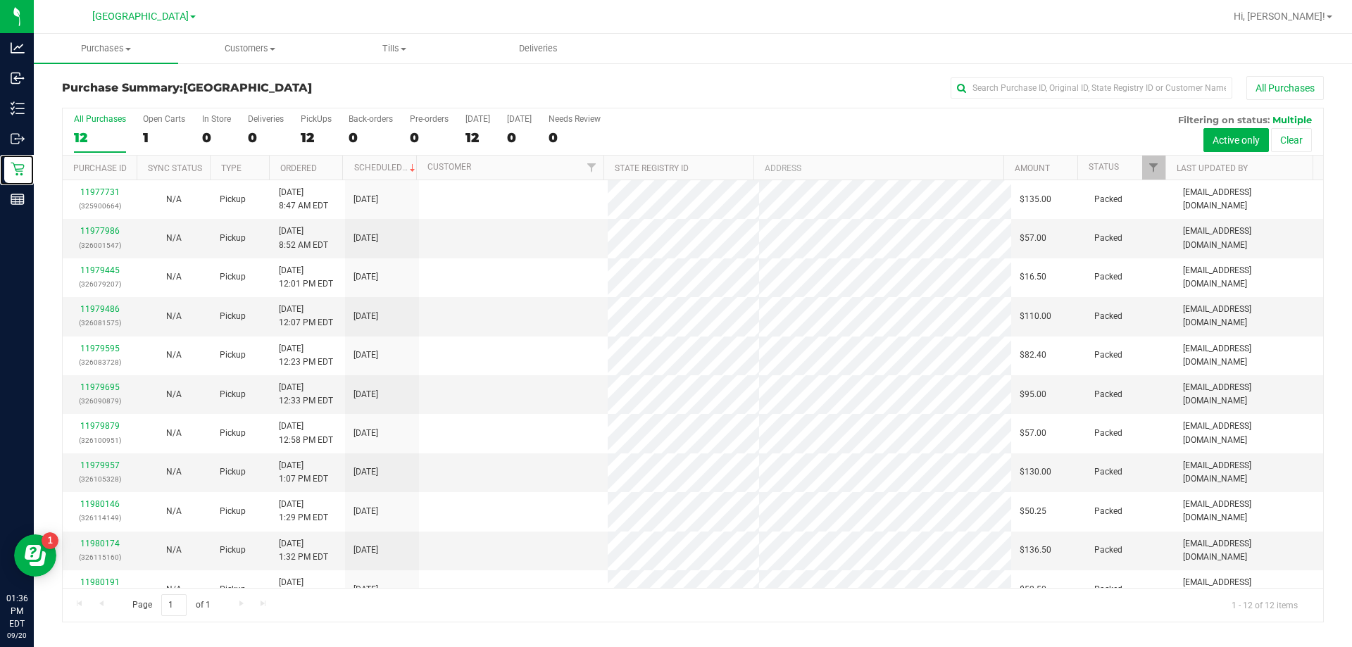
scroll to position [60, 0]
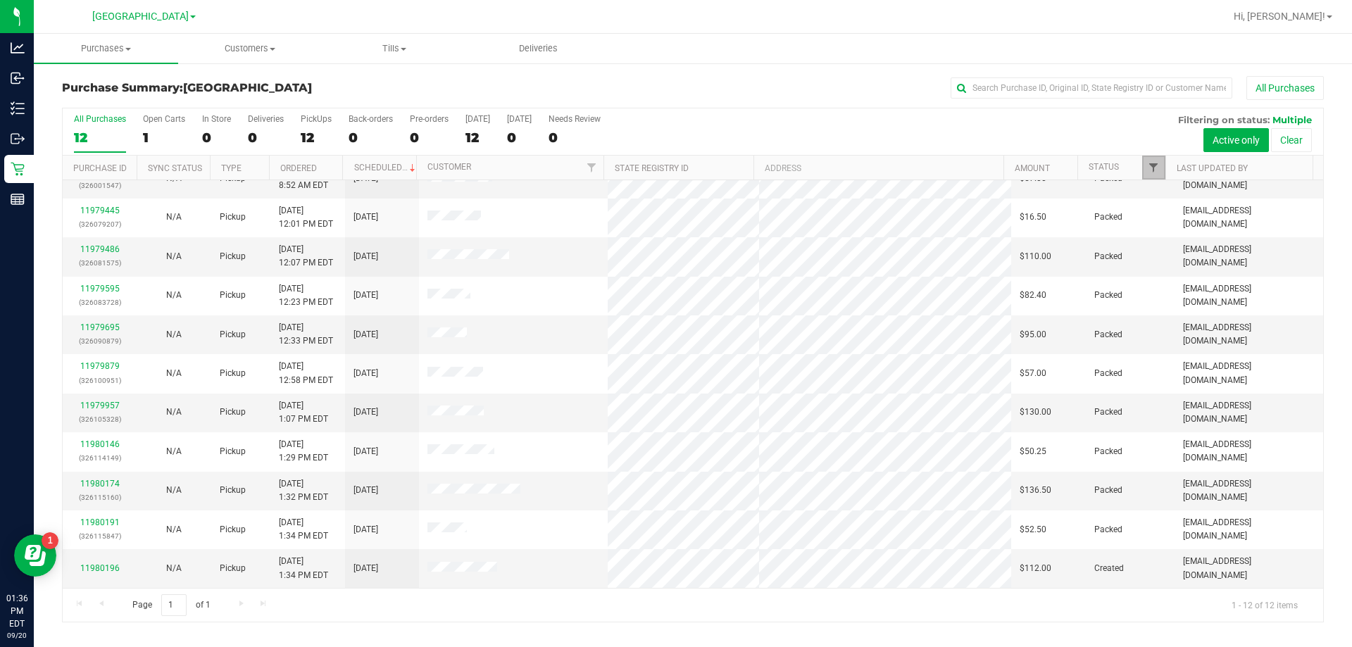
click at [1152, 168] on span "Filter" at bounding box center [1153, 167] width 11 height 11
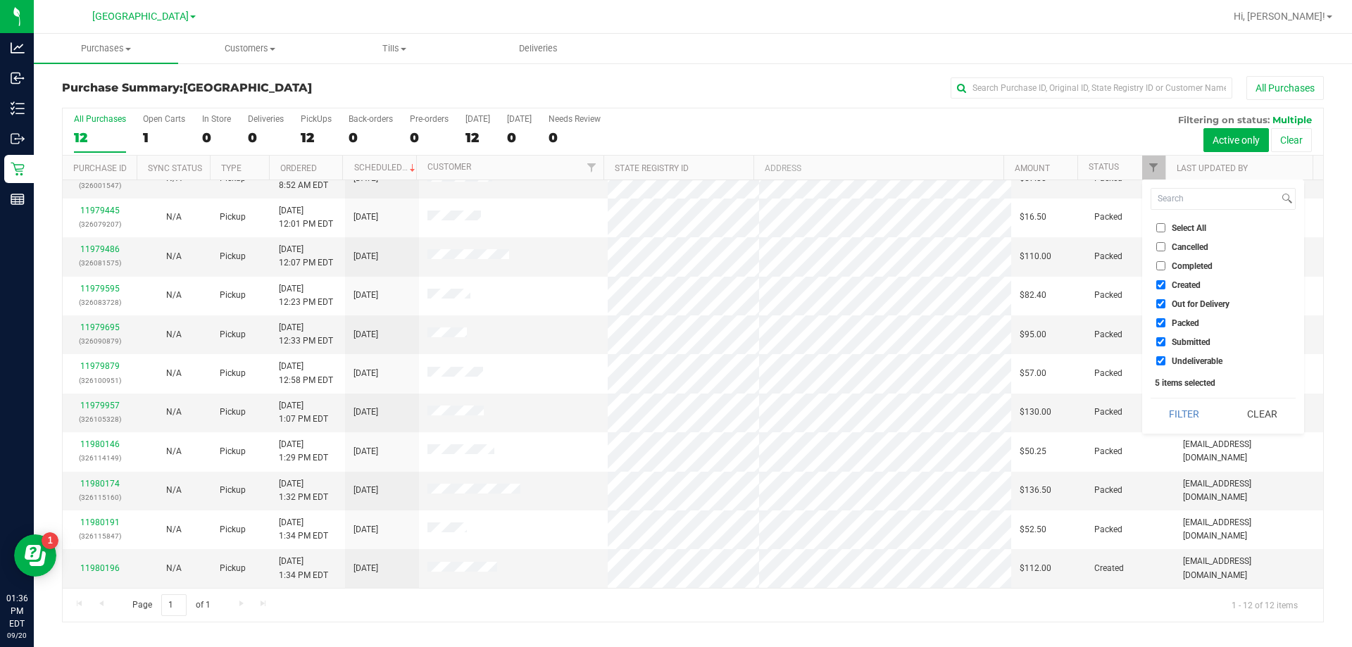
click at [1188, 283] on span "Created" at bounding box center [1186, 285] width 29 height 8
click at [1166, 283] on input "Created" at bounding box center [1160, 284] width 9 height 9
checkbox input "false"
click at [1187, 304] on span "Out for Delivery" at bounding box center [1201, 304] width 58 height 8
click at [1166, 304] on input "Out for Delivery" at bounding box center [1160, 303] width 9 height 9
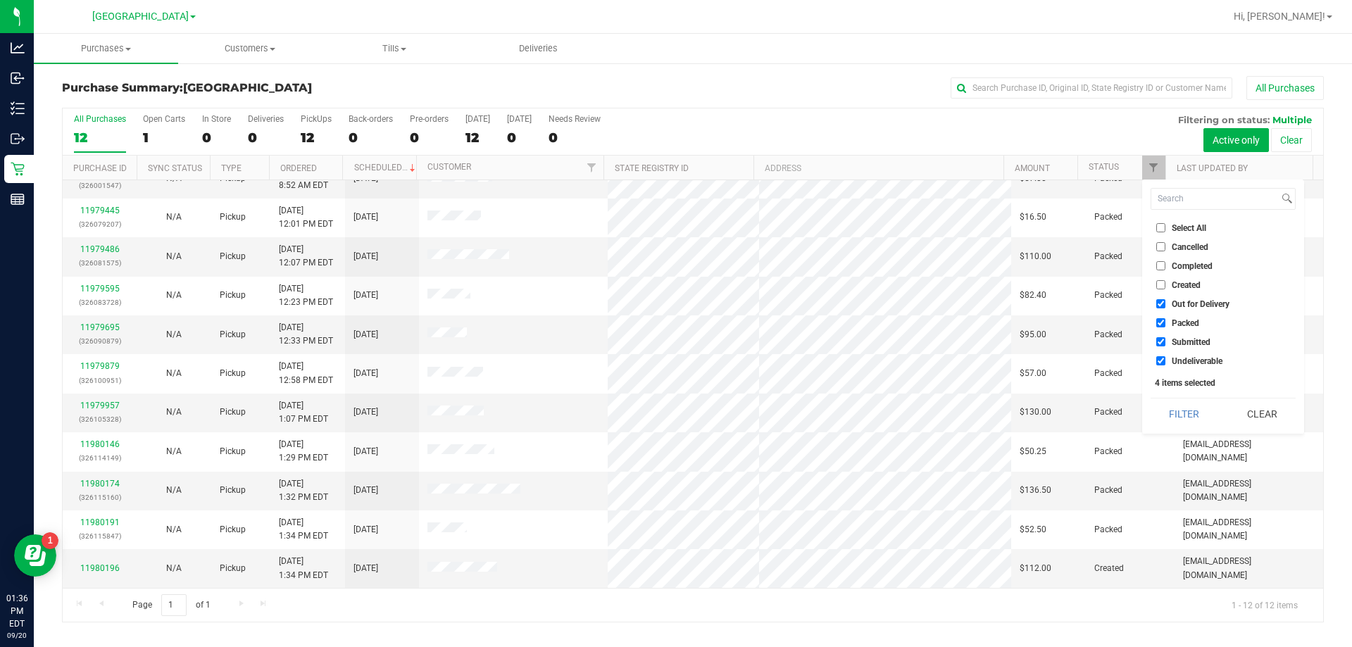
checkbox input "false"
click at [1191, 320] on span "Packed" at bounding box center [1185, 323] width 27 height 8
click at [1166, 320] on input "Packed" at bounding box center [1160, 322] width 9 height 9
checkbox input "false"
click at [1198, 357] on span "Undeliverable" at bounding box center [1197, 361] width 51 height 8
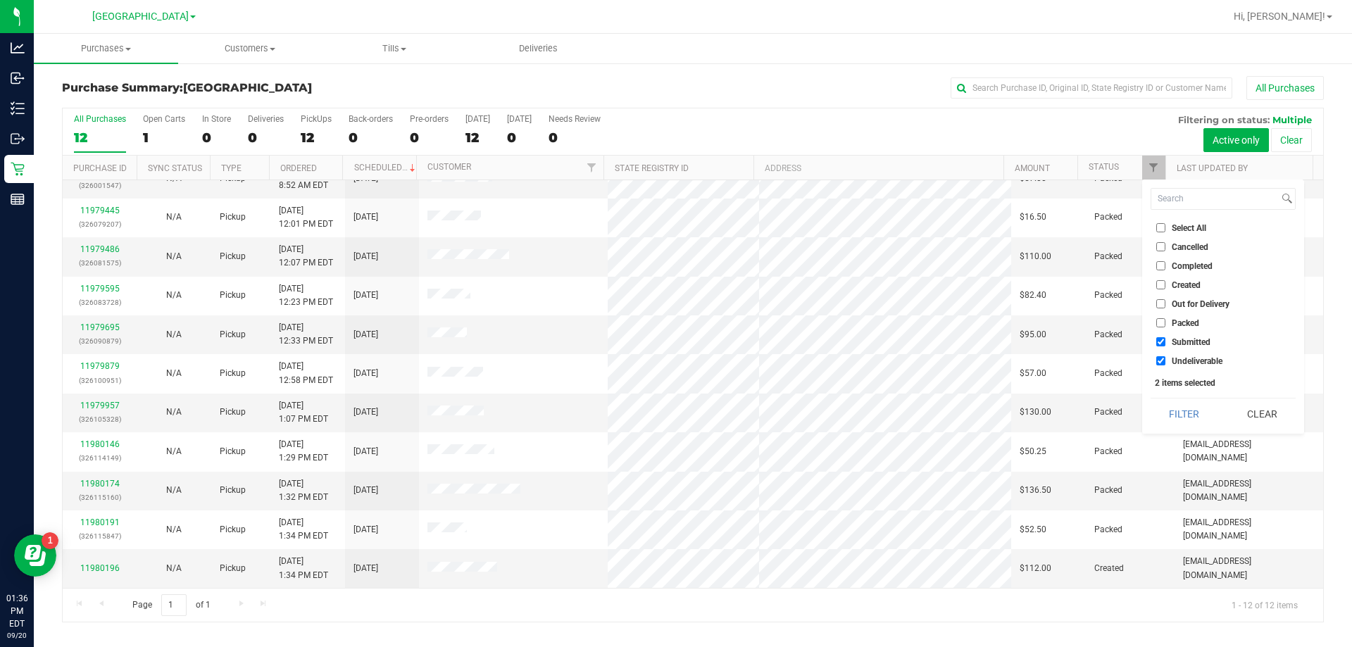
click at [1166, 357] on input "Undeliverable" at bounding box center [1160, 360] width 9 height 9
checkbox input "false"
click at [1185, 422] on button "Filter" at bounding box center [1185, 414] width 68 height 31
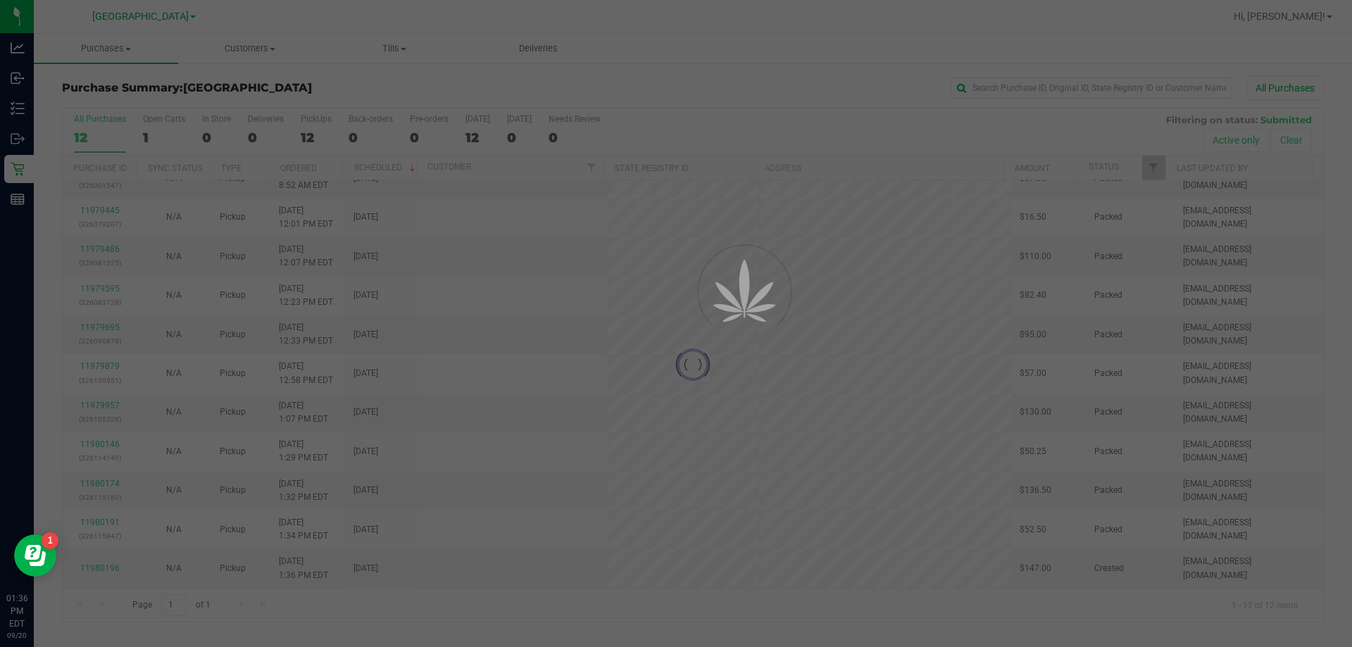
scroll to position [0, 0]
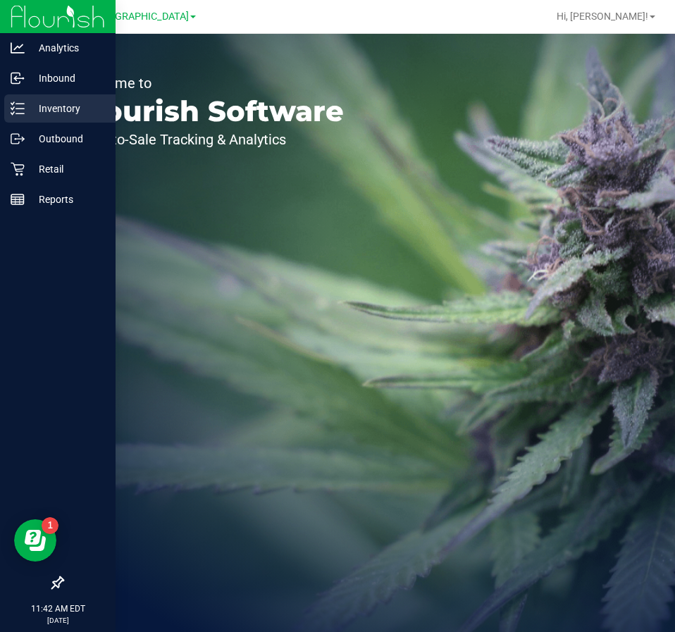
click at [16, 107] on icon at bounding box center [18, 108] width 14 height 14
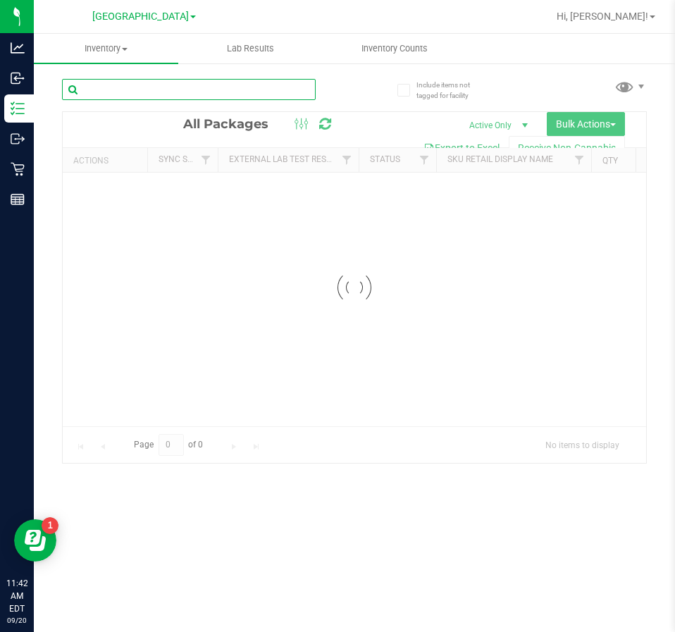
drag, startPoint x: 266, startPoint y: 90, endPoint x: 313, endPoint y: 87, distance: 47.3
click at [277, 89] on input "text" at bounding box center [189, 89] width 254 height 21
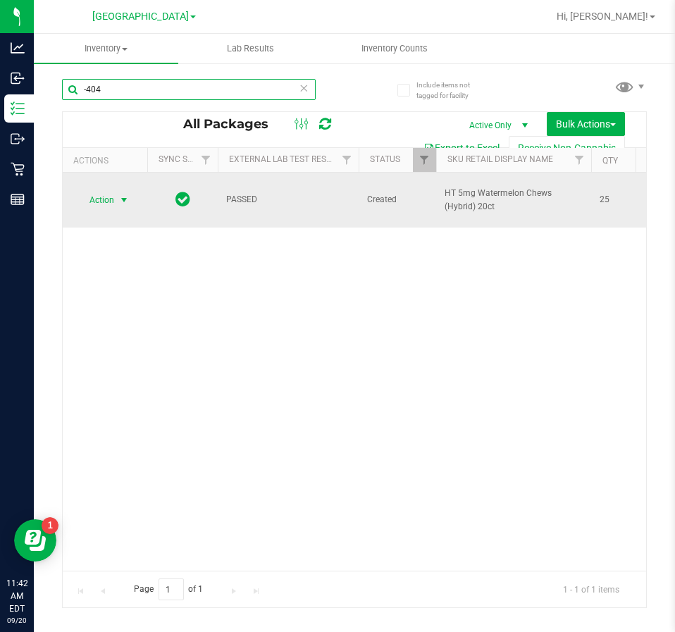
type input "-404"
click at [102, 206] on span "Action" at bounding box center [96, 200] width 38 height 20
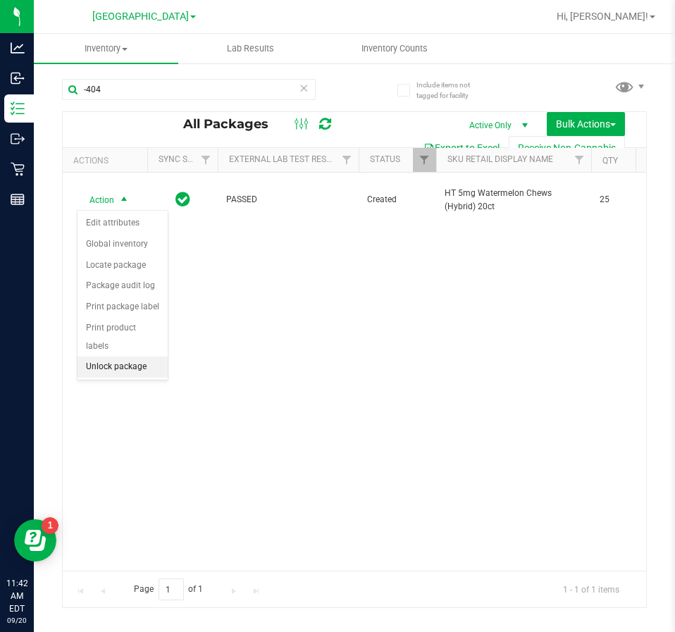
click at [126, 356] on li "Unlock package" at bounding box center [122, 366] width 90 height 21
click at [151, 399] on div "Action Action Adjust qty Create package Edit attributes Global inventory Locate…" at bounding box center [354, 372] width 583 height 398
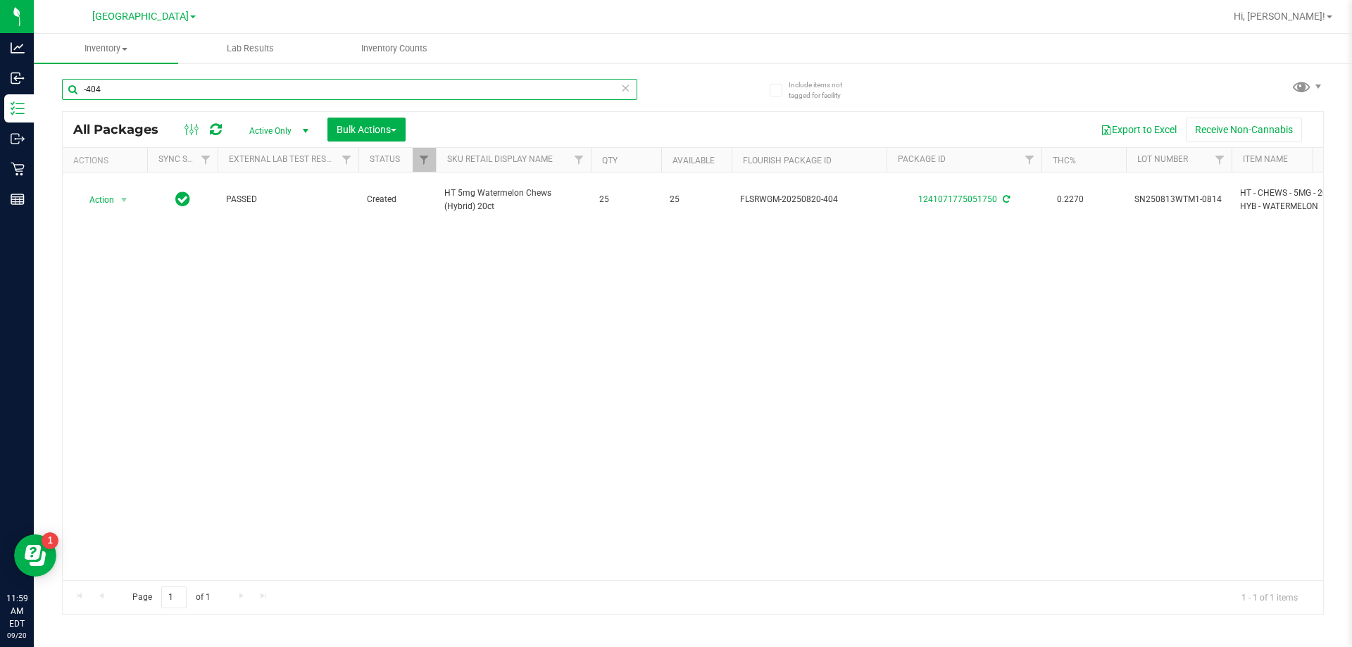
drag, startPoint x: 158, startPoint y: 80, endPoint x: 39, endPoint y: 83, distance: 119.1
click at [39, 83] on div "Include items not tagged for facility -404 All Packages Active Only Active Only…" at bounding box center [693, 277] width 1318 height 430
type input "5215577901445201"
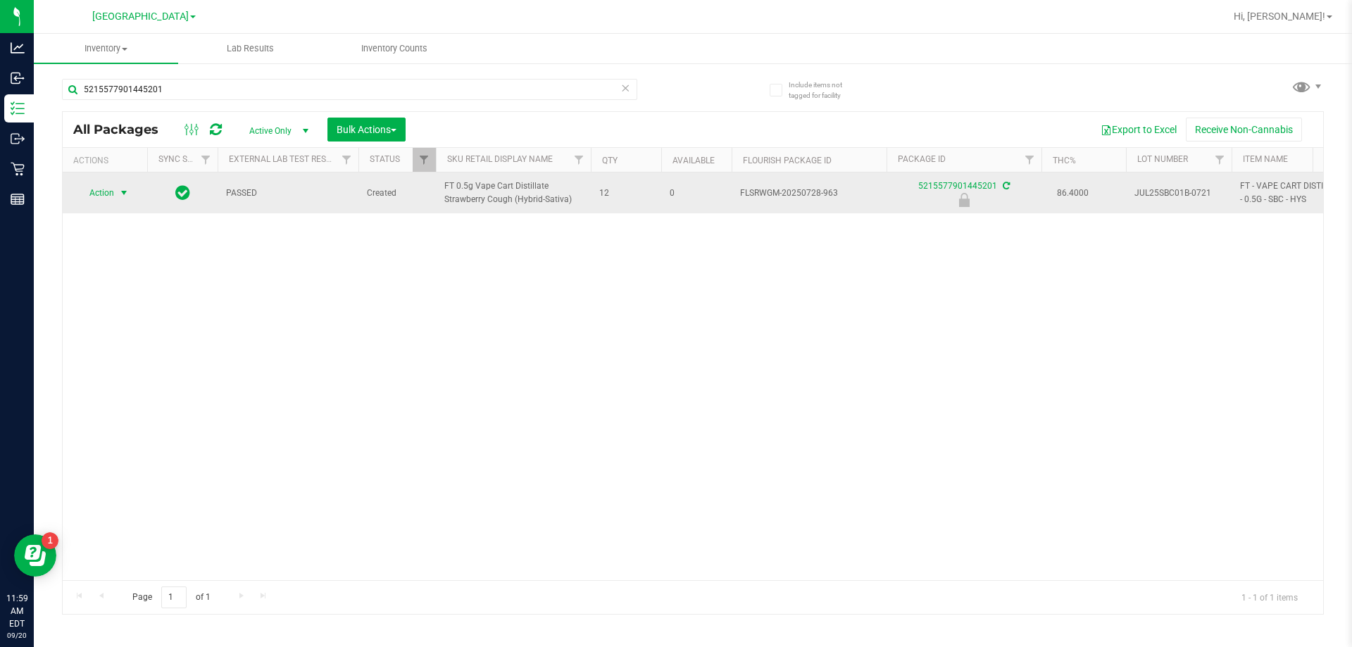
click at [118, 196] on span "select" at bounding box center [125, 193] width 18 height 20
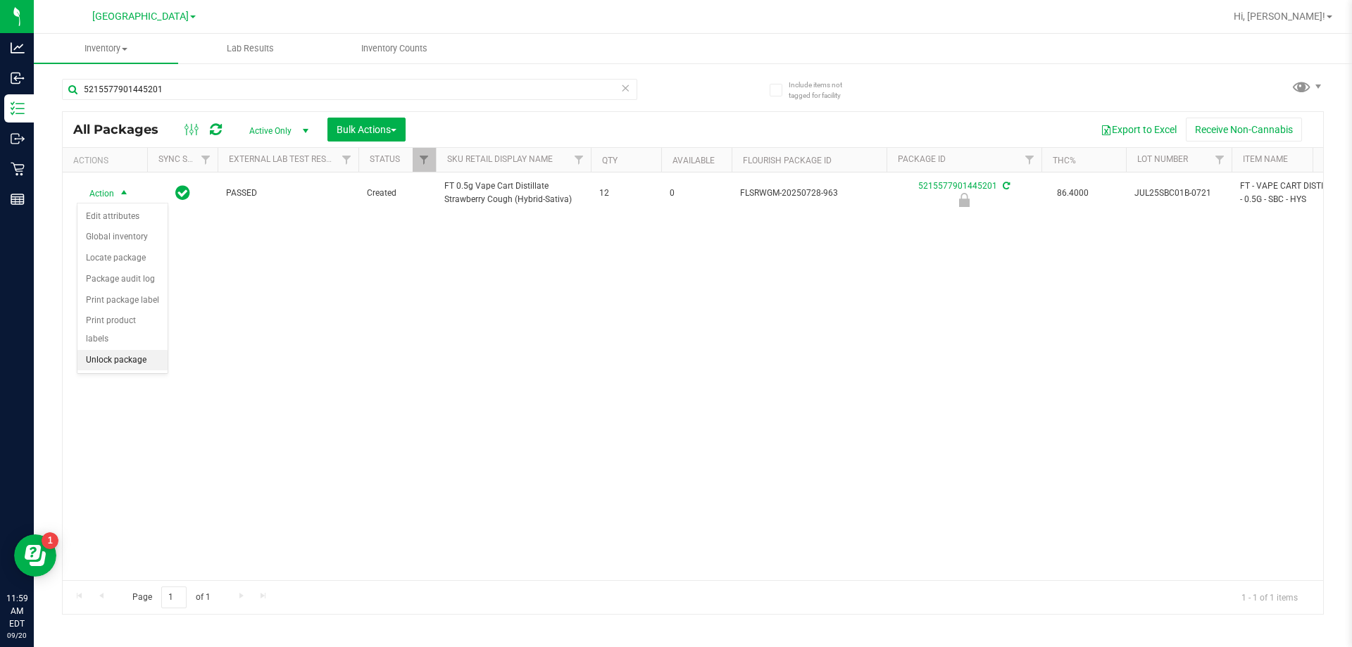
click at [137, 350] on li "Unlock package" at bounding box center [122, 360] width 90 height 21
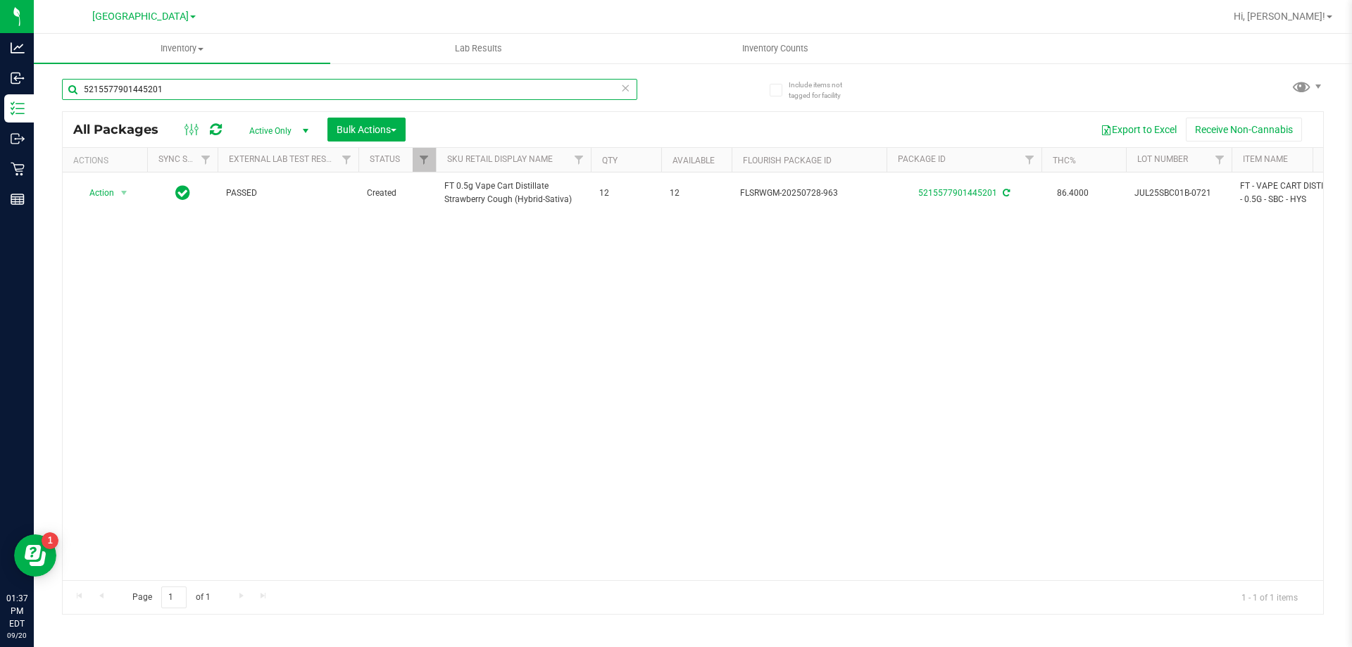
click at [197, 89] on input "5215577901445201" at bounding box center [349, 89] width 575 height 21
click at [197, 88] on input "5215577901445201" at bounding box center [349, 89] width 575 height 21
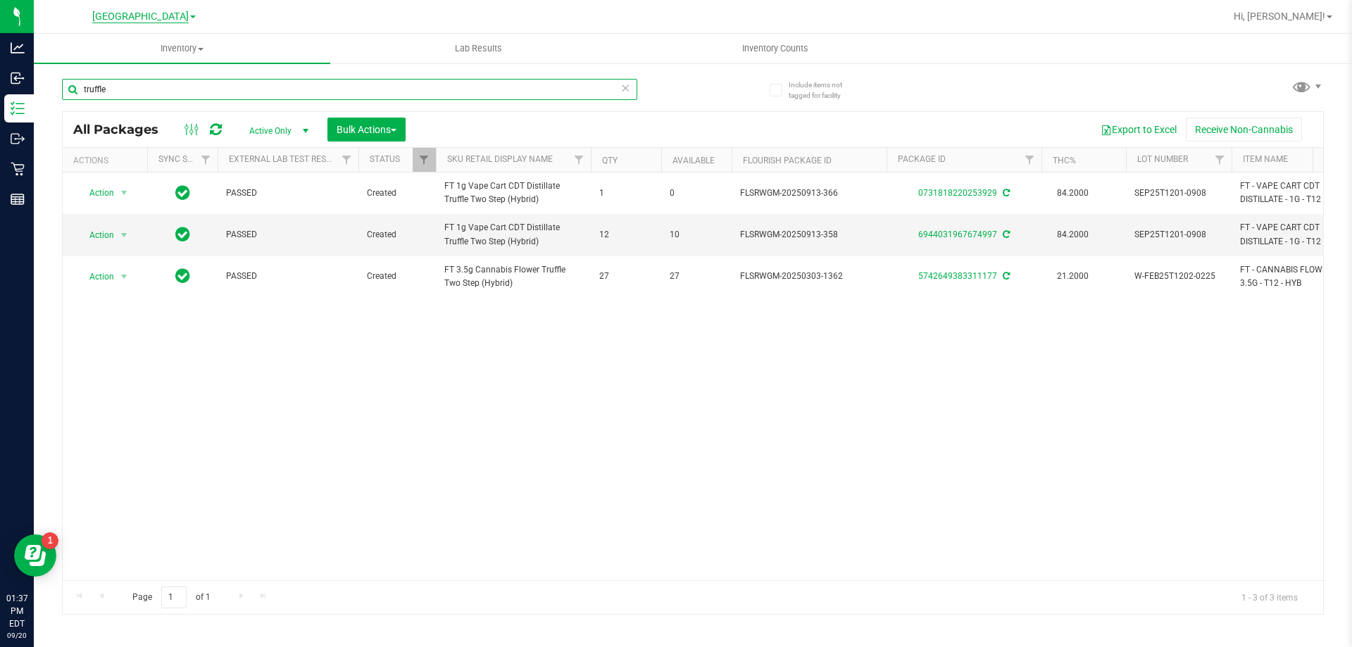
type input "truffle"
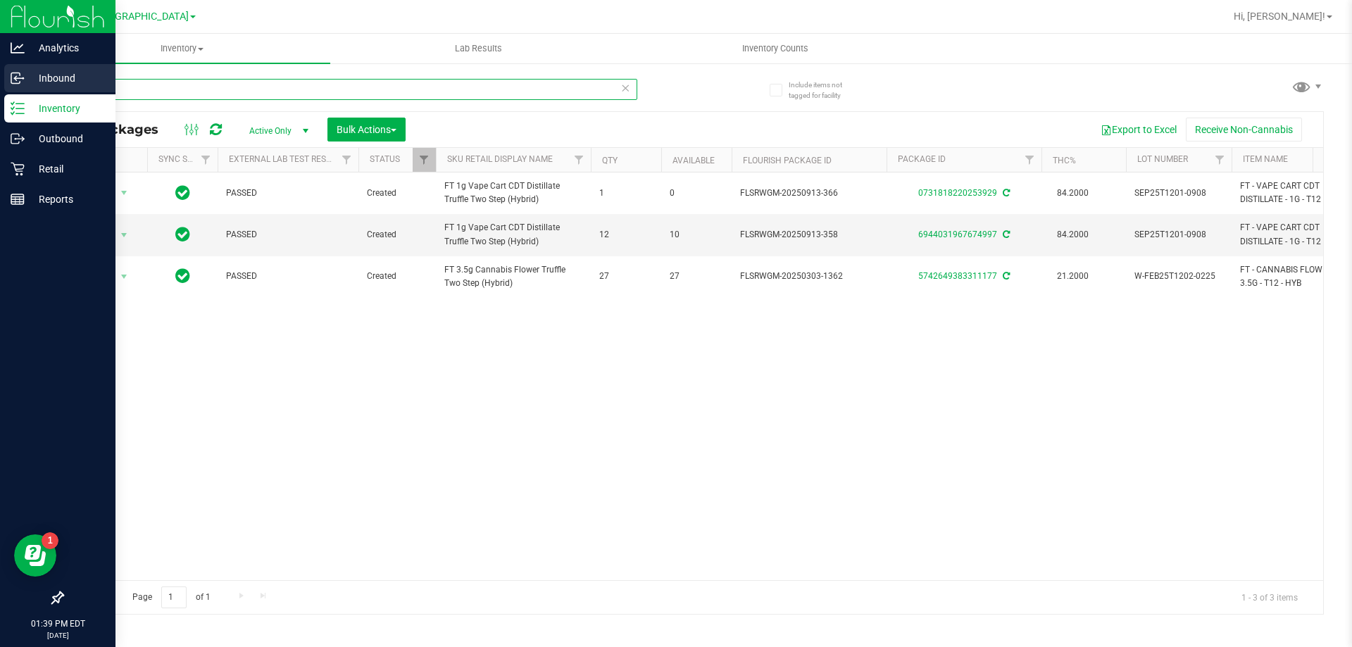
drag, startPoint x: 114, startPoint y: 87, endPoint x: 0, endPoint y: 92, distance: 114.2
click at [0, 92] on div "Analytics Inbound Inventory Outbound Retail Reports 01:39 PM EDT 09/20/2025 09/…" at bounding box center [676, 323] width 1352 height 647
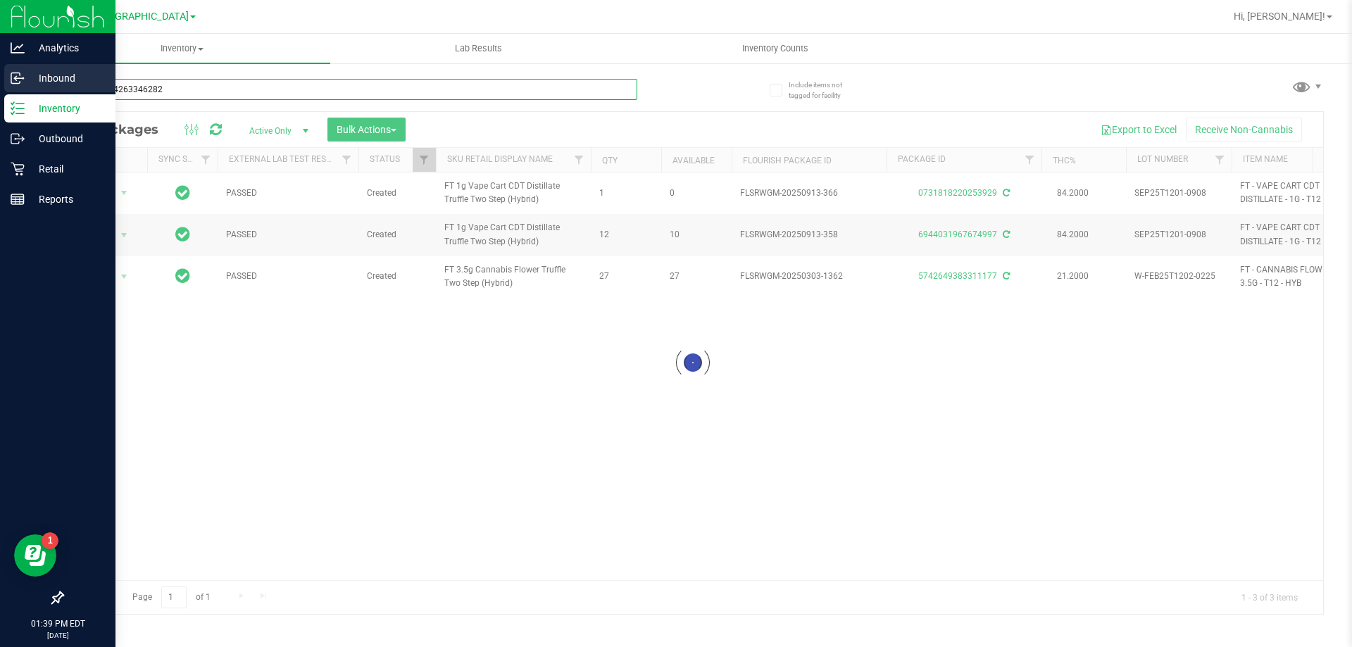
type input "7286794263346282"
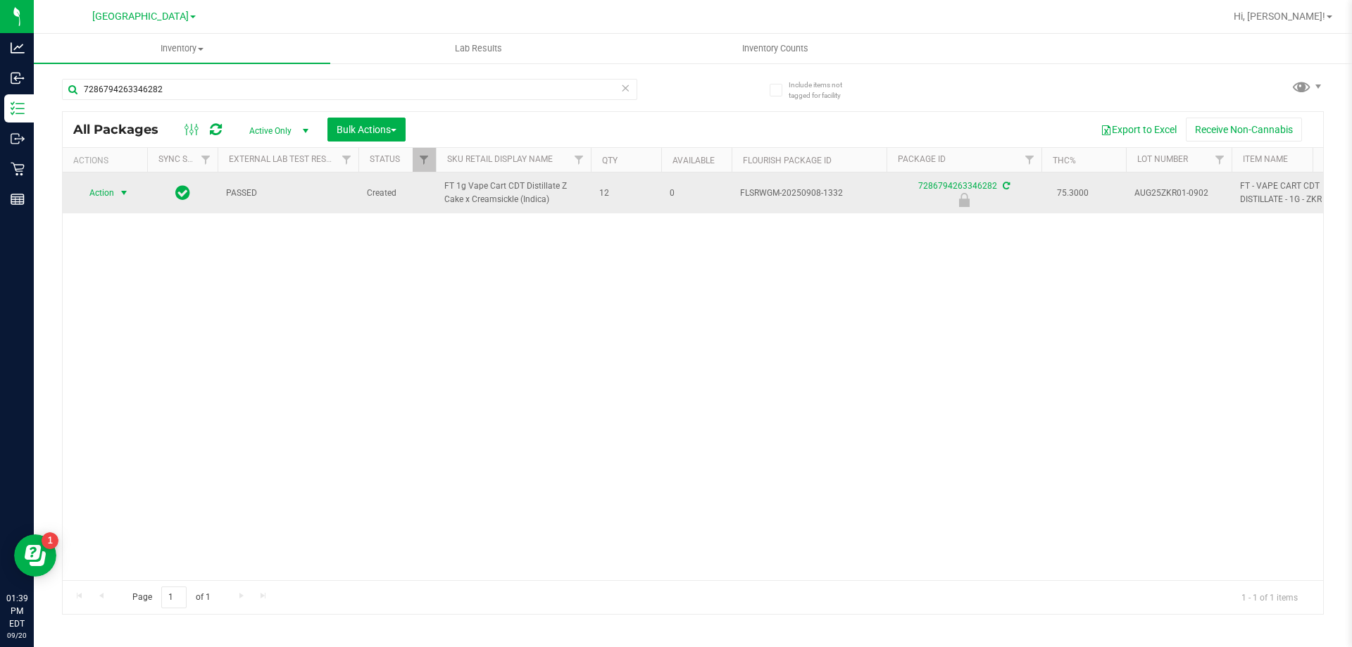
click at [110, 192] on span "Action" at bounding box center [96, 193] width 38 height 20
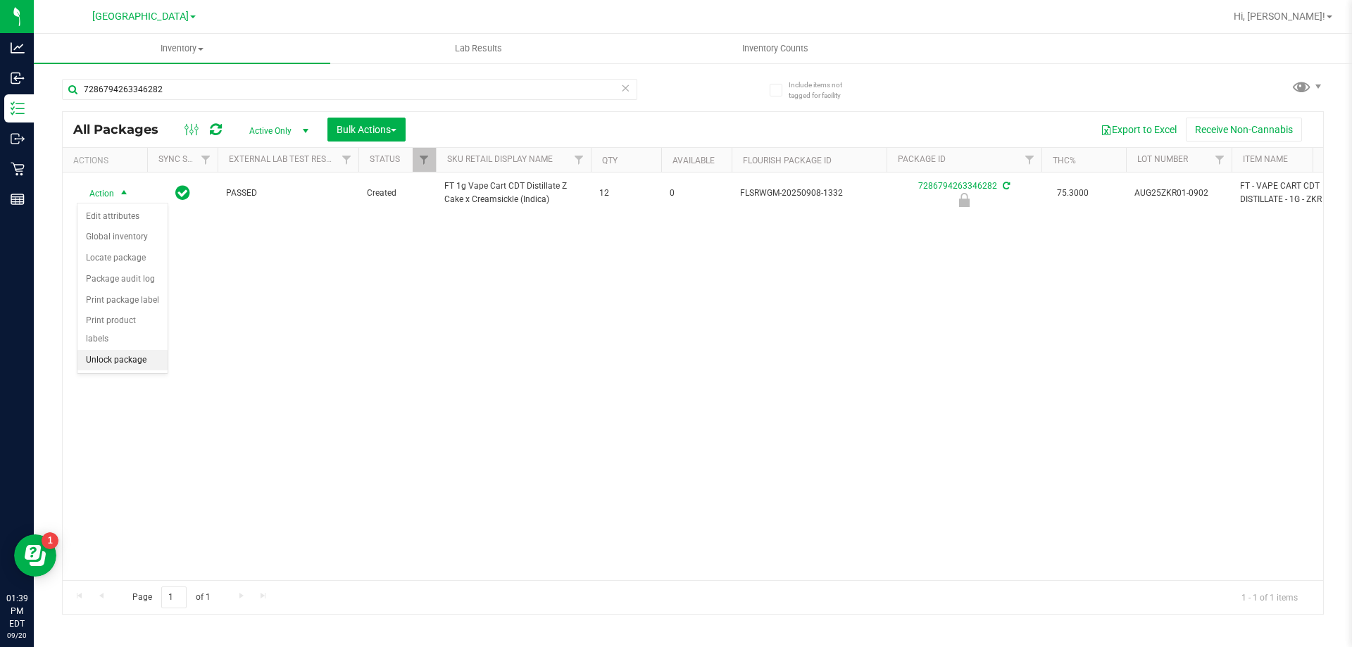
click at [111, 350] on li "Unlock package" at bounding box center [122, 360] width 90 height 21
click at [1283, 15] on span "Hi, [PERSON_NAME]!" at bounding box center [1280, 16] width 92 height 11
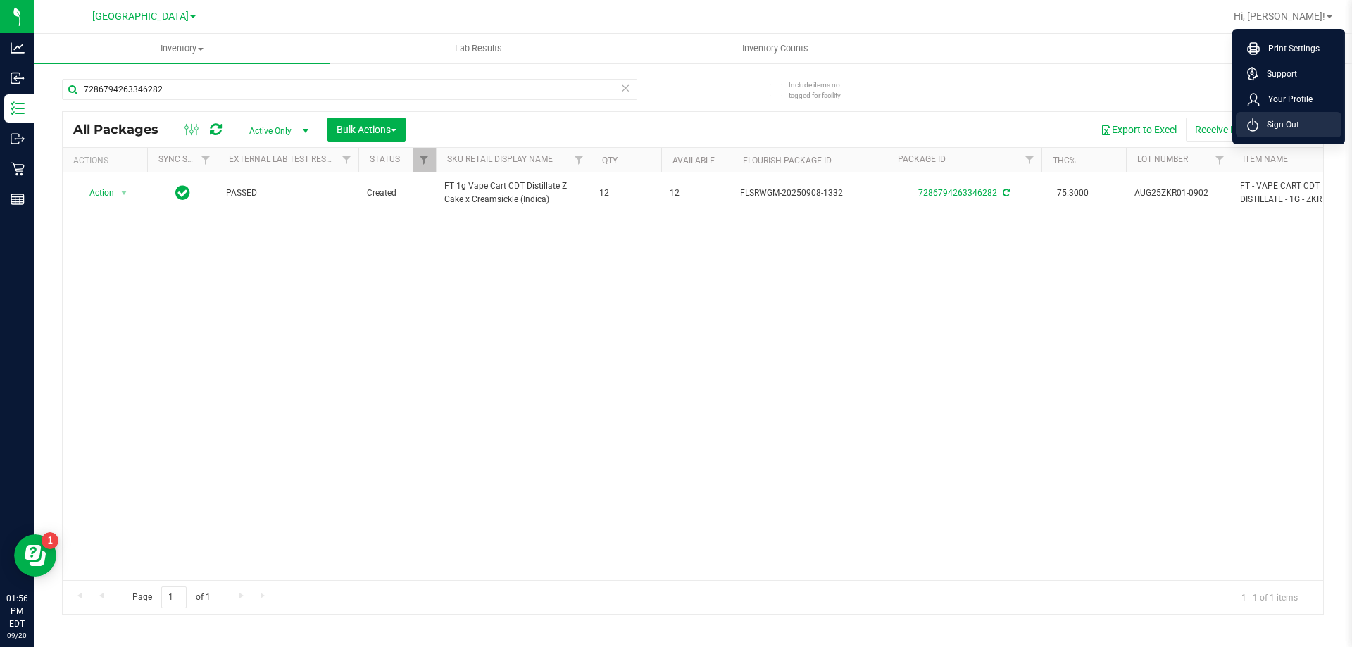
click at [1271, 127] on span "Sign Out" at bounding box center [1279, 125] width 41 height 14
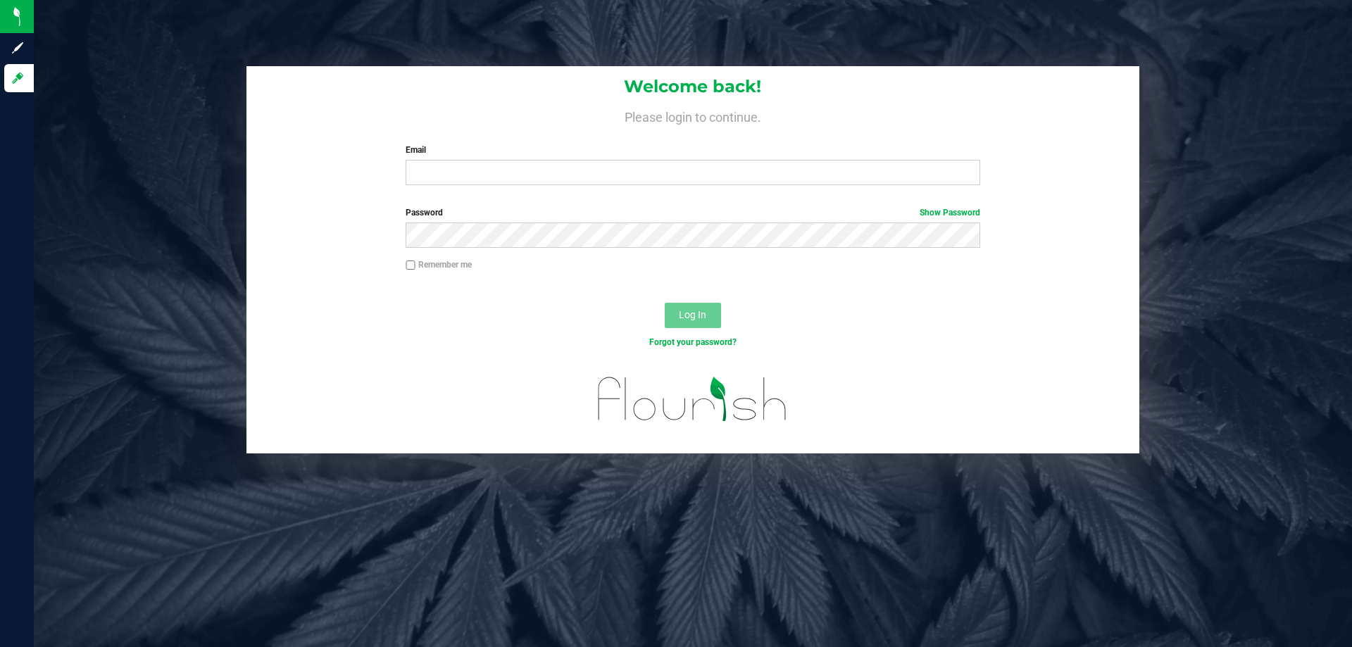
click at [134, 271] on div "Welcome back! Please login to continue. Email Required Please format your email…" at bounding box center [693, 259] width 1340 height 387
click at [425, 170] on input "Email" at bounding box center [693, 172] width 574 height 25
type input "[EMAIL_ADDRESS][DOMAIN_NAME]"
click at [665, 303] on button "Log In" at bounding box center [693, 315] width 56 height 25
